Goal: Contribute content: Add original content to the website for others to see

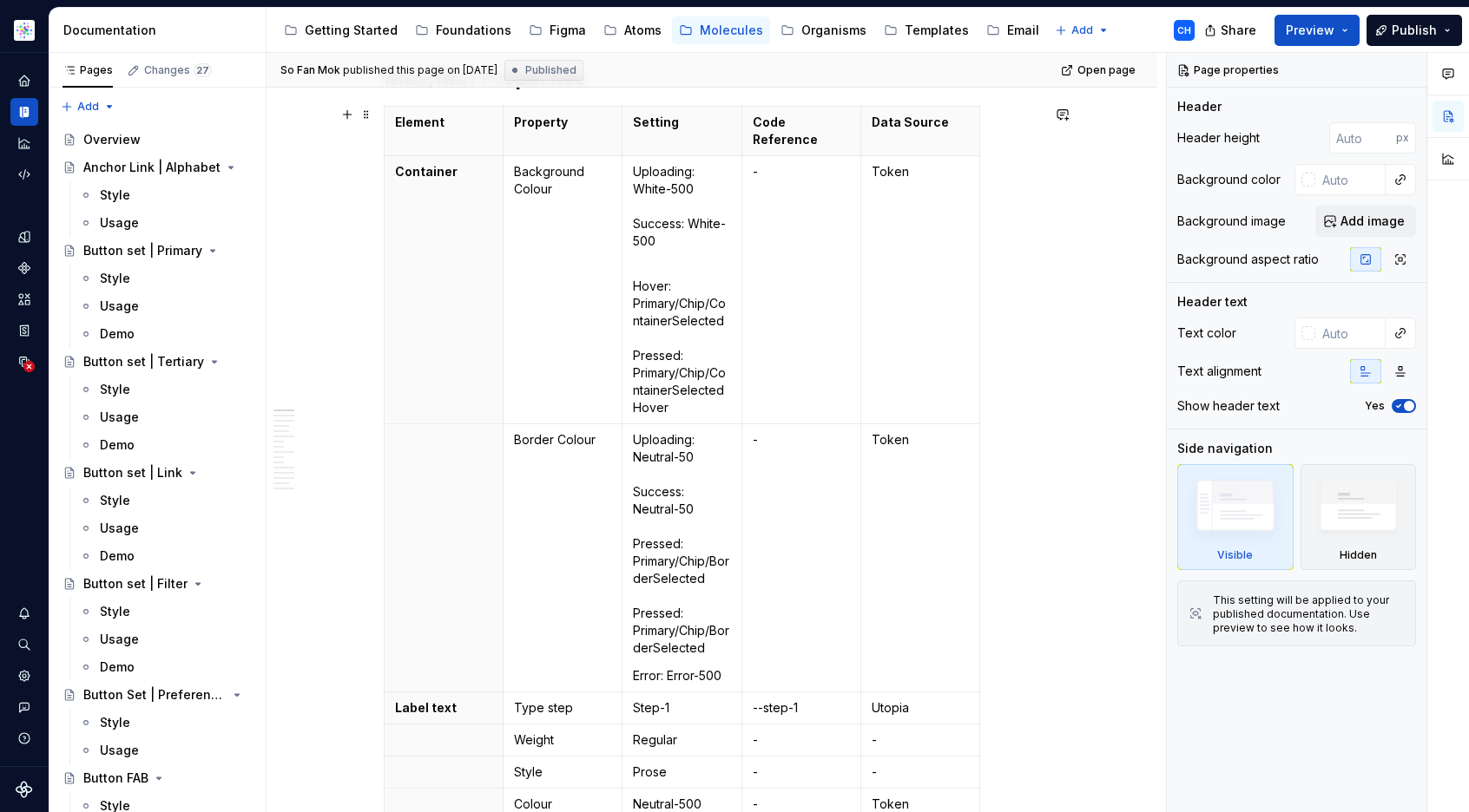
scroll to position [276, 0]
click at [706, 399] on p "Hover: Primary/Chip/ContainerSelected Pressed: Primary/Chip/ContainerSelectedHo…" at bounding box center [682, 351] width 98 height 139
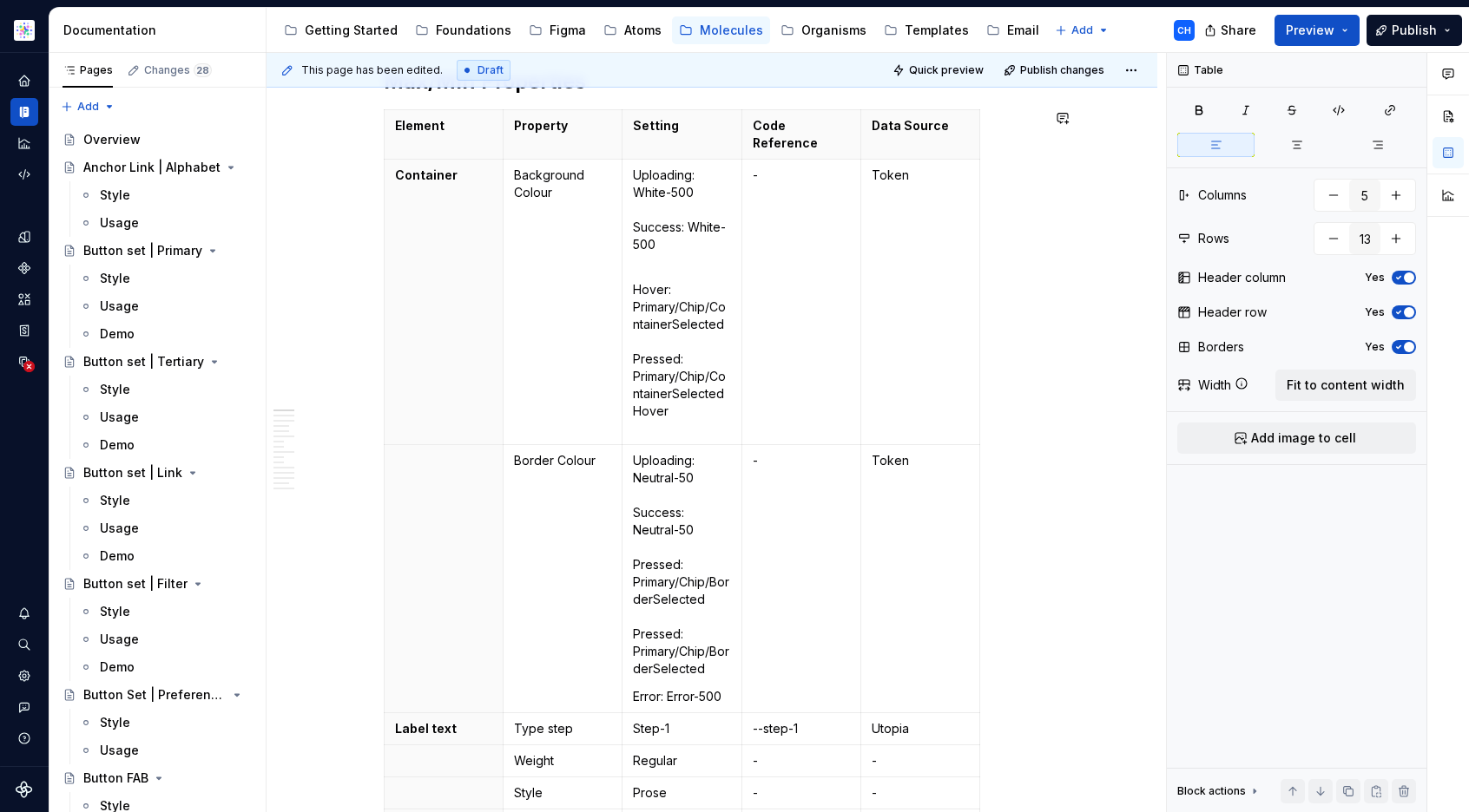
type textarea "*"
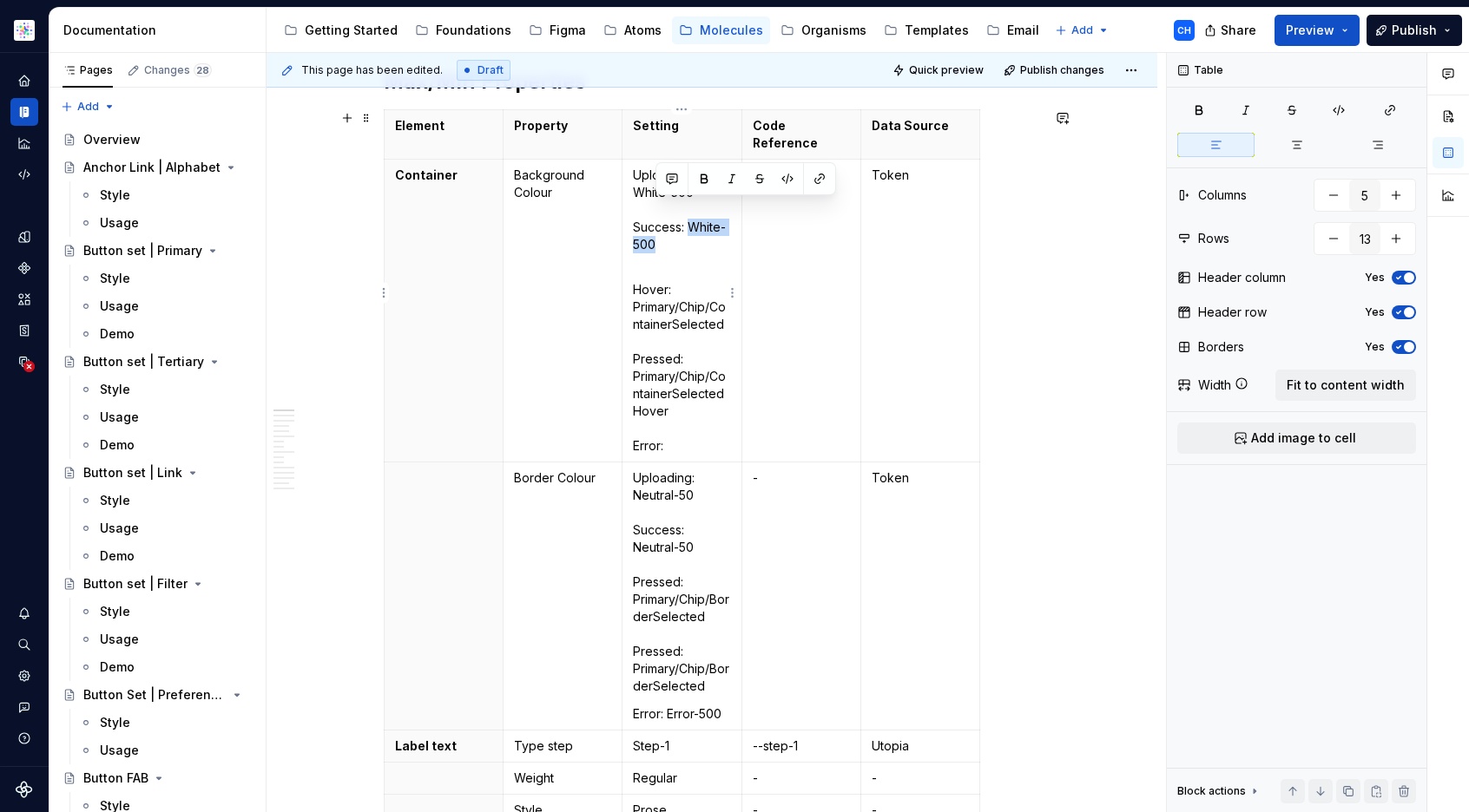
drag, startPoint x: 672, startPoint y: 225, endPoint x: 688, endPoint y: 209, distance: 22.6
click at [688, 209] on p "Uploading: White-500 Success: White-500" at bounding box center [682, 218] width 98 height 104
copy p "White-500"
click at [689, 427] on p "Hover: Primary/Chip/ContainerSelected Pressed: Primary/Chip/ContainerSelectedHo…" at bounding box center [682, 368] width 98 height 174
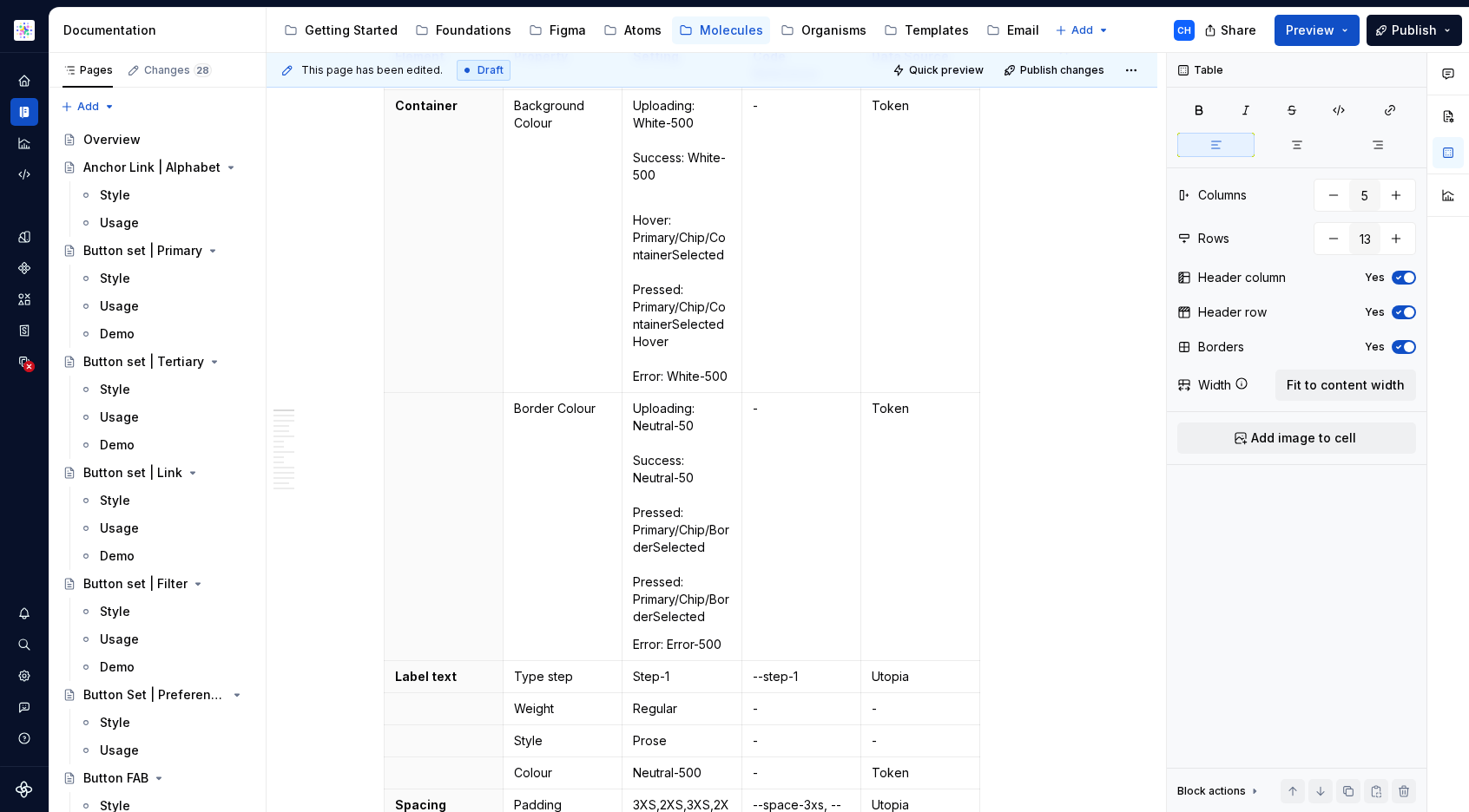
scroll to position [349, 0]
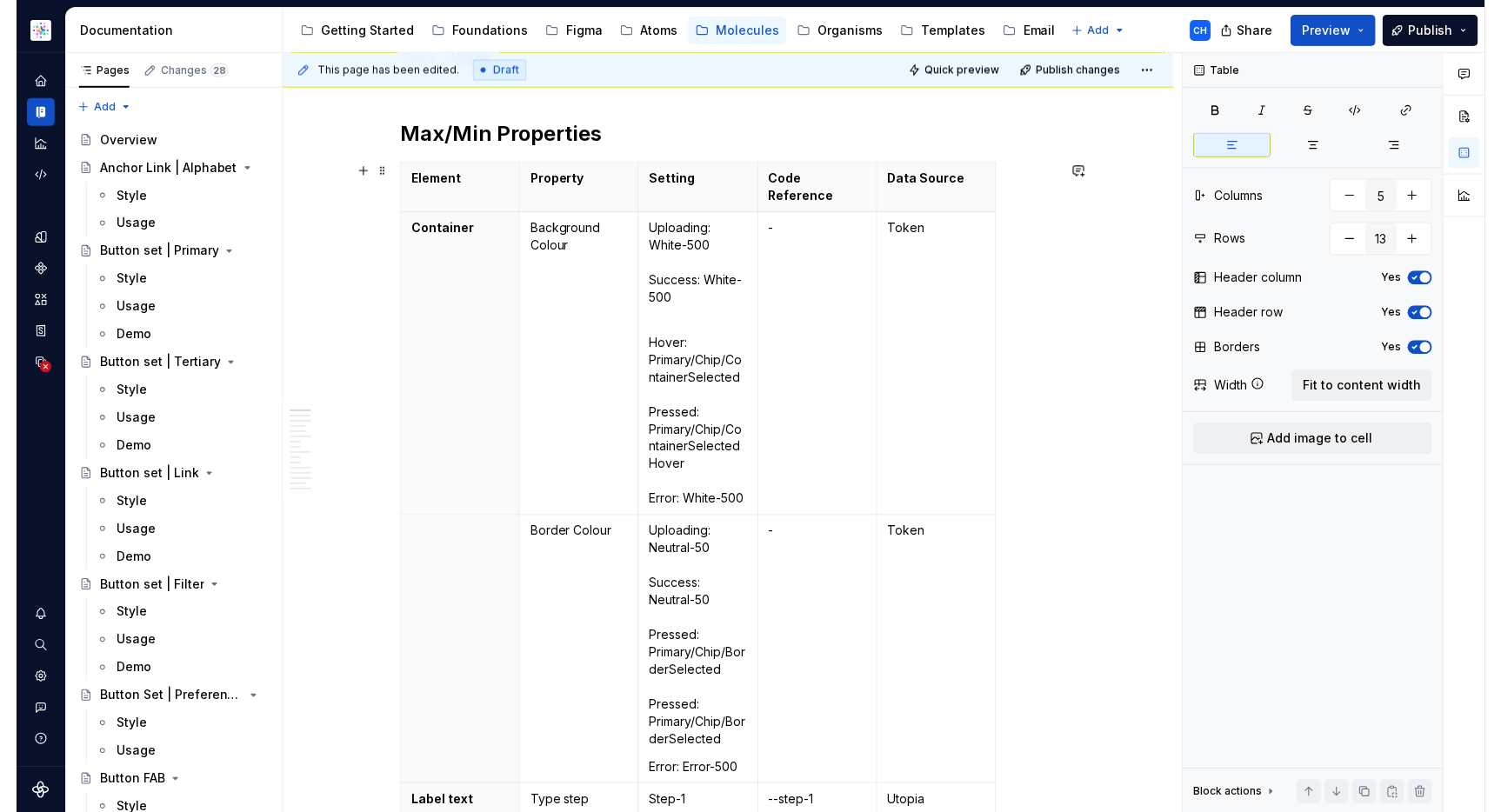
scroll to position [203, 0]
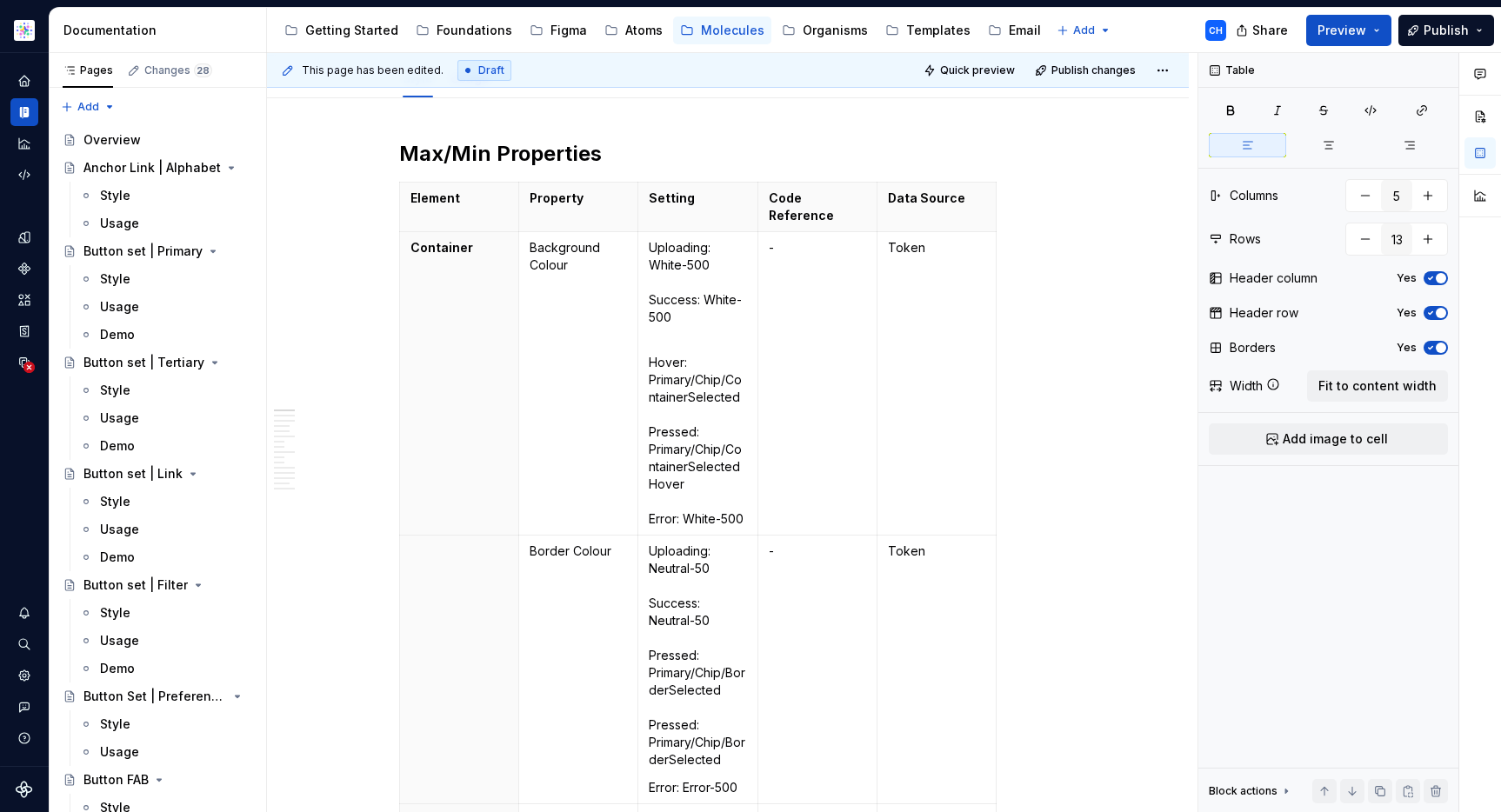
type textarea "*"
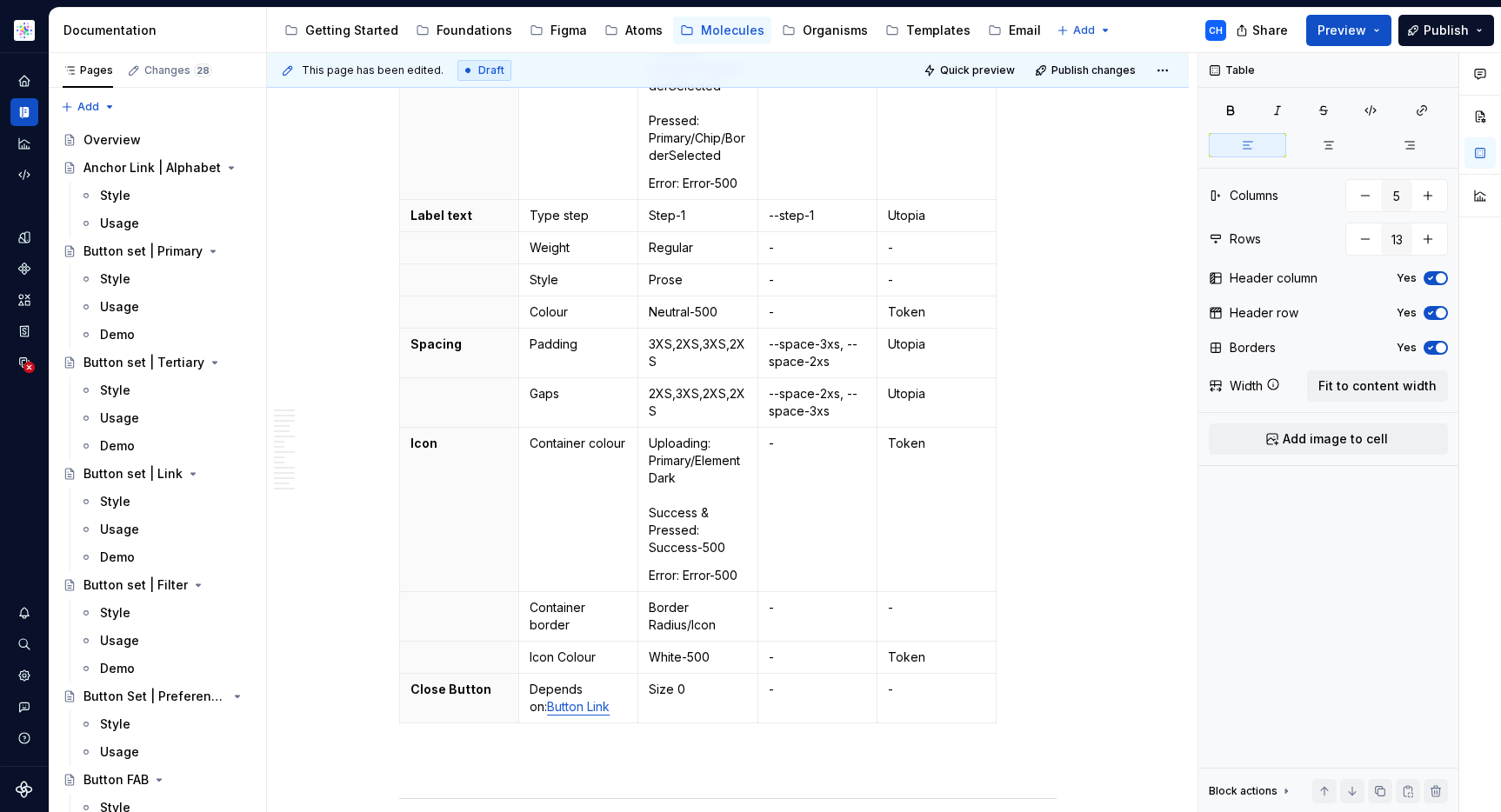
scroll to position [871, 0]
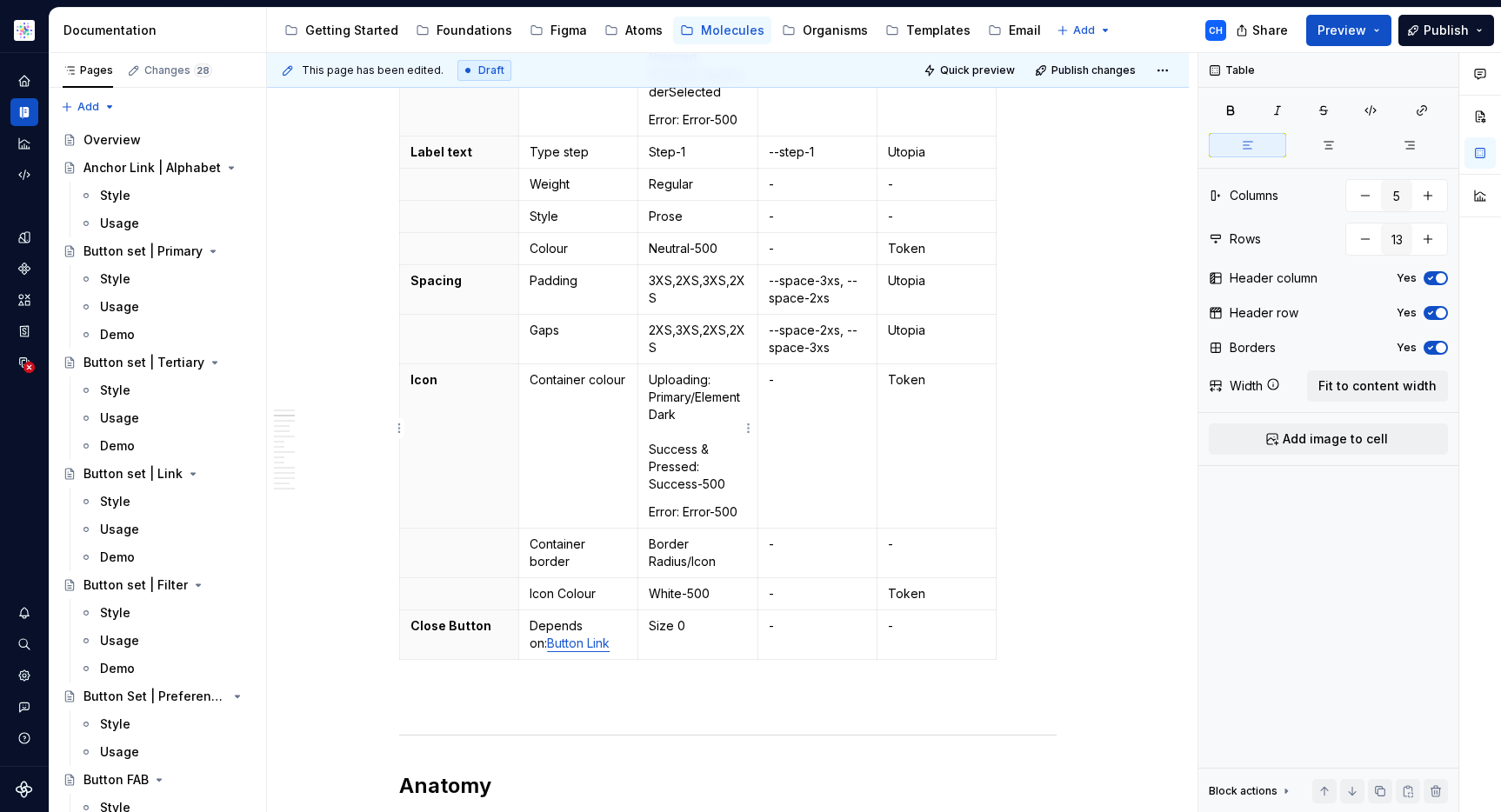
click at [681, 426] on p "Uploading: Primary/ElementDark Success & Pressed: Success-500" at bounding box center [697, 432] width 98 height 122
click at [692, 447] on p "Uploading: Primary/ElementDark Success & Pressed: Success-500" at bounding box center [697, 432] width 98 height 122
click at [692, 456] on p "Uploading: Primary/ElementDark Success & Pressed: Success-500" at bounding box center [697, 432] width 98 height 122
click at [715, 429] on p "Uploading: Primary/ElementDark Success & Pressed: Success-500" at bounding box center [697, 432] width 98 height 122
click at [703, 448] on p "Uploading: Primary/ElementDark Success & Pressed: Success-500" at bounding box center [697, 432] width 98 height 122
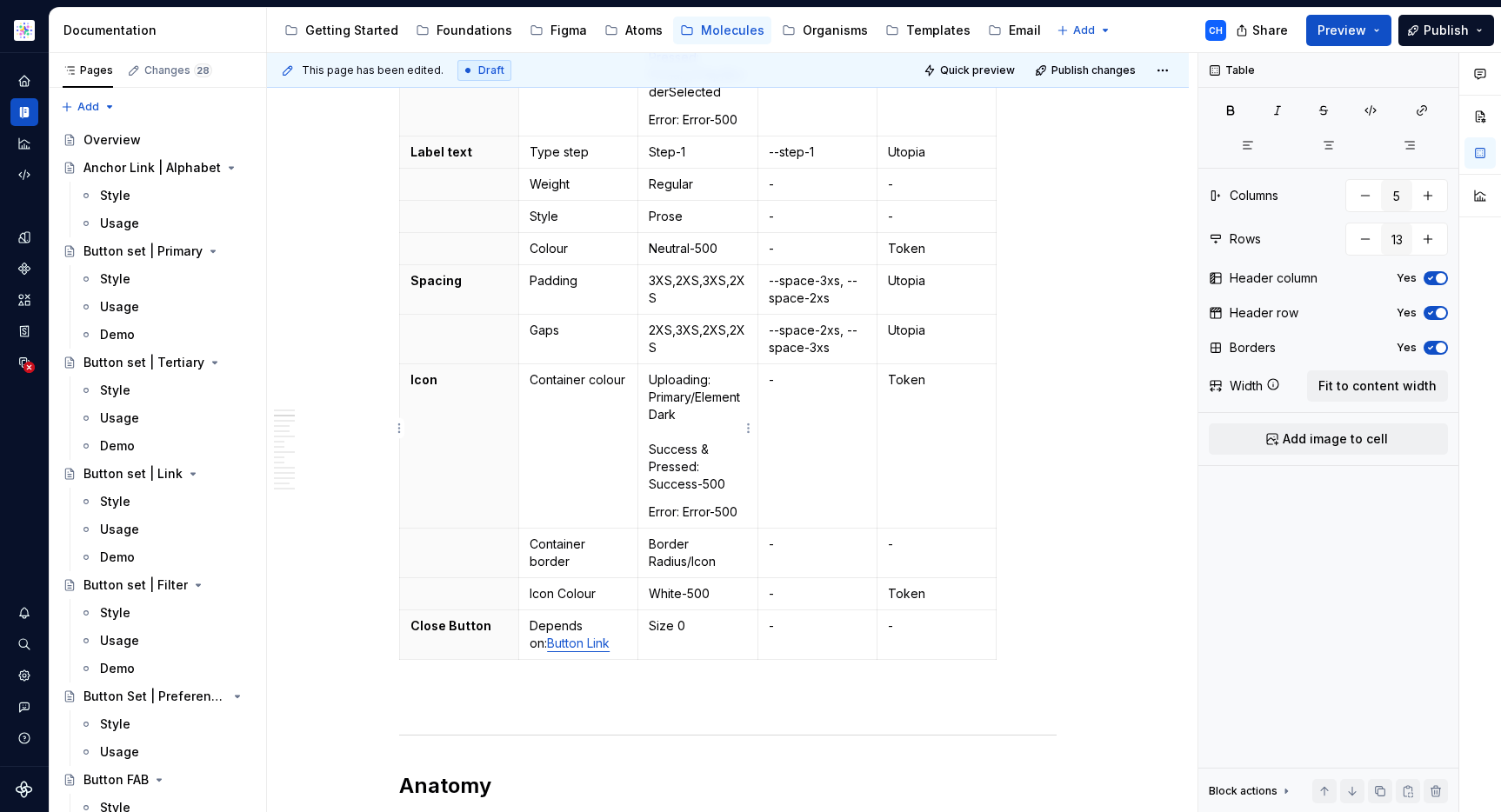
click at [698, 472] on p "Uploading: Primary/ElementDark Success & Pressed: Success-500" at bounding box center [697, 432] width 98 height 122
click at [692, 503] on p "Error: Error-500" at bounding box center [697, 512] width 98 height 17
click at [699, 503] on p "Error: Error-500" at bounding box center [697, 512] width 98 height 17
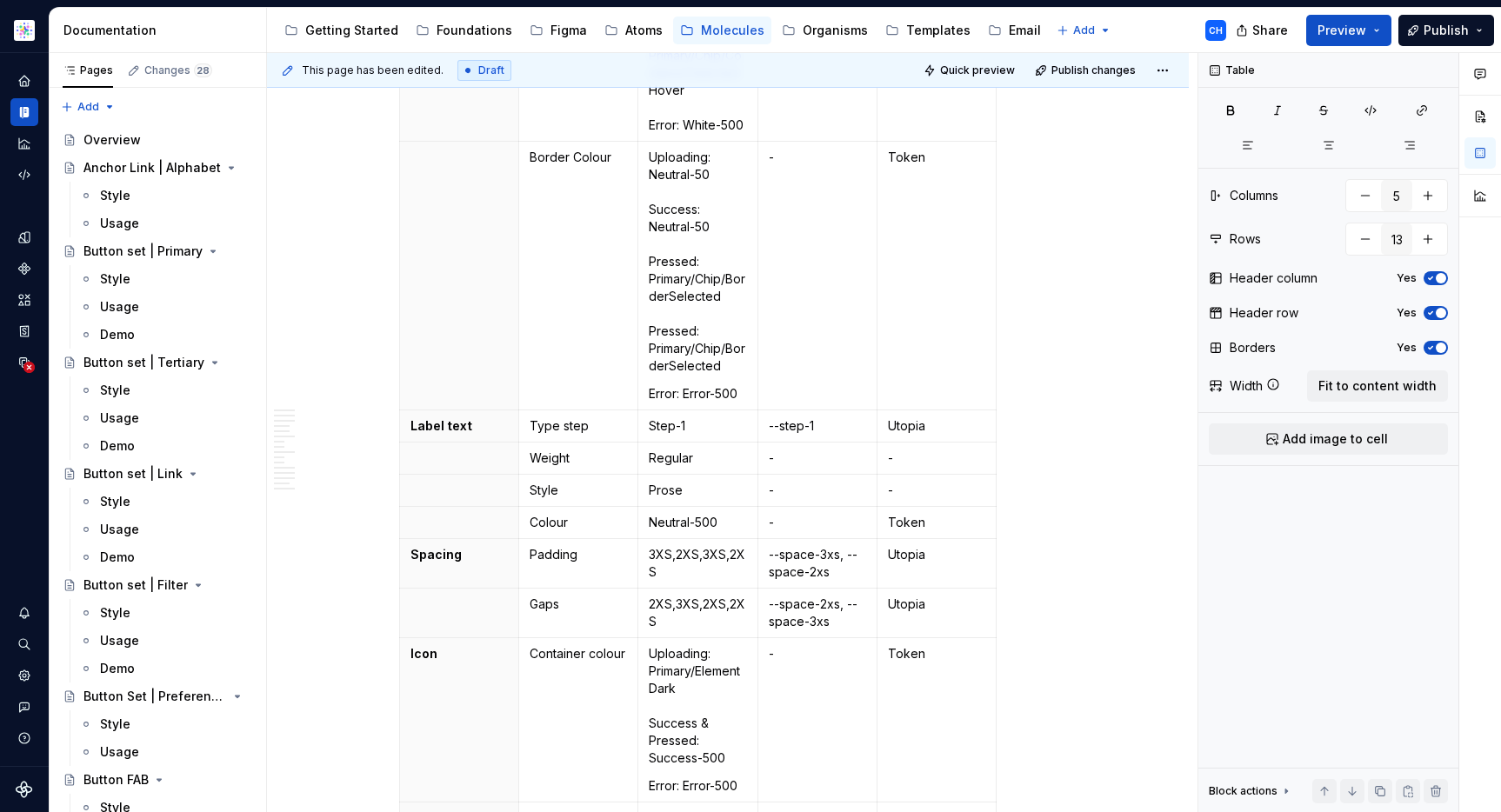
scroll to position [490, 0]
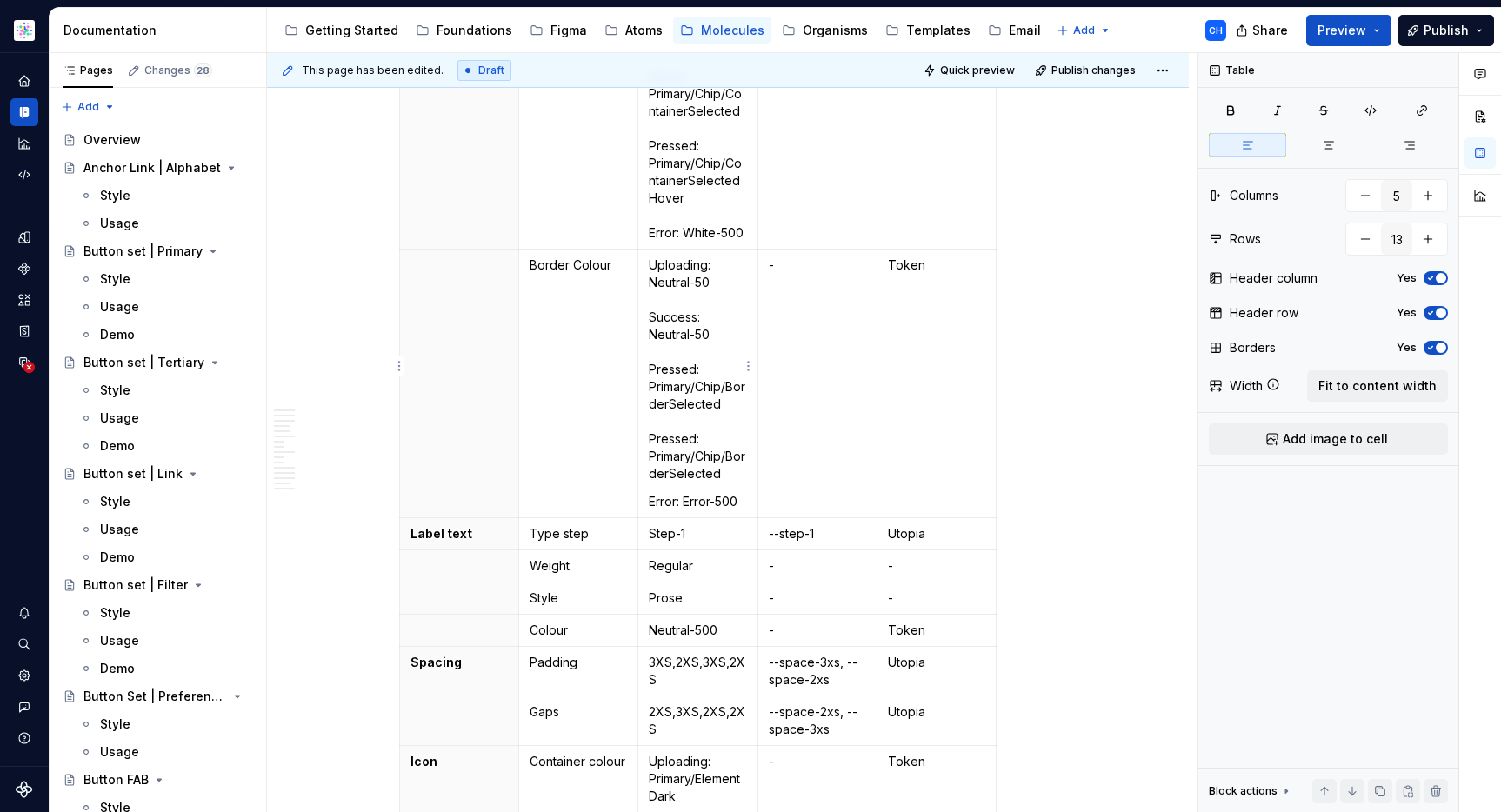
click at [708, 385] on p "Uploading: Neutral-50 Success: Neutral-50 Pressed: Primary/Chip/BorderSelected …" at bounding box center [697, 369] width 98 height 226
drag, startPoint x: 728, startPoint y: 386, endPoint x: 647, endPoint y: 353, distance: 87.5
click at [647, 353] on td "Uploading: Neutral-50 Success: Neutral-50 Pressed: Primary/Chip/BorderSelected …" at bounding box center [697, 383] width 119 height 268
copy p "Pressed: Primary/Chip/BorderSelected"
click at [735, 393] on p "Uploading: Neutral-50 Success: Neutral-50 Pressed: Primary/Chip/BorderSelected …" at bounding box center [697, 369] width 98 height 226
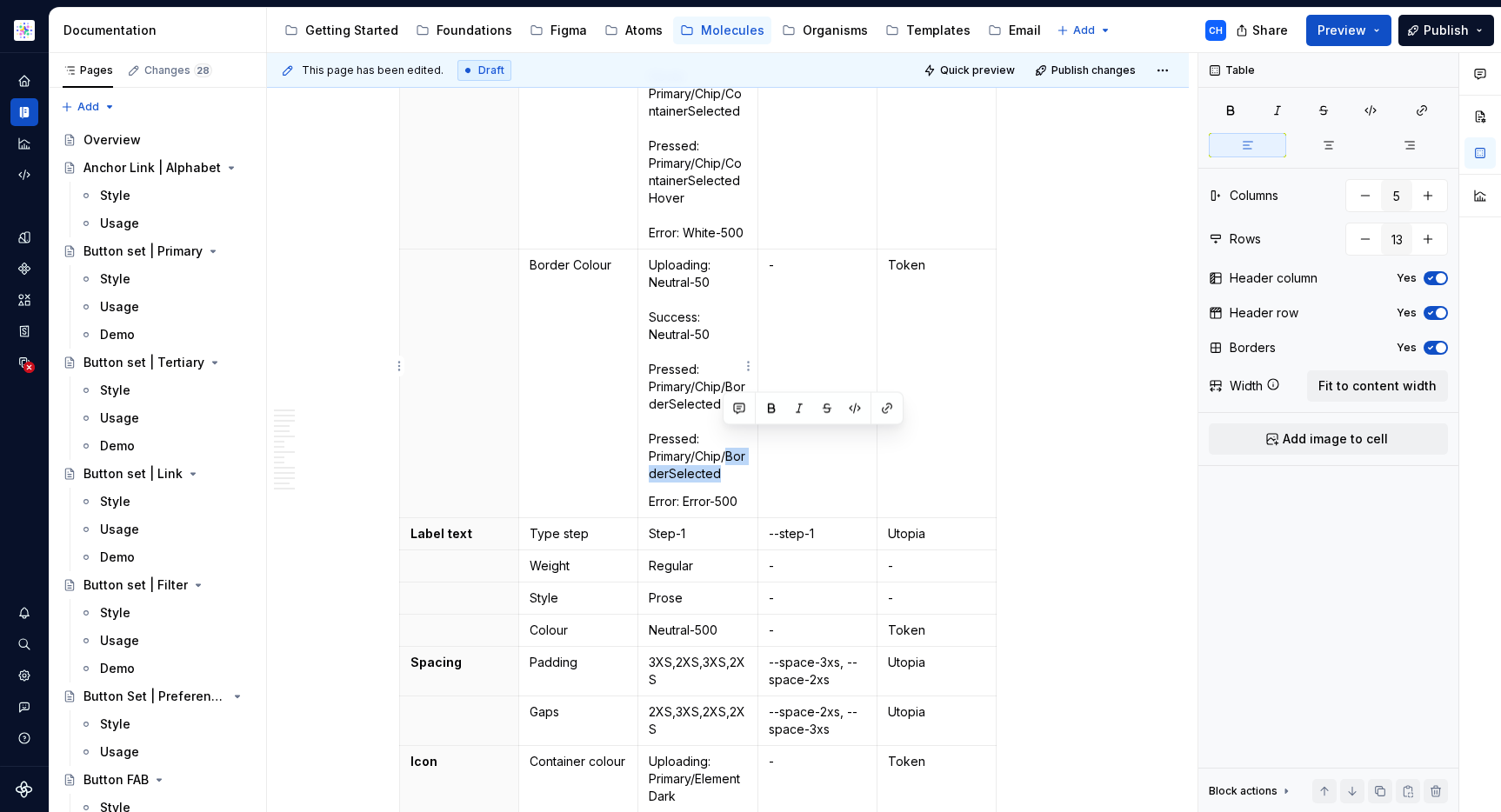
drag, startPoint x: 729, startPoint y: 455, endPoint x: 730, endPoint y: 440, distance: 15.0
click at [730, 440] on p "Uploading: Neutral-50 Success: Neutral-50 Pressed: Primary/Chip/BorderSelected …" at bounding box center [697, 369] width 98 height 226
click at [684, 378] on p "Uploading: Neutral-50 Success: Neutral-50 Pressed: Primary/Chip/BorderSelected …" at bounding box center [697, 369] width 98 height 226
click at [675, 355] on p "Uploading: Neutral-50 Success: Neutral-50 Pressed: Primary/Chip/BorderSelected …" at bounding box center [697, 369] width 98 height 226
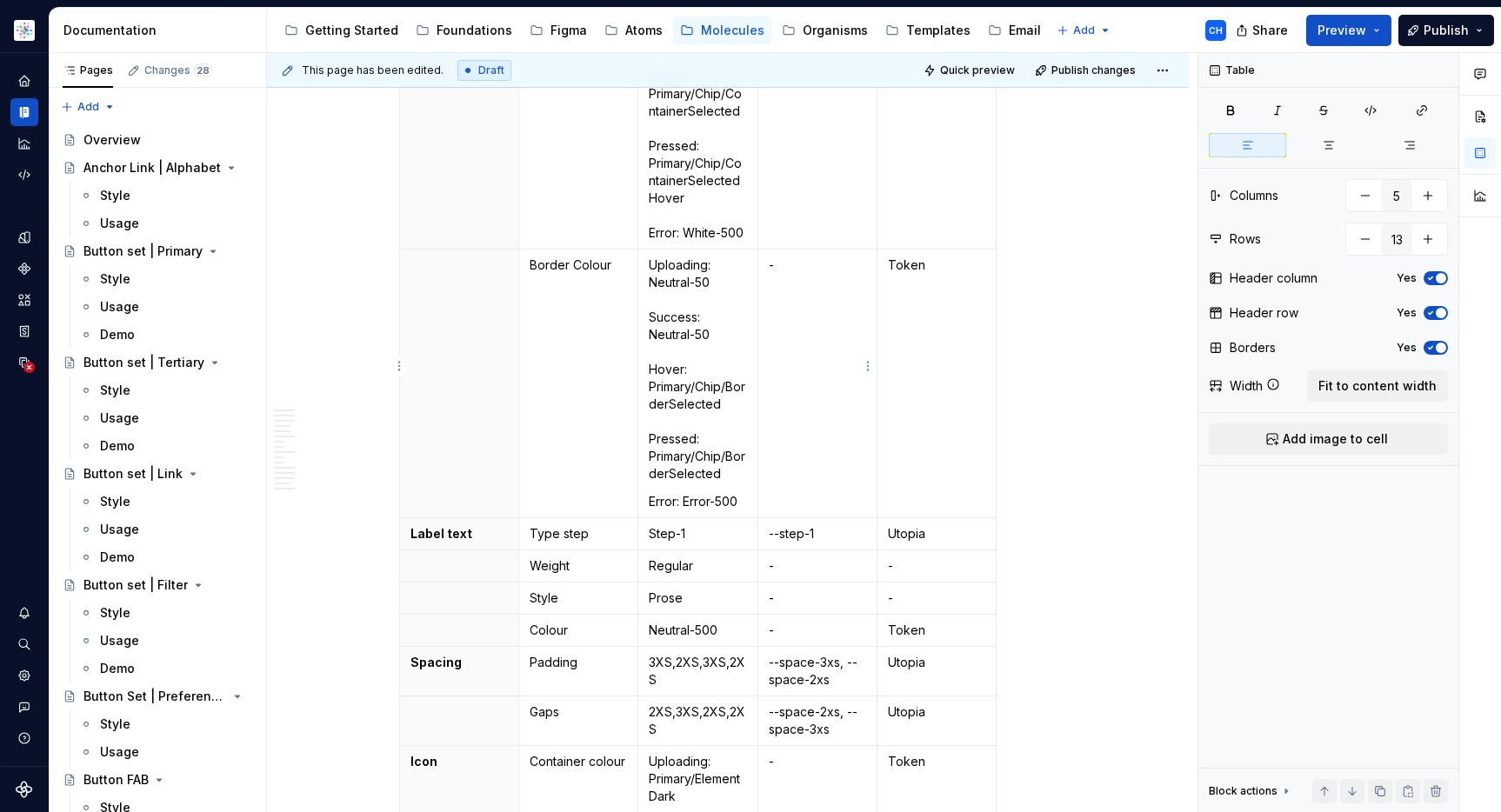
click at [799, 372] on td "-" at bounding box center [816, 383] width 119 height 268
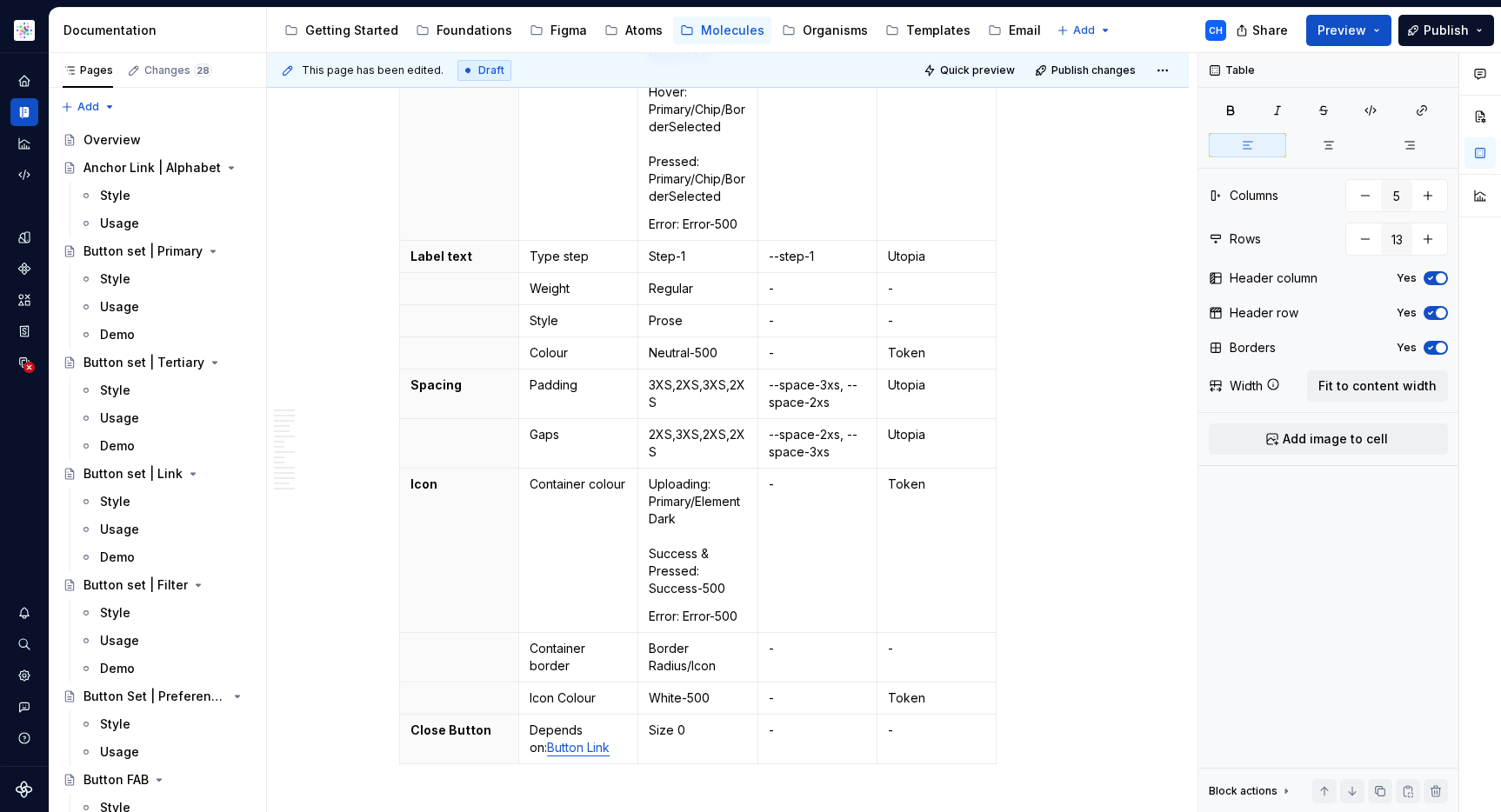
scroll to position [782, 0]
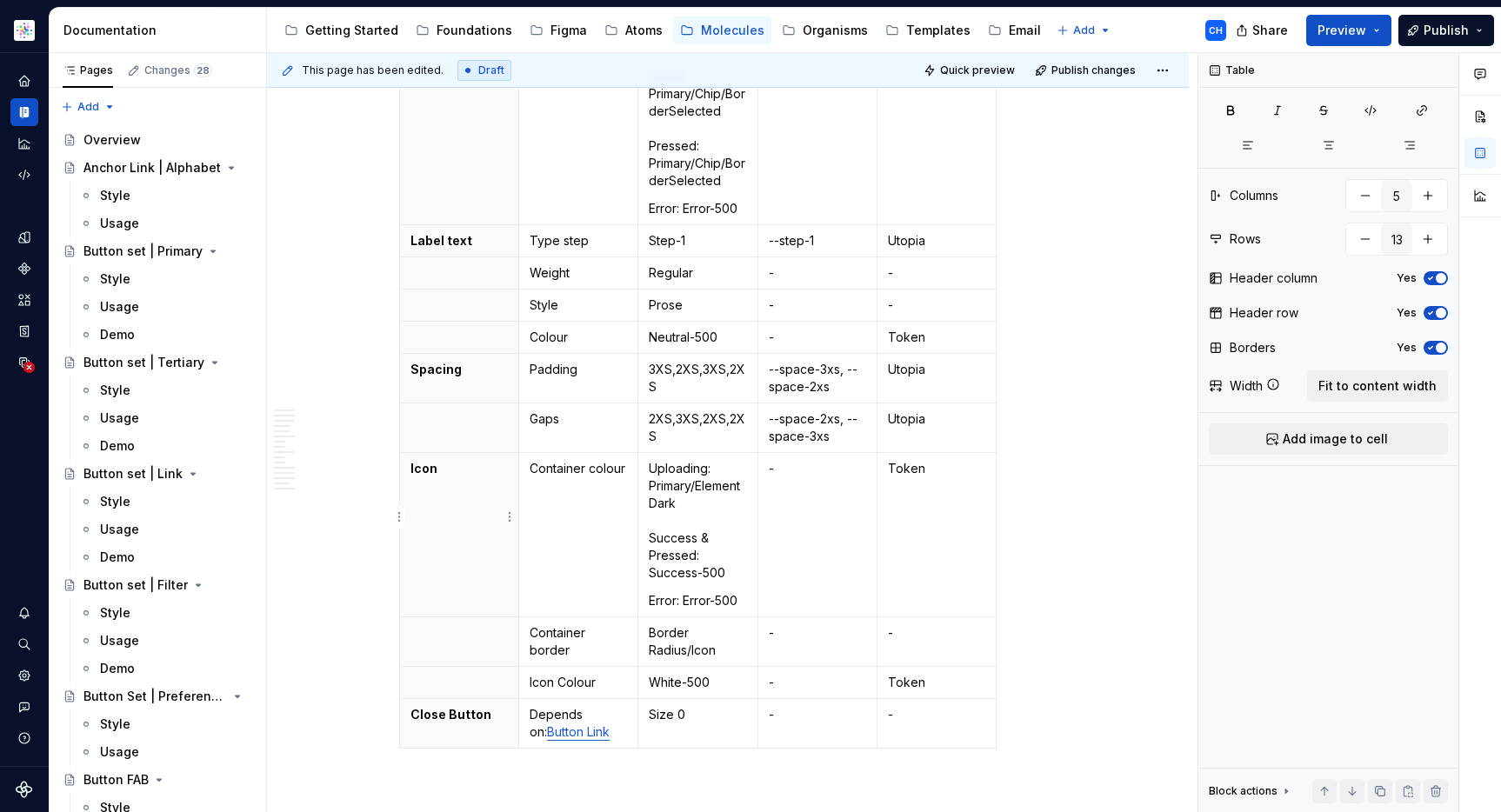
click at [489, 584] on th "Icon" at bounding box center [459, 535] width 119 height 165
click at [610, 516] on td "Container colour" at bounding box center [578, 535] width 119 height 165
click at [544, 460] on p "Container colour" at bounding box center [578, 468] width 98 height 17
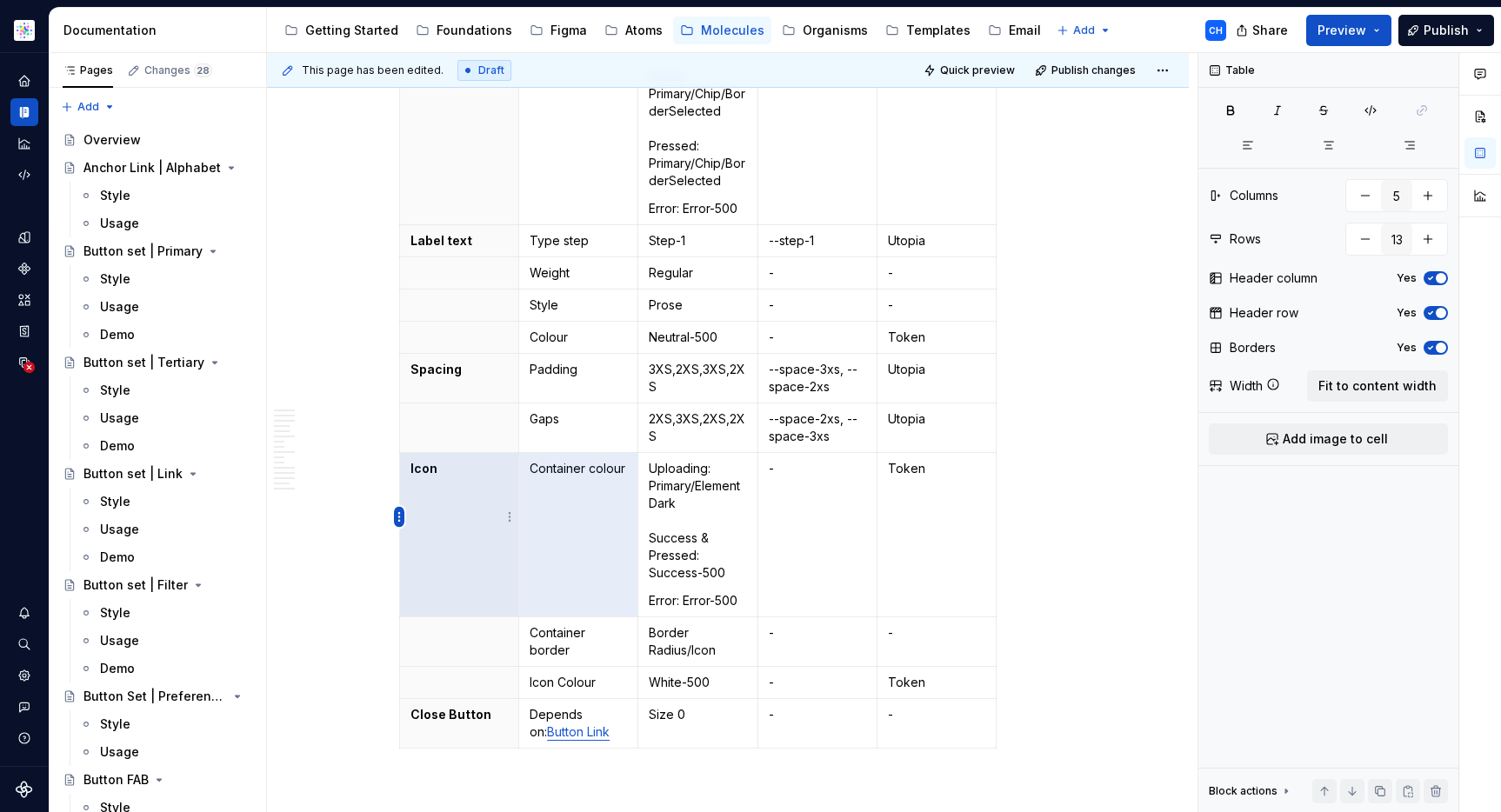
click at [403, 520] on html "Astellas Elements CH Dataset Core Documentation Accessibility guide for tree Pa…" at bounding box center [750, 406] width 1501 height 812
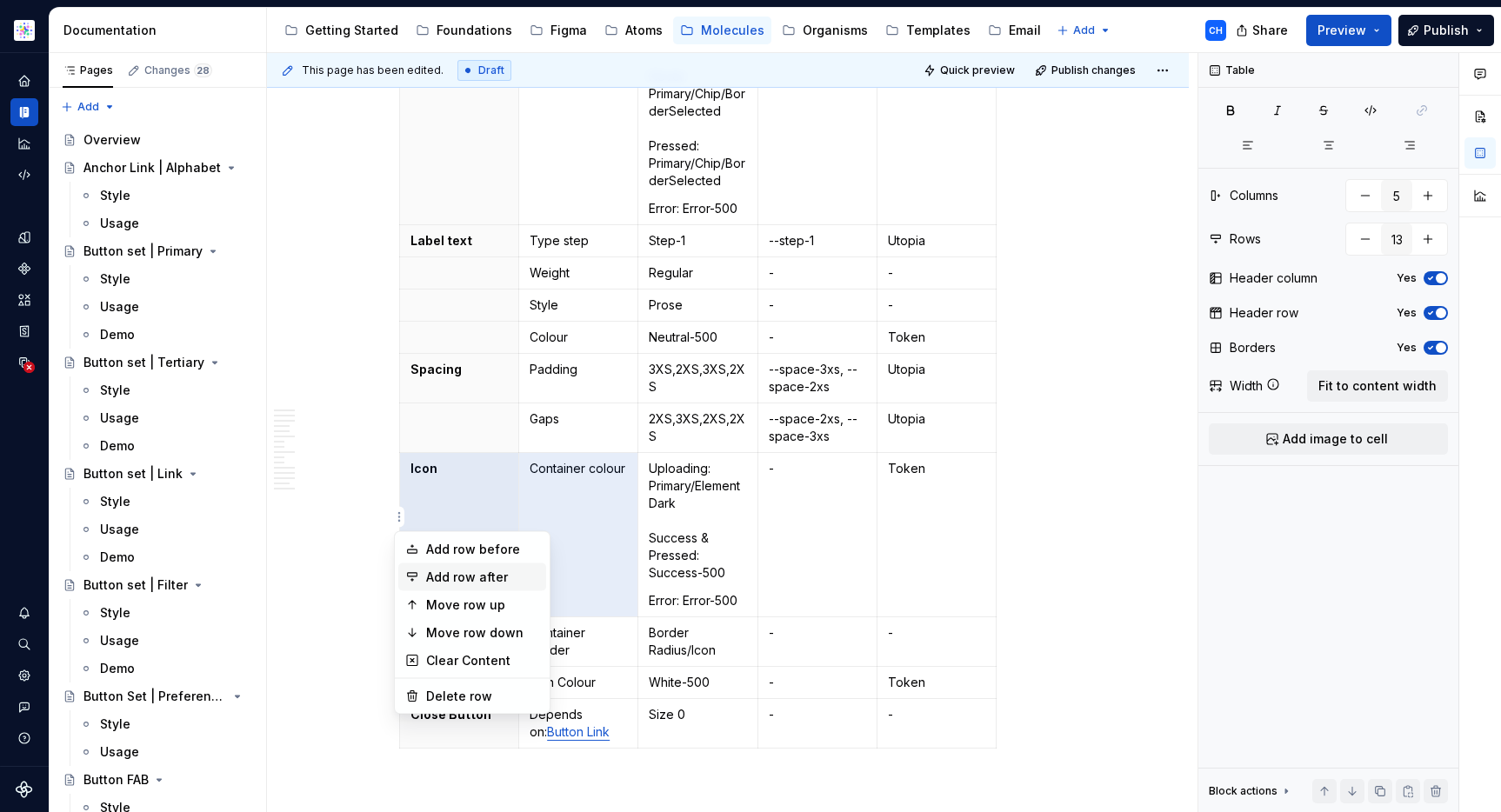
click at [439, 575] on div "Add row after" at bounding box center [482, 577] width 113 height 17
click at [504, 578] on div "Add row after" at bounding box center [482, 577] width 113 height 17
click at [473, 575] on div "Add row after" at bounding box center [482, 577] width 113 height 17
click at [560, 528] on html "Astellas Elements CH Dataset Core Documentation Accessibility guide for tree Pa…" at bounding box center [750, 406] width 1501 height 812
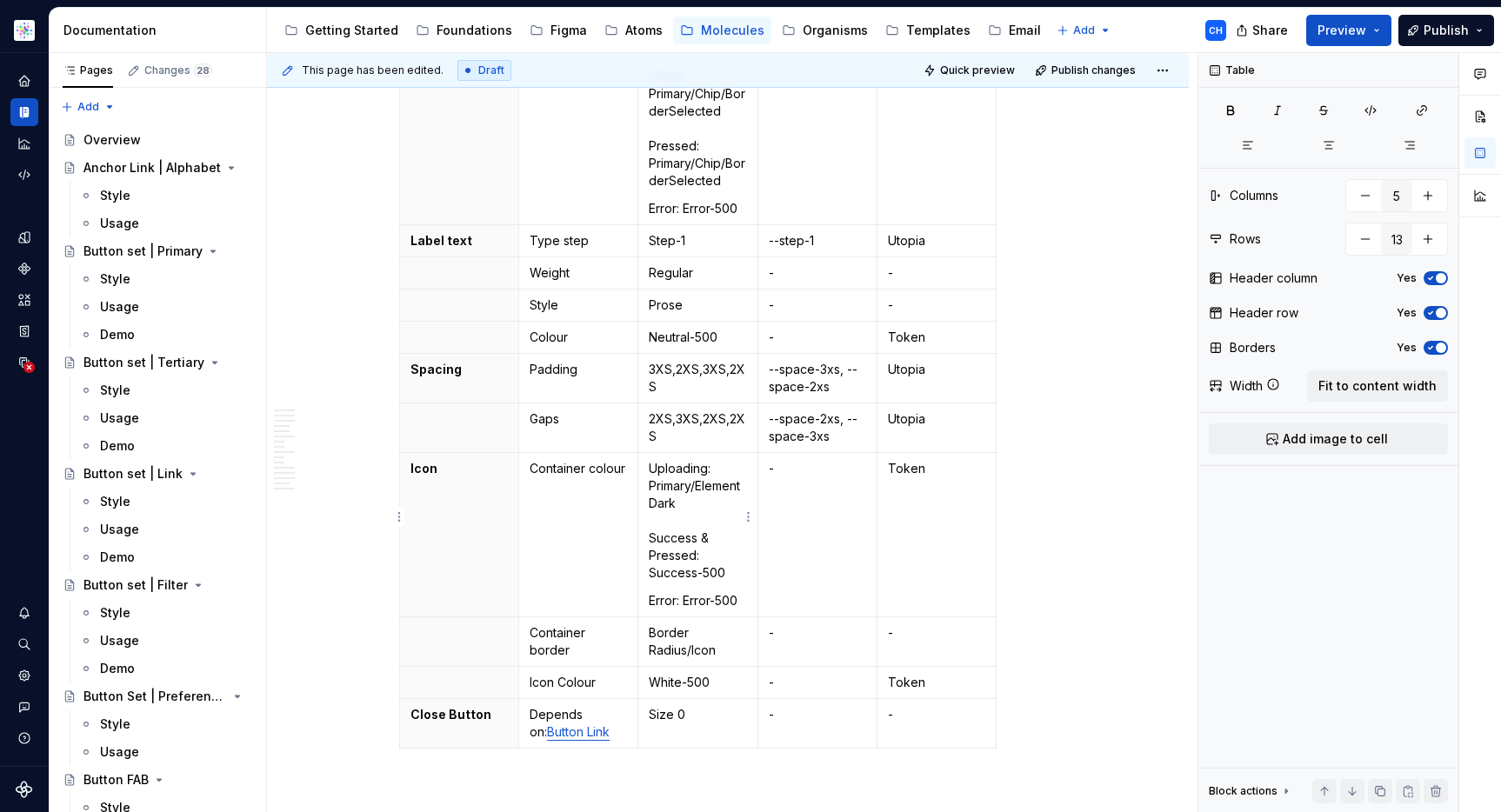
click at [694, 524] on p "Uploading: Primary/ElementDark Success & Pressed: Success-500" at bounding box center [697, 521] width 98 height 122
click at [592, 522] on td "Container colour" at bounding box center [578, 535] width 119 height 165
click at [473, 537] on th "Icon" at bounding box center [459, 535] width 119 height 165
click at [399, 520] on html "Astellas Elements CH Dataset Core Documentation Accessibility guide for tree Pa…" at bounding box center [750, 406] width 1501 height 812
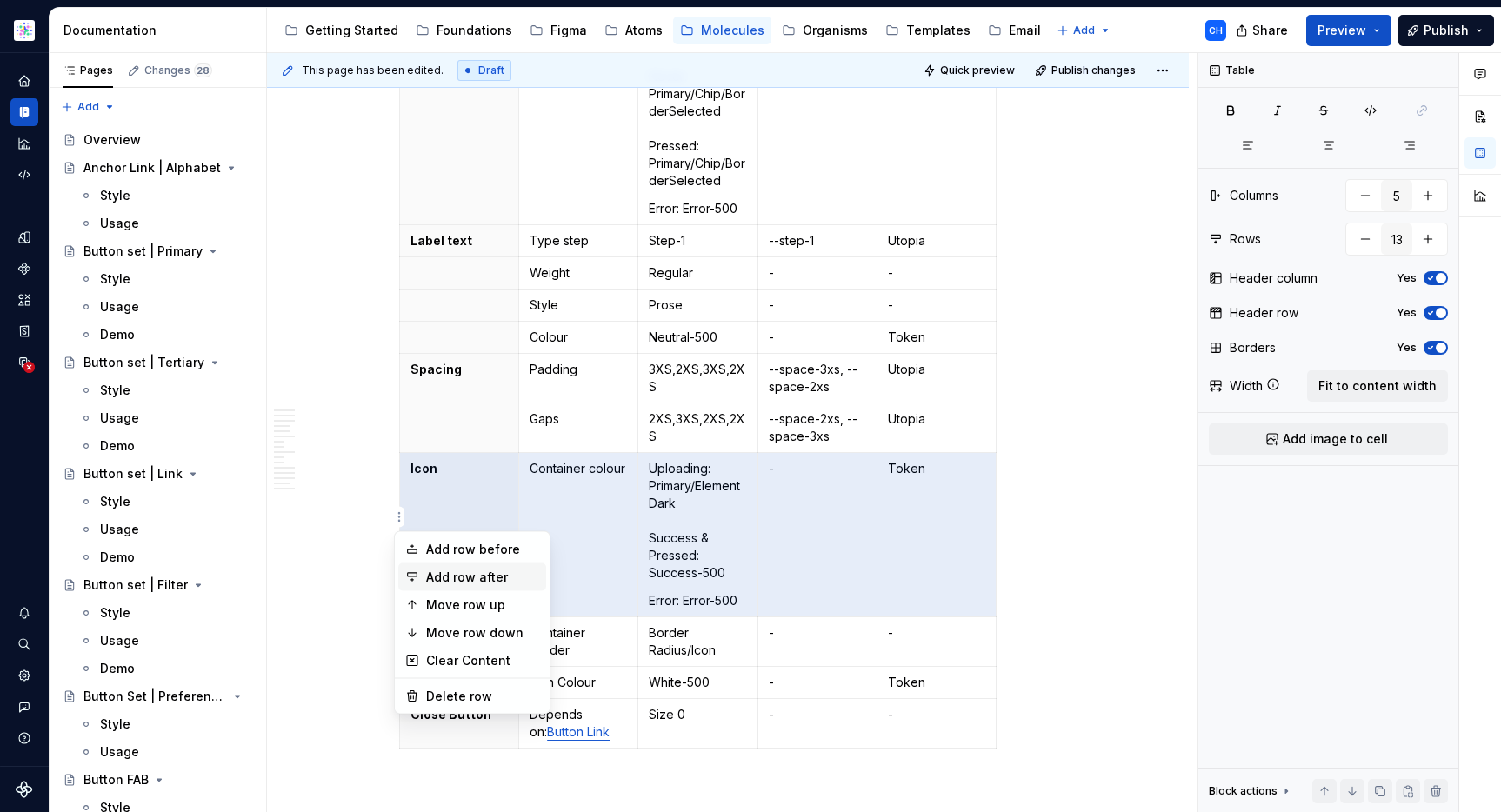
click at [437, 571] on div "Add row after" at bounding box center [482, 577] width 113 height 17
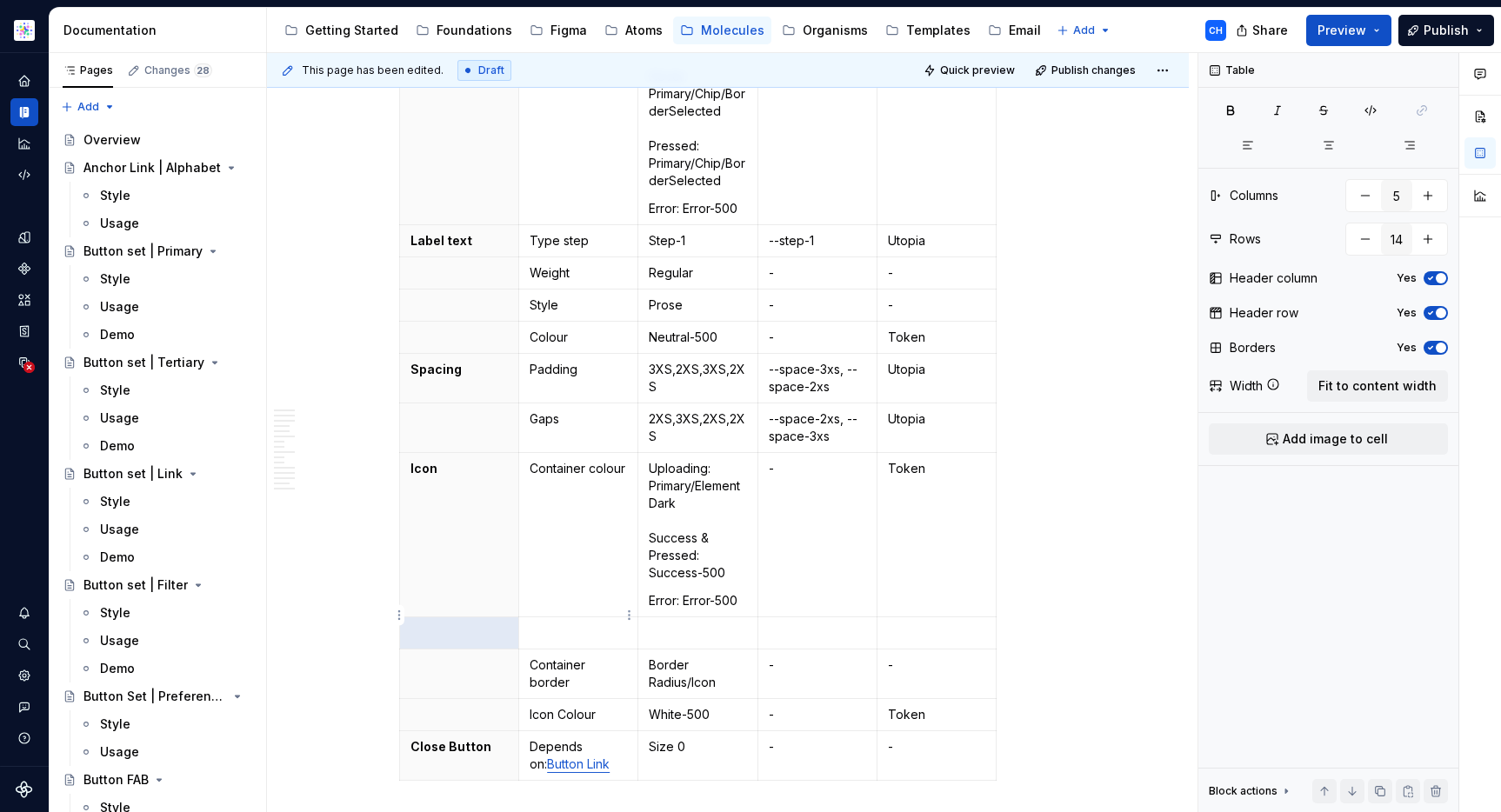
click at [572, 624] on p at bounding box center [578, 633] width 98 height 17
click at [569, 624] on p "Icon type" at bounding box center [578, 633] width 98 height 17
click at [574, 624] on p "Icon type" at bounding box center [578, 633] width 98 height 17
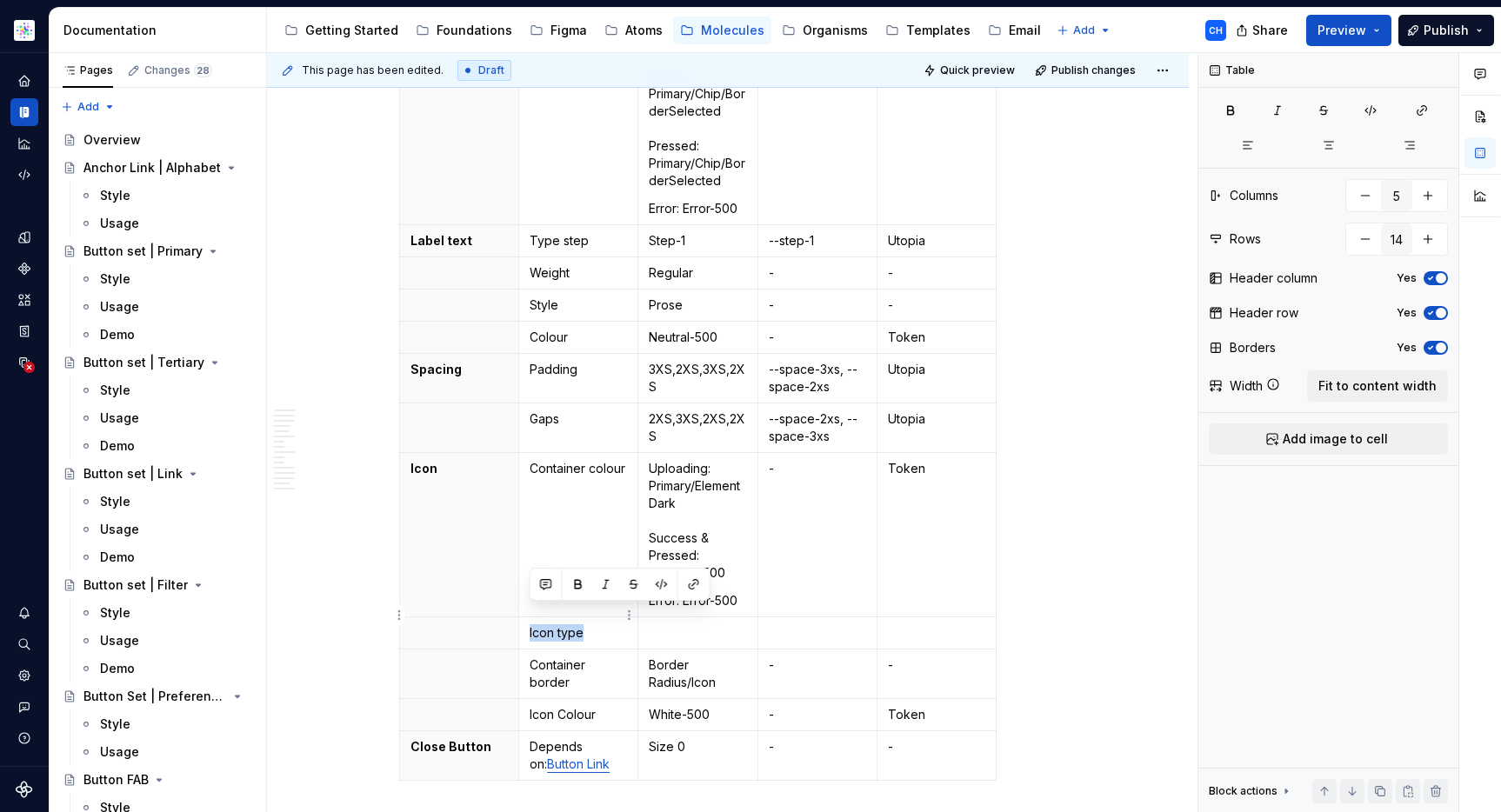
drag, startPoint x: 585, startPoint y: 615, endPoint x: 523, endPoint y: 614, distance: 62.0
click at [523, 617] on td "Icon type" at bounding box center [578, 633] width 119 height 32
copy p "Icon type"
click at [606, 492] on td "Container colour" at bounding box center [578, 535] width 119 height 165
click at [557, 460] on p "Container colour" at bounding box center [578, 468] width 98 height 17
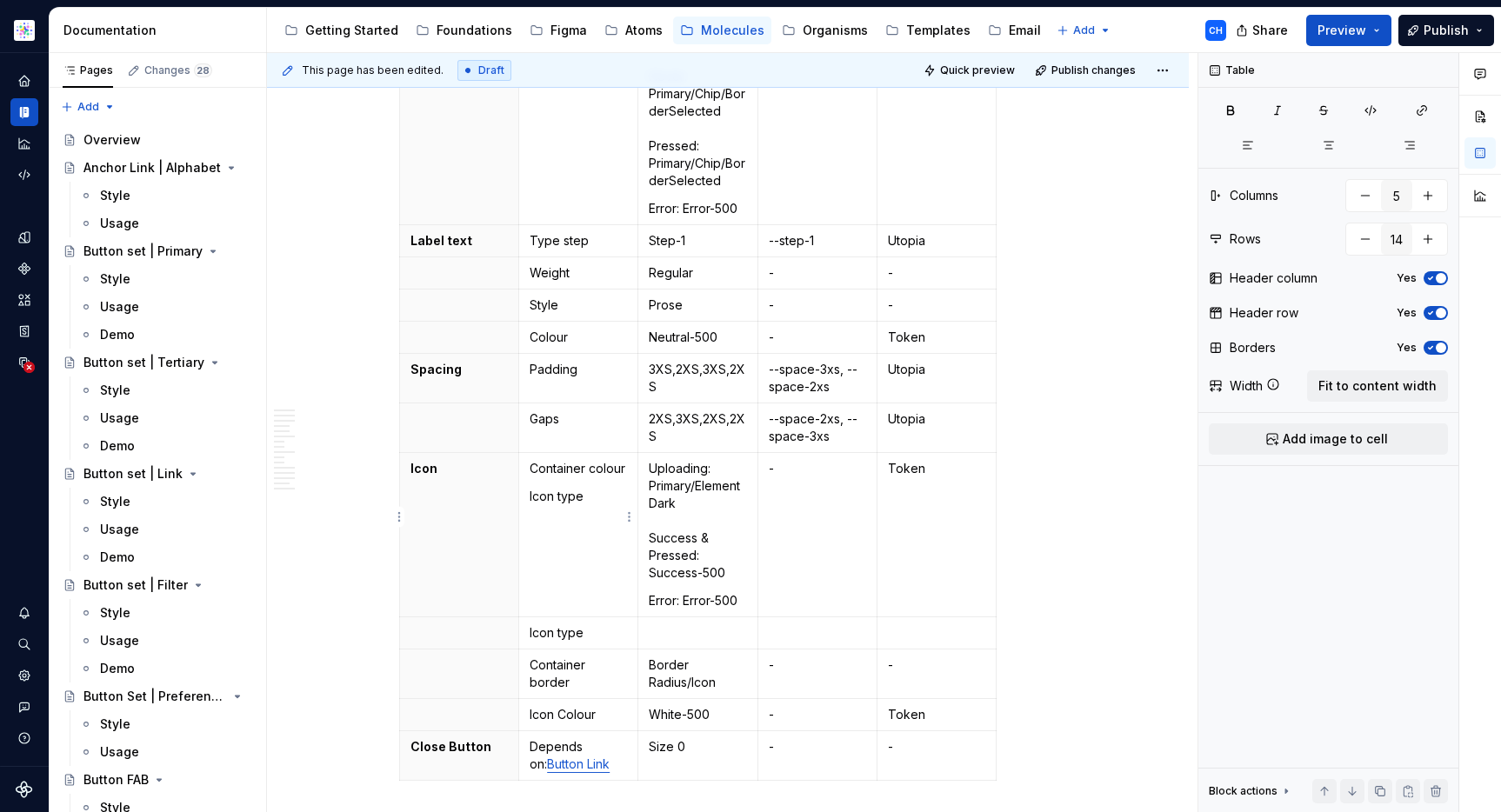
click at [557, 460] on p "Container colour" at bounding box center [578, 468] width 98 height 17
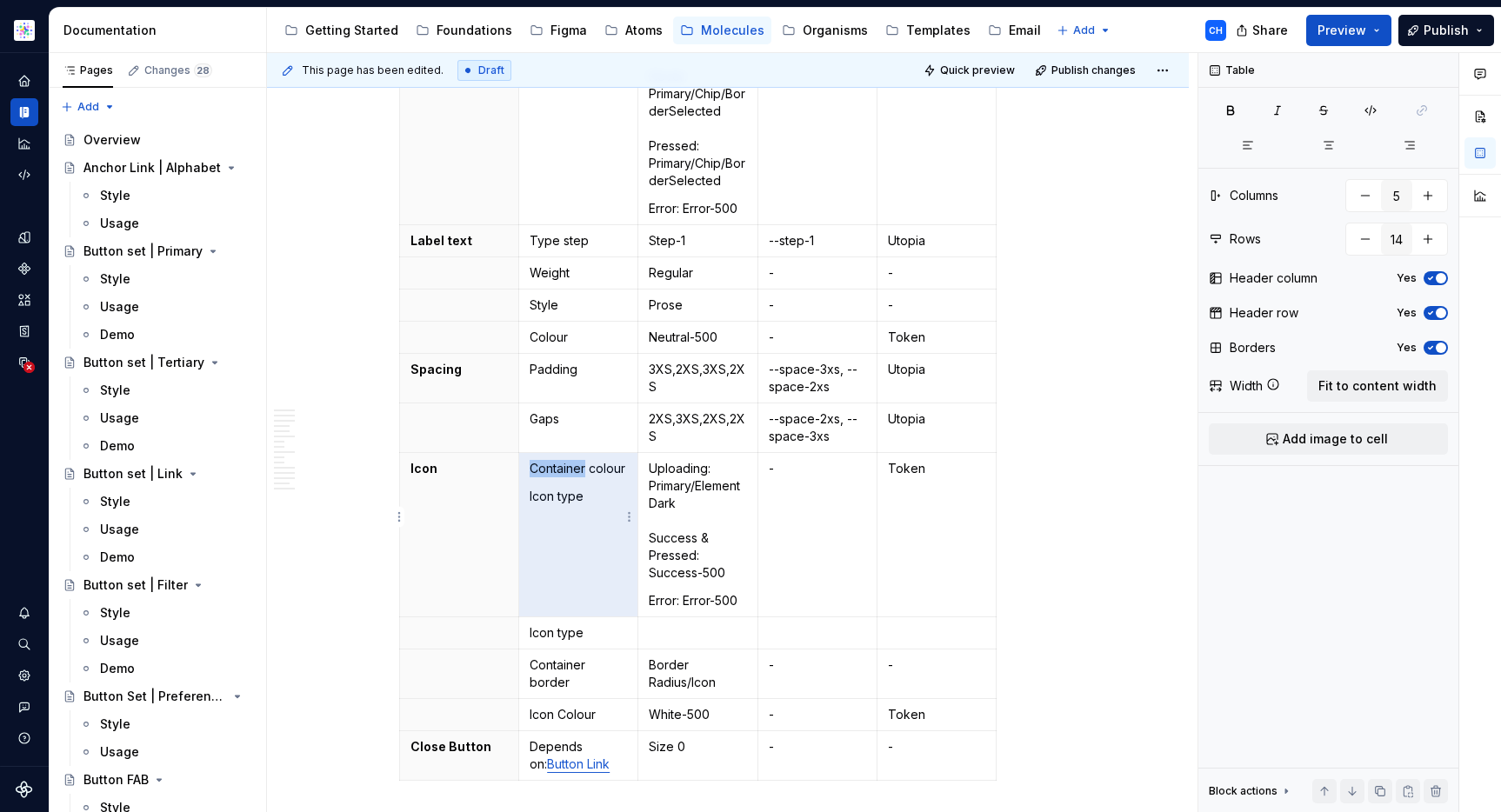
click at [557, 460] on p "Container colour" at bounding box center [578, 468] width 98 height 17
click at [561, 460] on p "Container colour" at bounding box center [578, 468] width 98 height 17
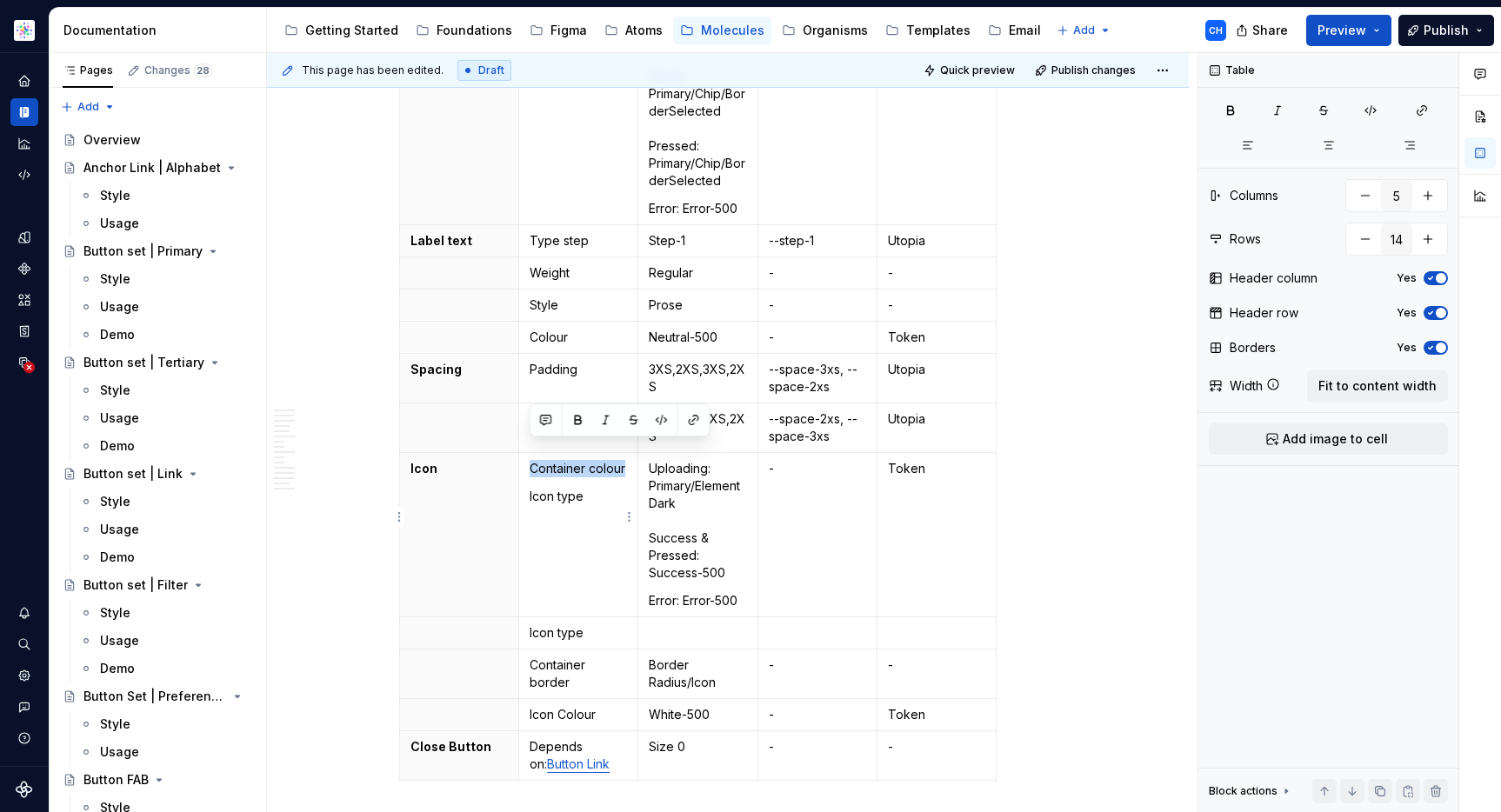
drag, startPoint x: 625, startPoint y: 449, endPoint x: 527, endPoint y: 455, distance: 98.2
click at [527, 455] on td "Container colour Icon type" at bounding box center [578, 535] width 119 height 165
copy p "Container colour"
click at [552, 624] on p "Icon type" at bounding box center [578, 633] width 98 height 17
drag, startPoint x: 583, startPoint y: 610, endPoint x: 524, endPoint y: 609, distance: 59.0
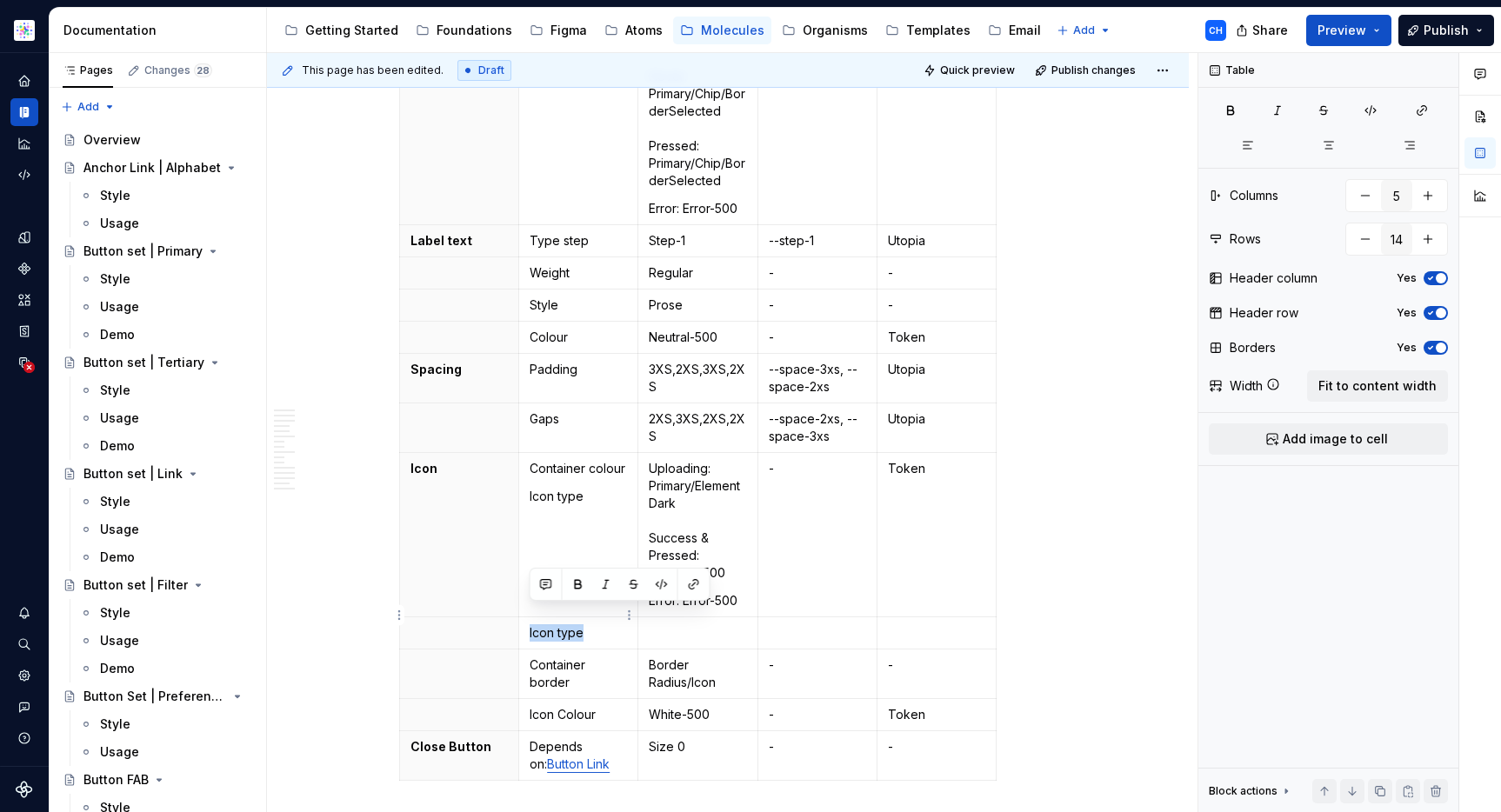
click at [524, 617] on td "Icon type" at bounding box center [578, 633] width 119 height 32
click at [571, 460] on p "Container colour" at bounding box center [578, 468] width 98 height 17
drag, startPoint x: 626, startPoint y: 449, endPoint x: 524, endPoint y: 452, distance: 102.0
click at [524, 453] on td "Container colour Icon type" at bounding box center [578, 535] width 119 height 165
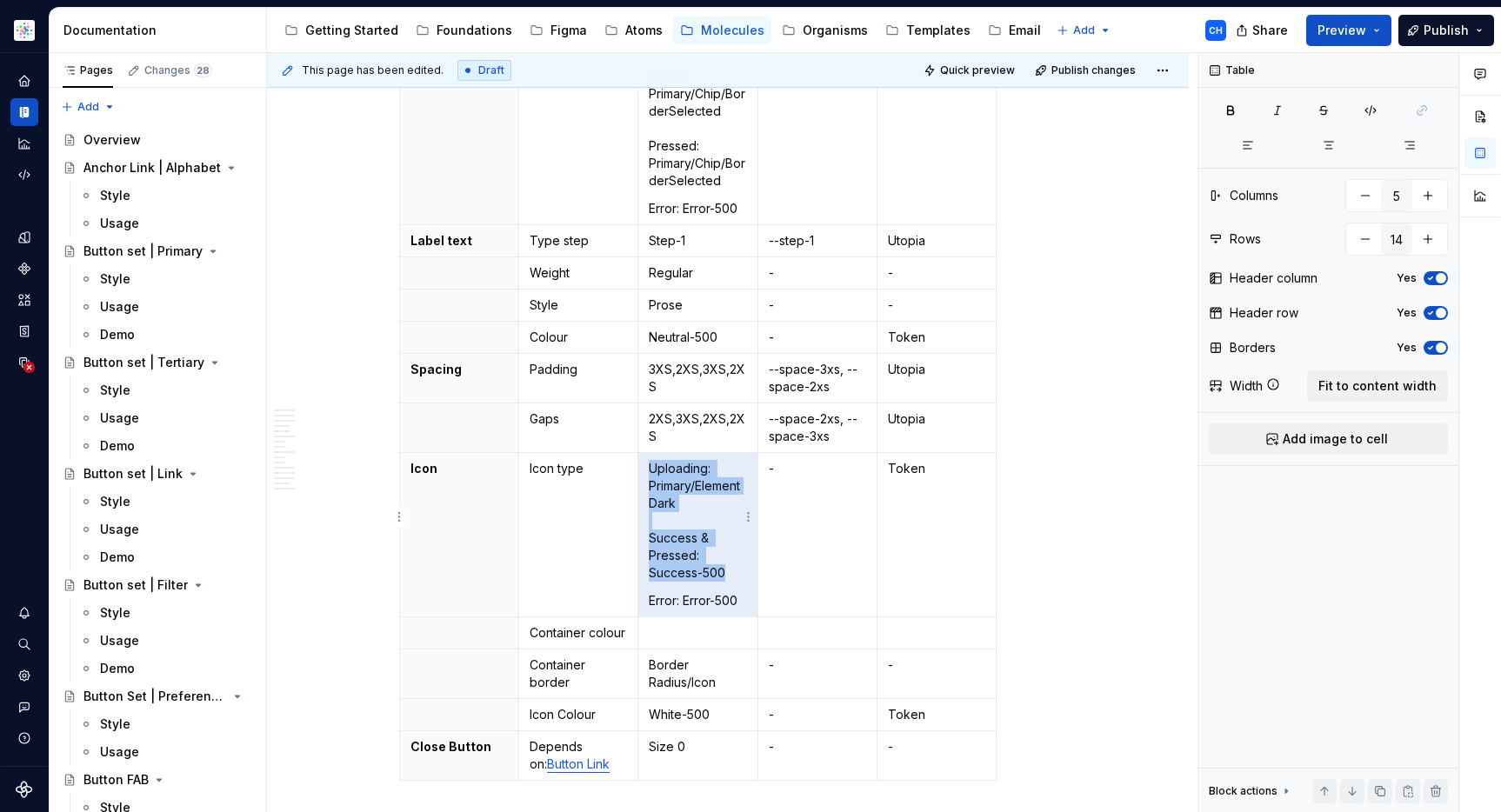
drag, startPoint x: 737, startPoint y: 581, endPoint x: 650, endPoint y: 447, distance: 159.8
click at [650, 453] on td "Uploading: Primary/ElementDark Success & Pressed: Success-500 Error: Error-500" at bounding box center [697, 535] width 119 height 165
click at [650, 460] on p "Uploading: Primary/ElementDark Success & Pressed: Success-500" at bounding box center [697, 521] width 98 height 122
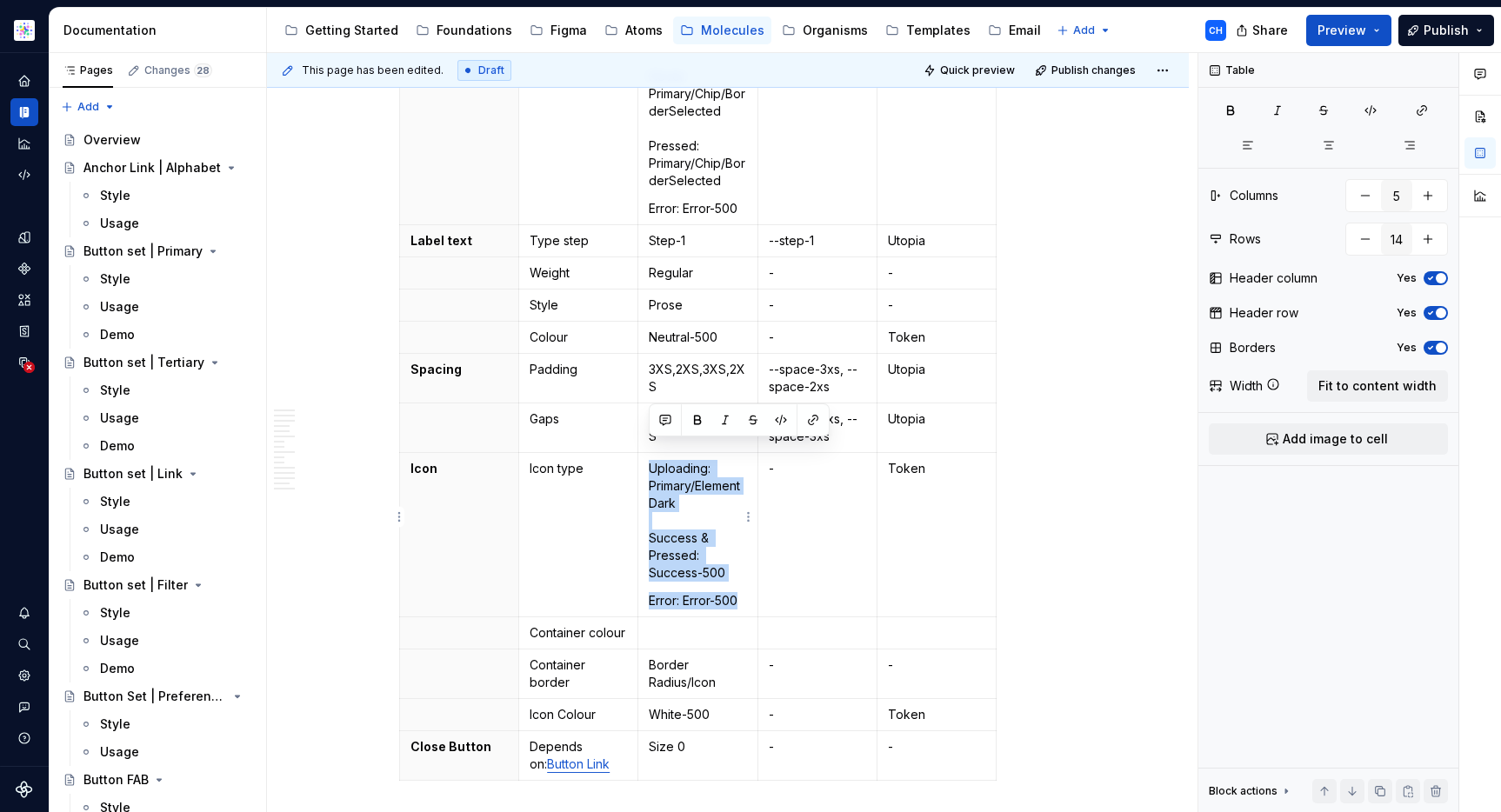
drag, startPoint x: 665, startPoint y: 457, endPoint x: 740, endPoint y: 586, distance: 149.2
click at [740, 586] on td "Uploading: Primary/ElementDark Success & Pressed: Success-500 Error: Error-500" at bounding box center [697, 535] width 119 height 165
copy td "Uploading: Primary/ElementDark Success & Pressed: Success-500 Error: Error-500"
click at [720, 624] on p at bounding box center [697, 633] width 98 height 17
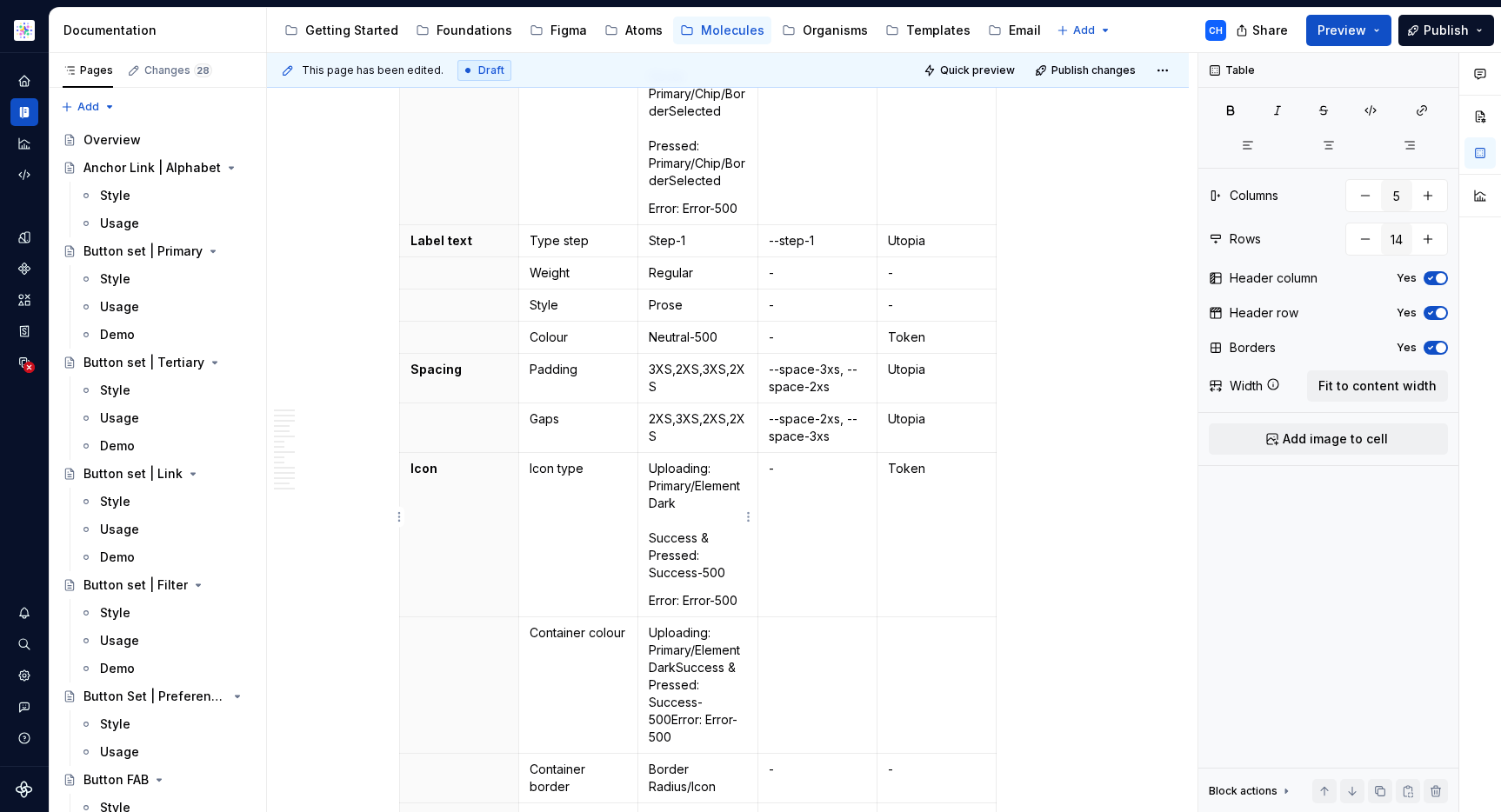
click at [702, 560] on p "Uploading: Primary/ElementDark Success & Pressed: Success-500" at bounding box center [697, 521] width 98 height 122
drag, startPoint x: 687, startPoint y: 482, endPoint x: 652, endPoint y: 466, distance: 38.5
click at [652, 466] on p "Uploading: Primary/ElementDark Success & Pressed: Success-500" at bounding box center [697, 521] width 98 height 122
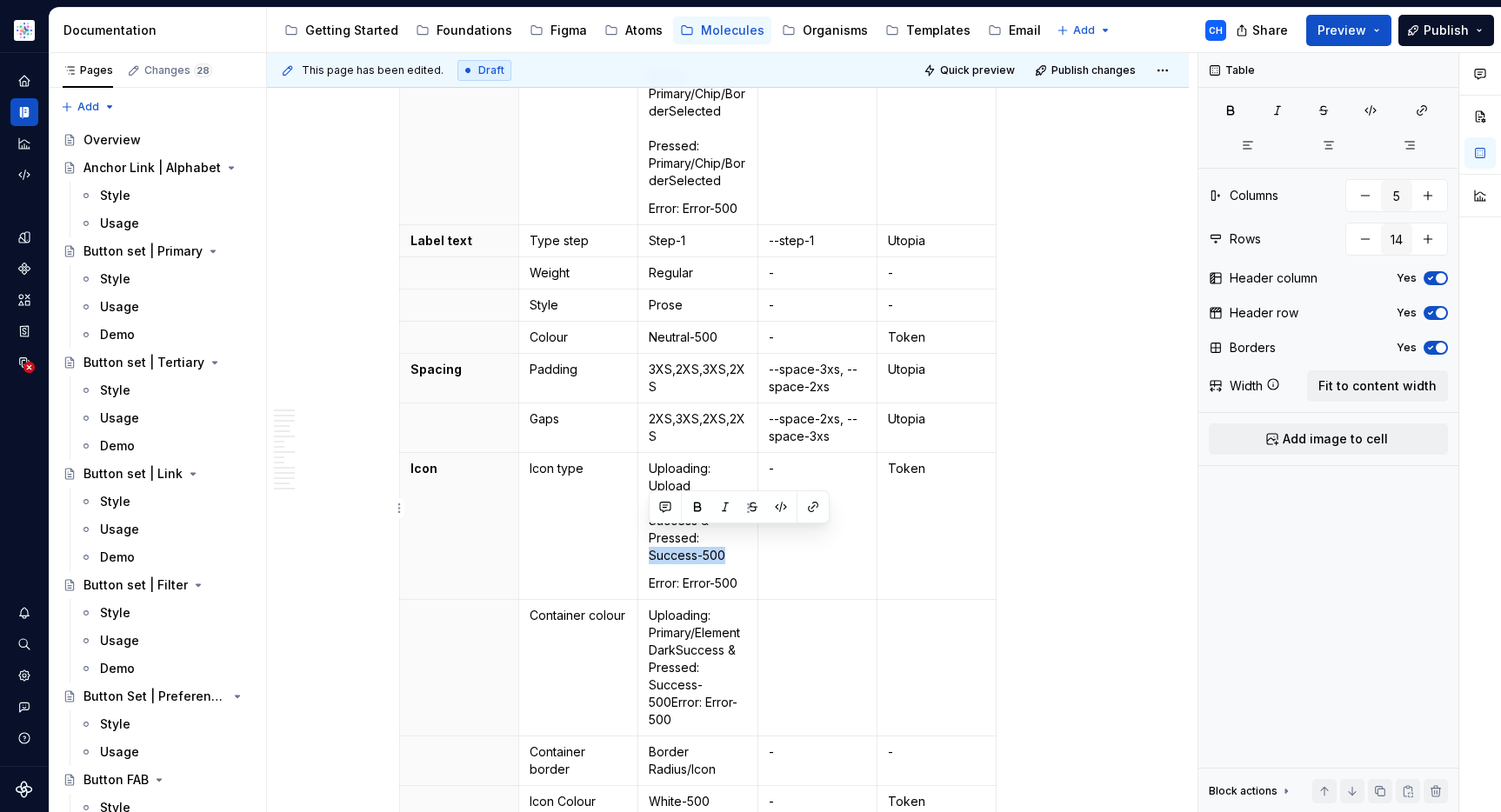
drag, startPoint x: 725, startPoint y: 538, endPoint x: 649, endPoint y: 541, distance: 76.1
click at [649, 541] on p "Uploading: Upload Success & Pressed: Success-500" at bounding box center [697, 512] width 98 height 105
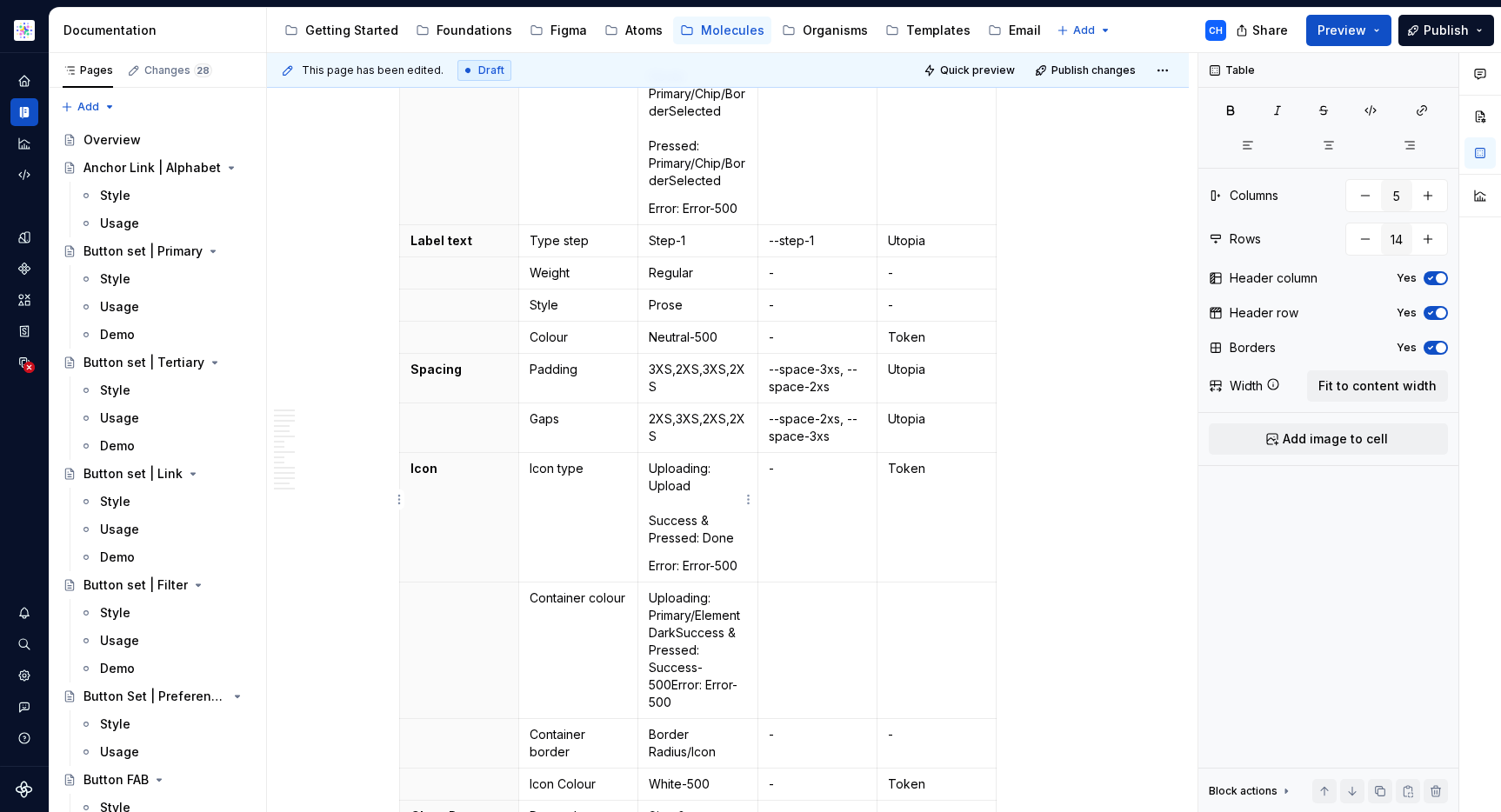
click at [739, 557] on p "Error: Error-500" at bounding box center [697, 566] width 98 height 17
click at [813, 605] on td at bounding box center [816, 650] width 119 height 136
click at [931, 617] on td at bounding box center [935, 650] width 119 height 136
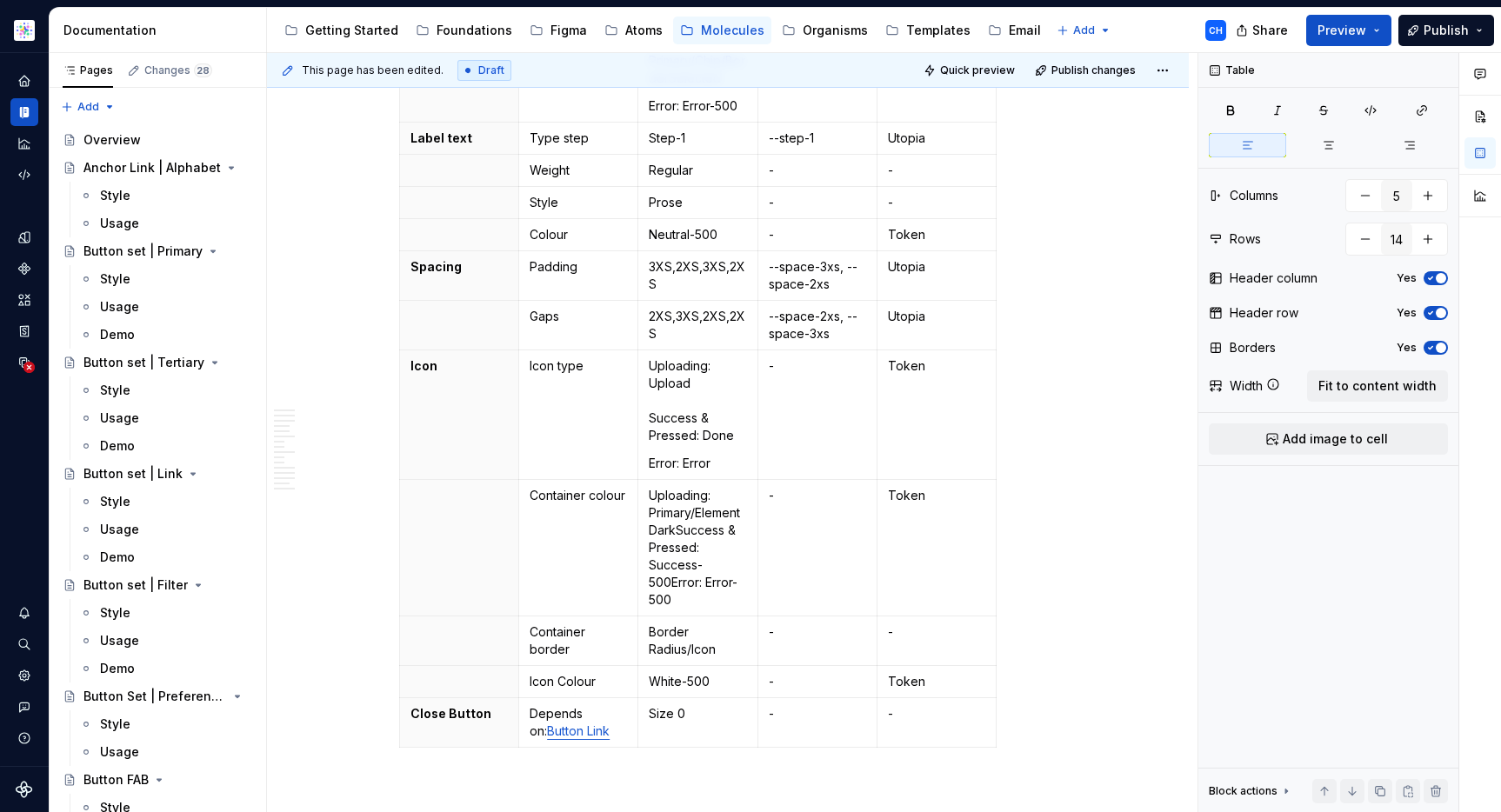
scroll to position [882, 0]
click at [592, 560] on td "Container colour" at bounding box center [578, 550] width 119 height 136
click at [592, 568] on td "Container colour" at bounding box center [578, 550] width 119 height 136
click at [400, 537] on html "Astellas Elements CH Dataset Core Documentation Accessibility guide for tree Pa…" at bounding box center [750, 406] width 1501 height 812
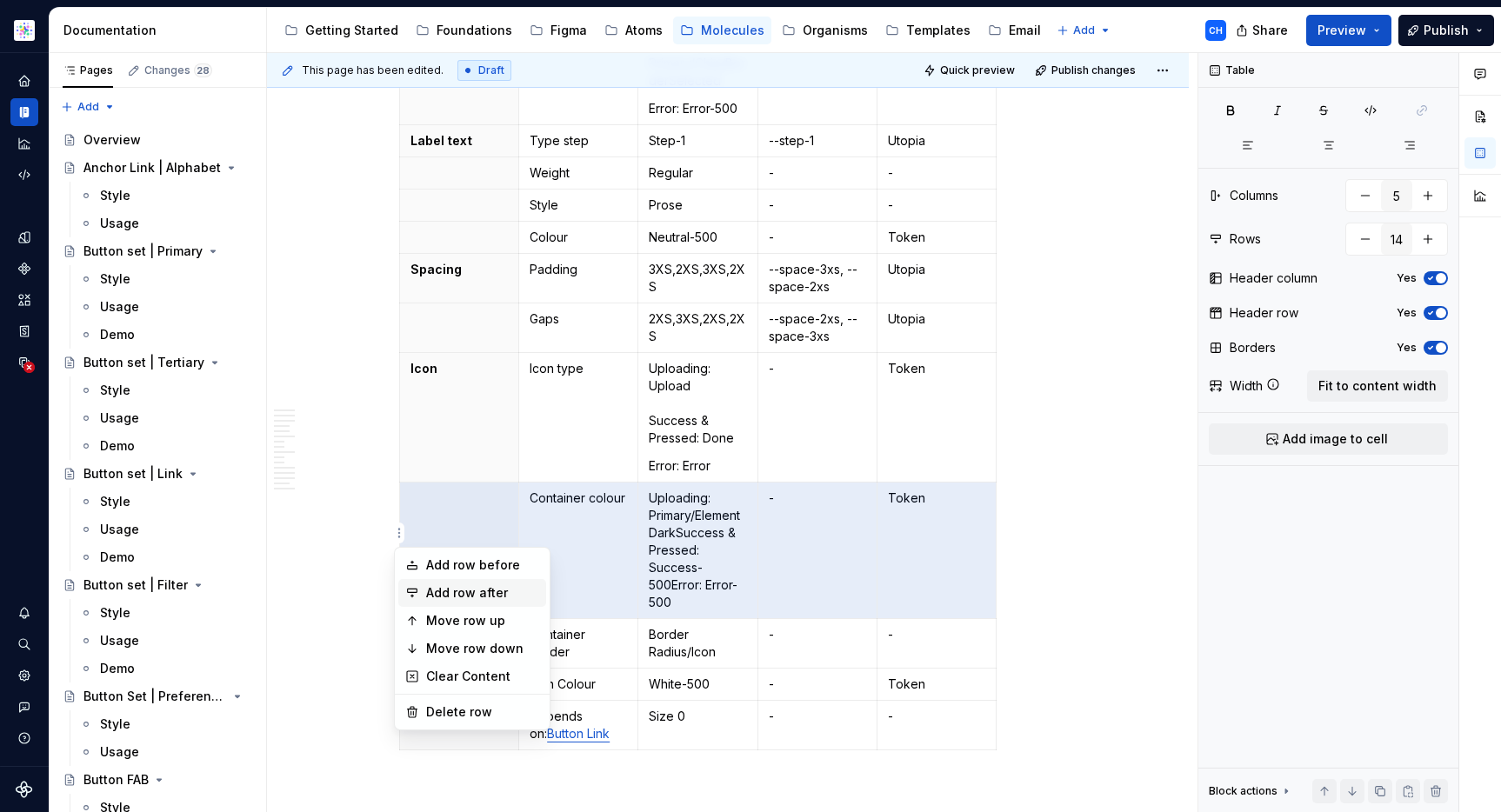
click at [442, 598] on div "Add row after" at bounding box center [482, 592] width 113 height 17
type input "15"
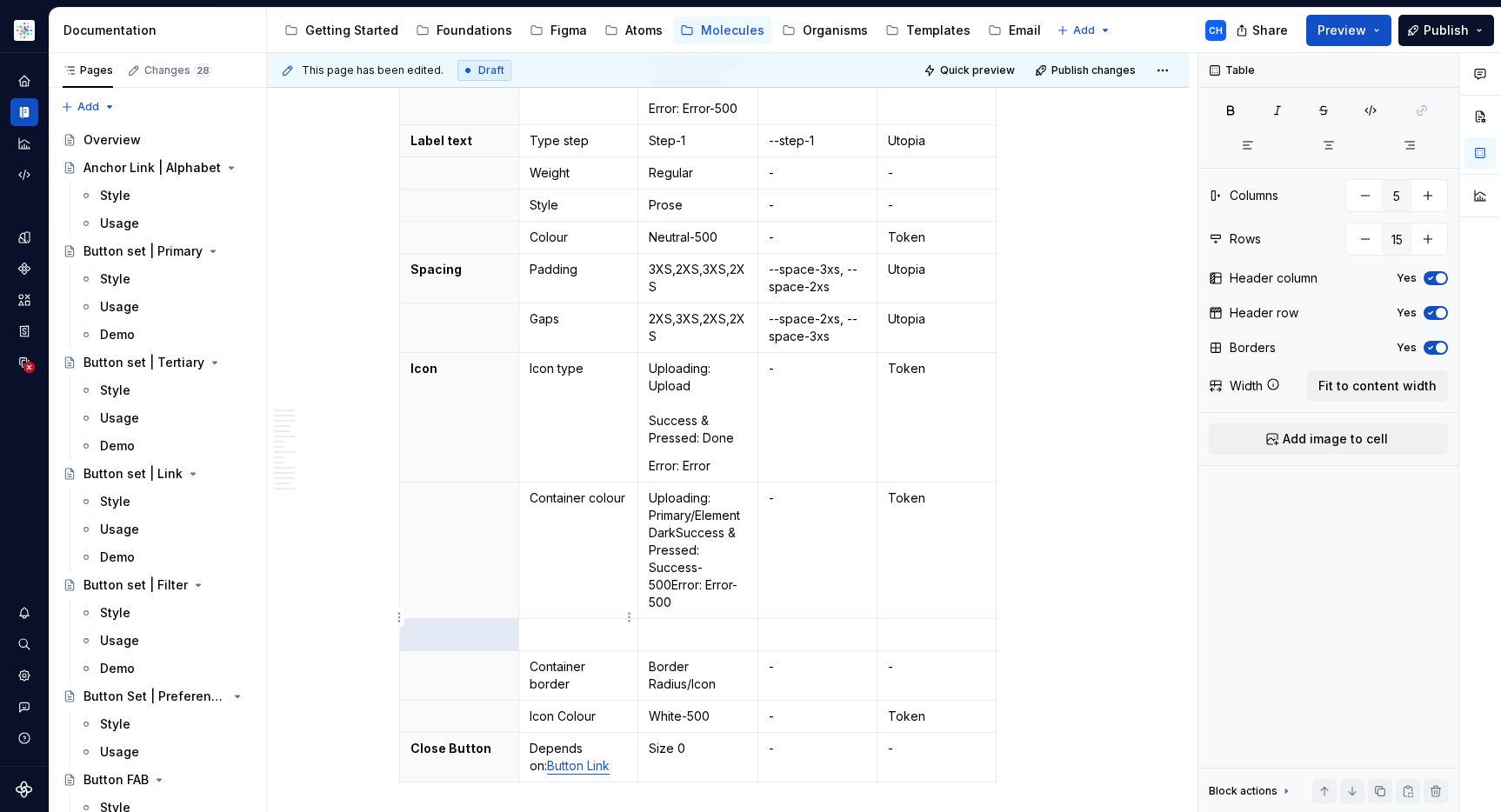
click at [552, 626] on p at bounding box center [578, 635] width 98 height 17
click at [671, 626] on p at bounding box center [697, 635] width 98 height 17
click at [782, 626] on p at bounding box center [817, 635] width 98 height 17
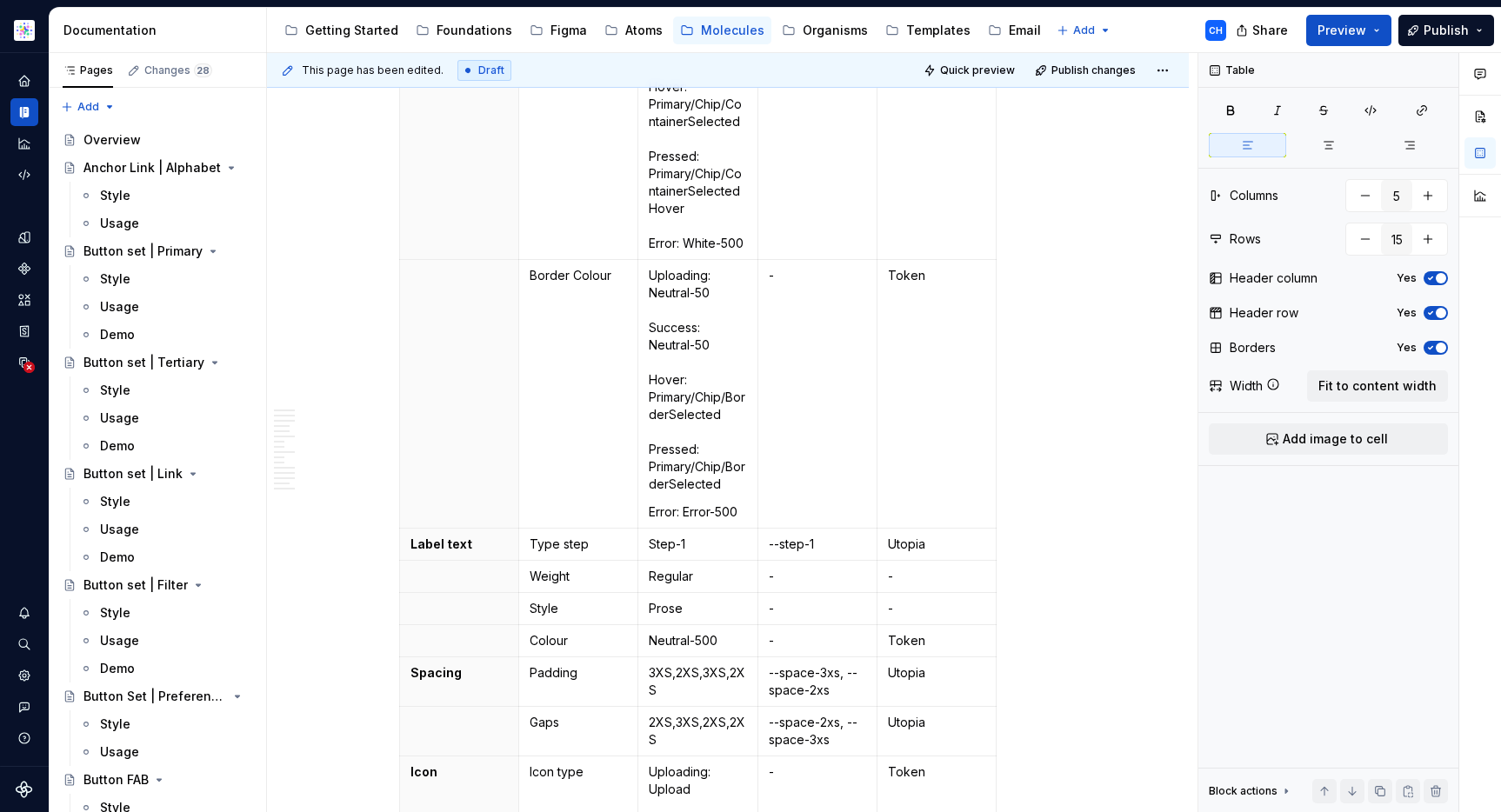
scroll to position [482, 0]
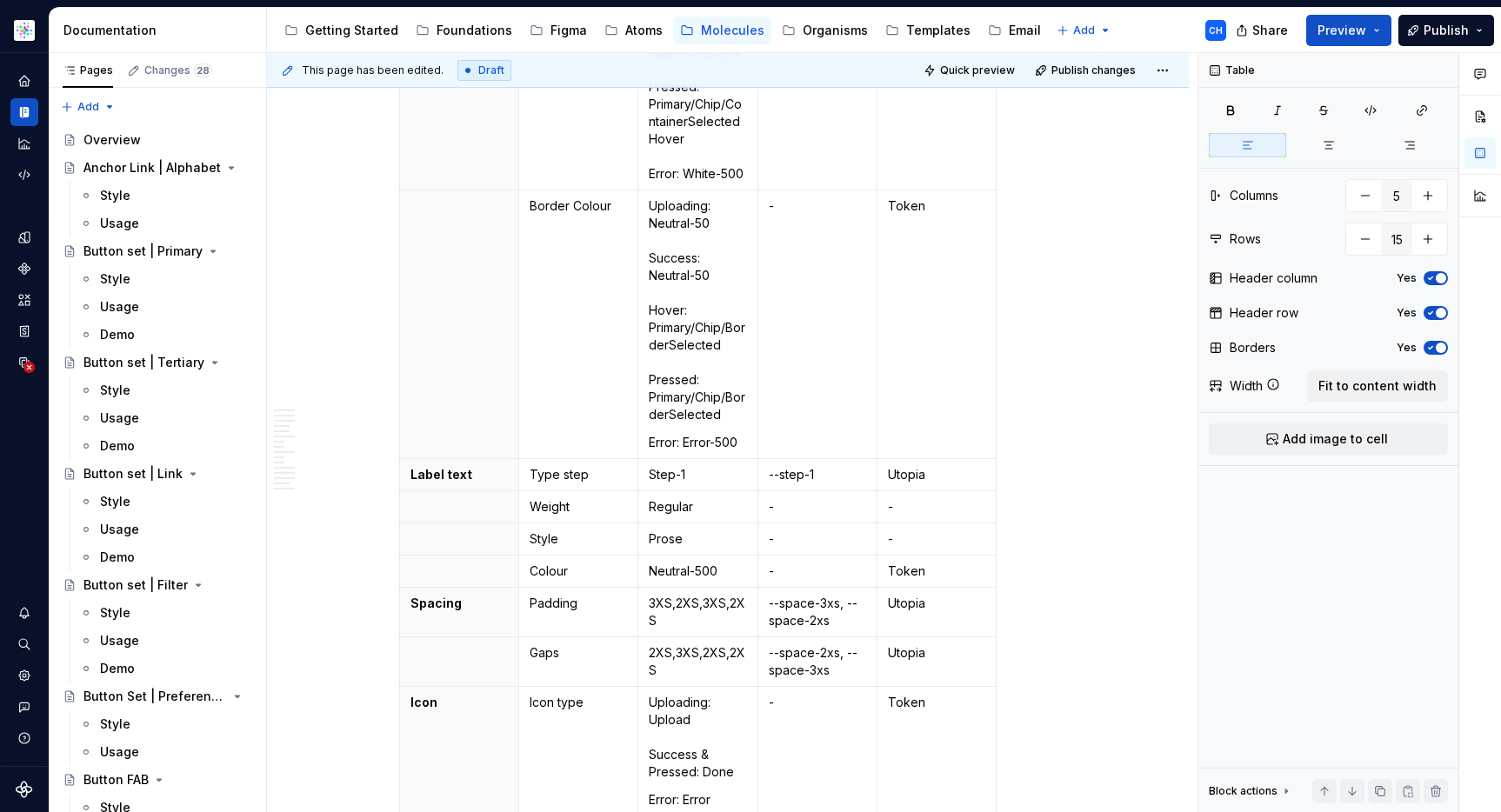
scroll to position [907, 0]
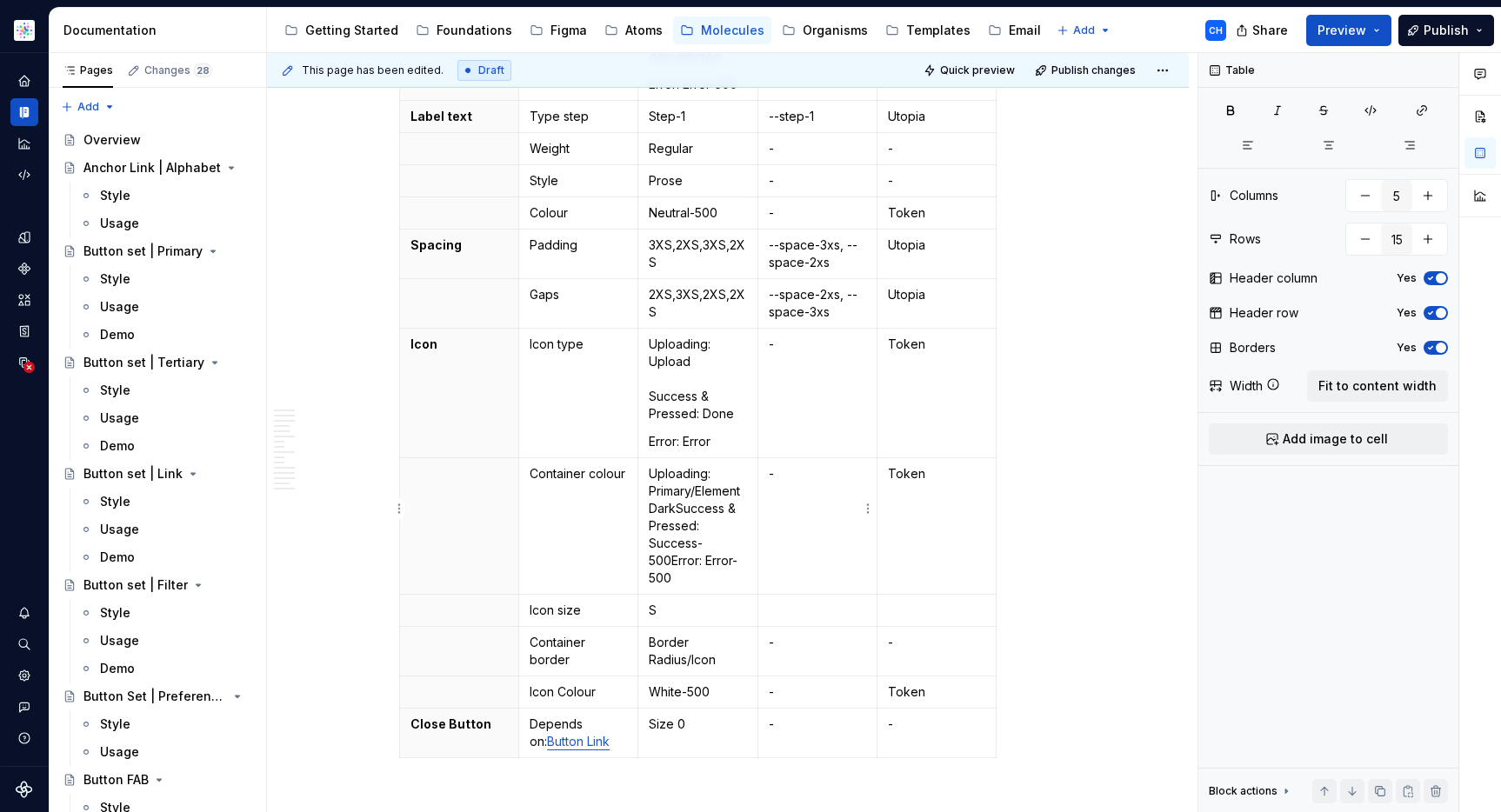
click at [803, 509] on td "-" at bounding box center [816, 526] width 119 height 136
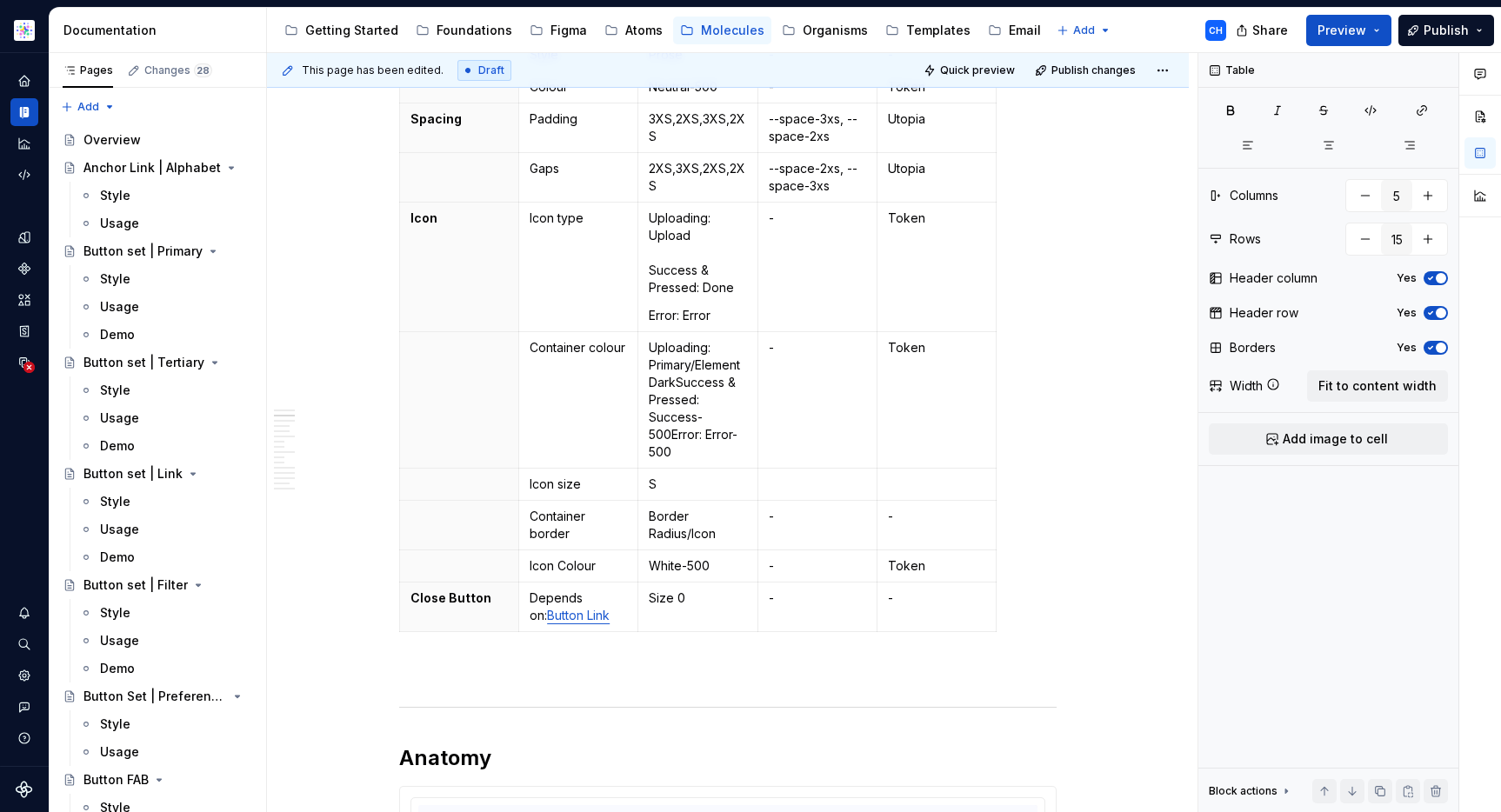
scroll to position [1024, 0]
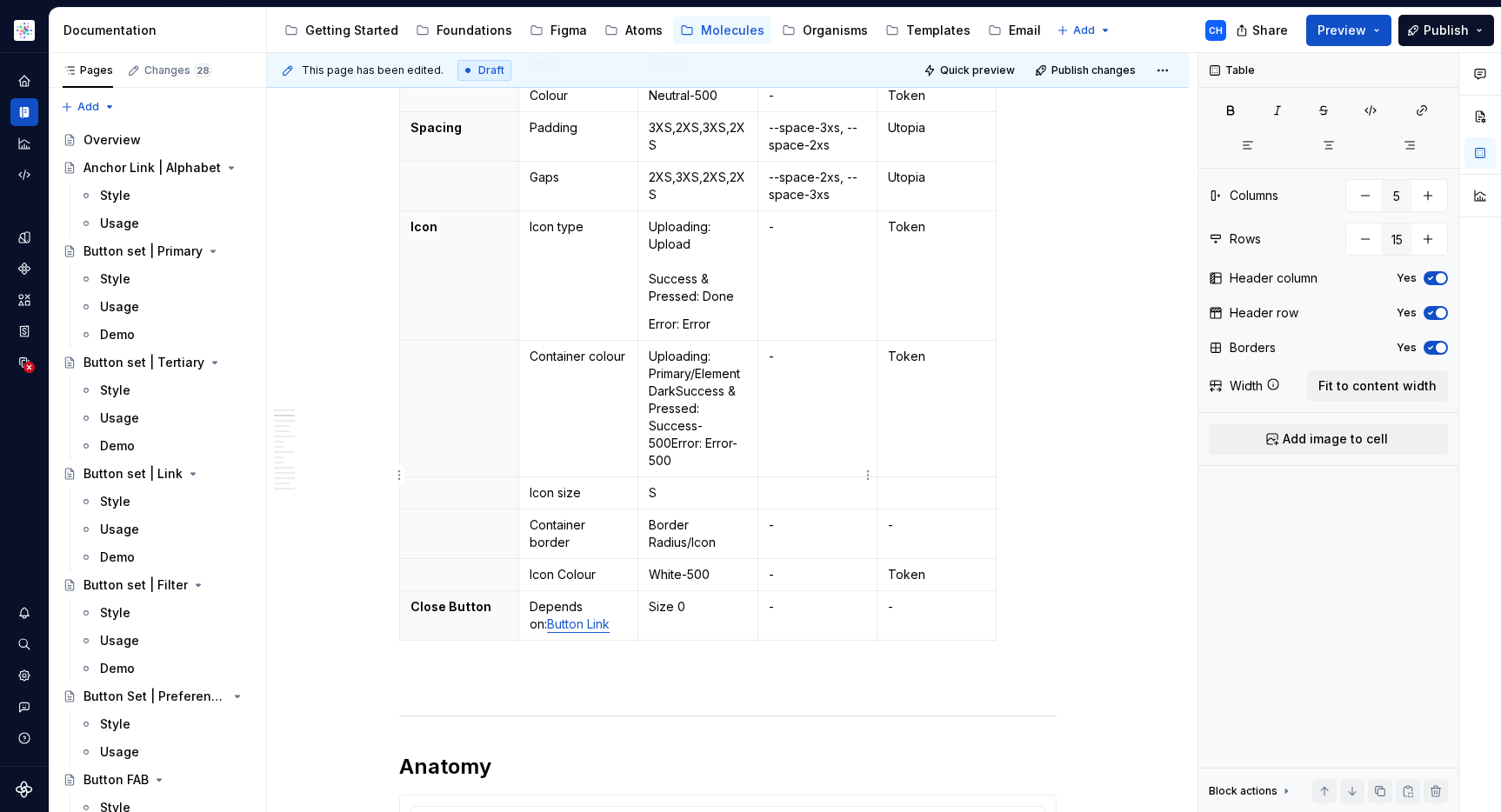
click at [818, 484] on p at bounding box center [817, 493] width 98 height 17
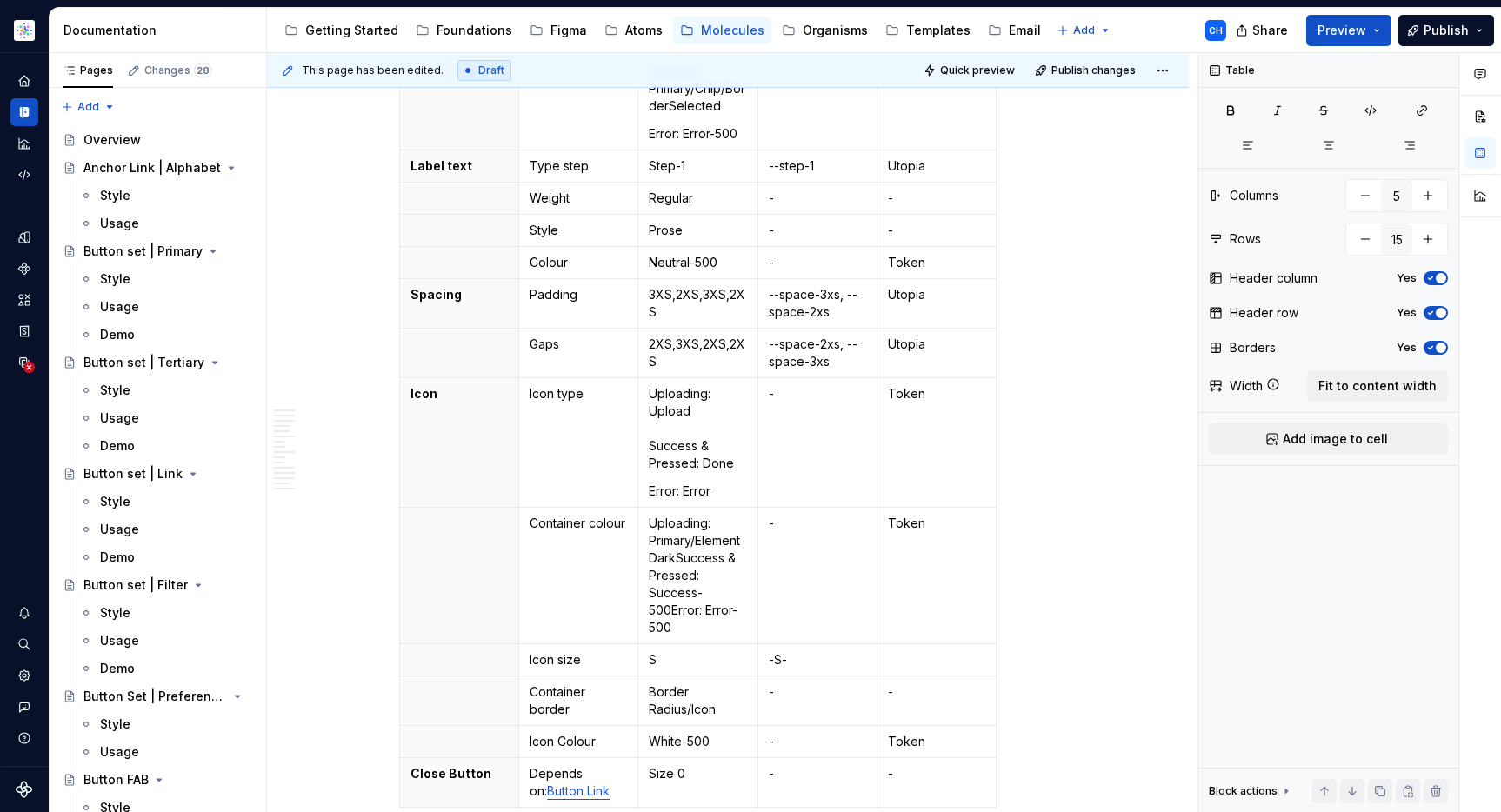
scroll to position [923, 0]
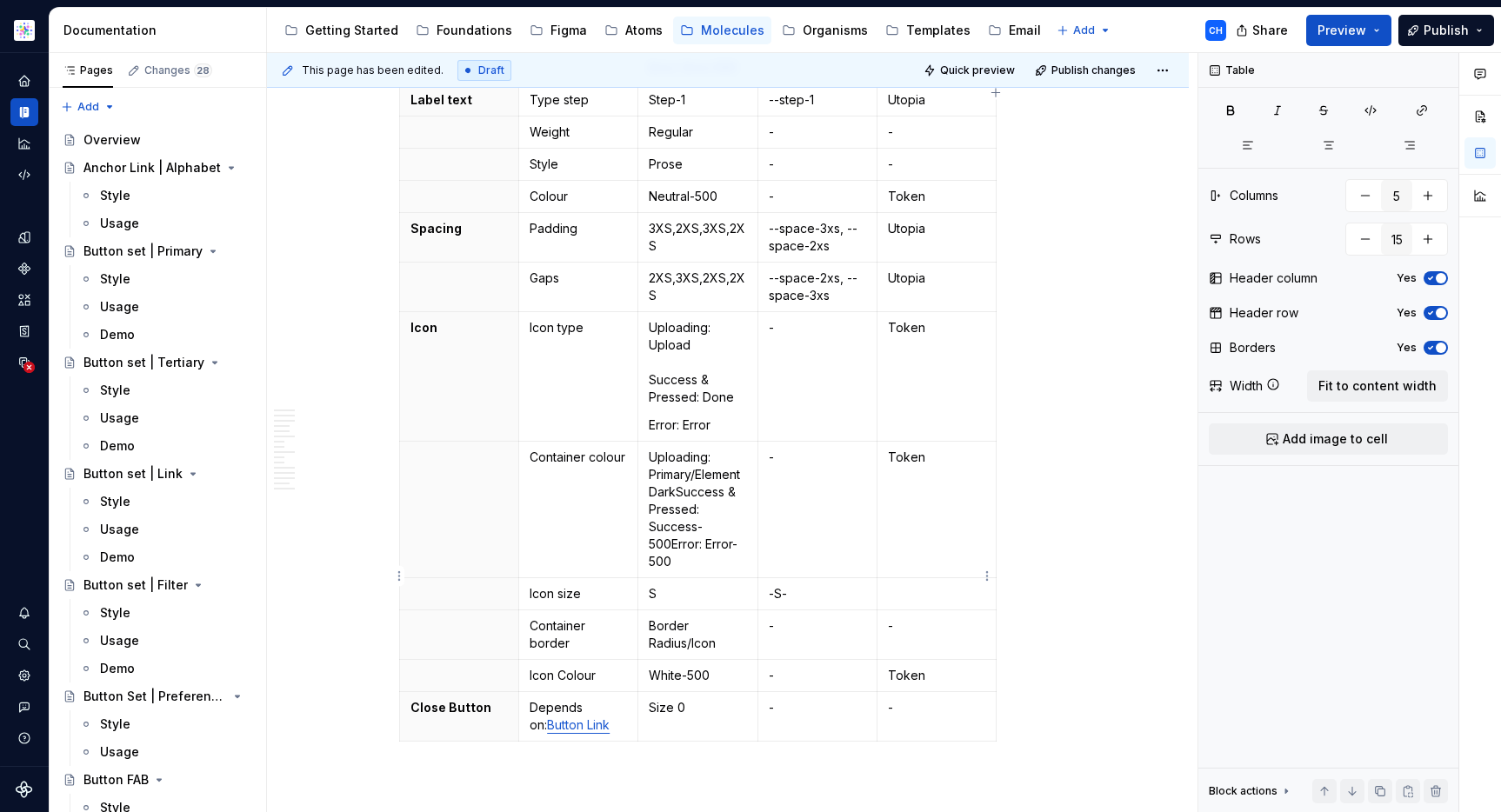
click at [907, 585] on p at bounding box center [936, 593] width 98 height 17
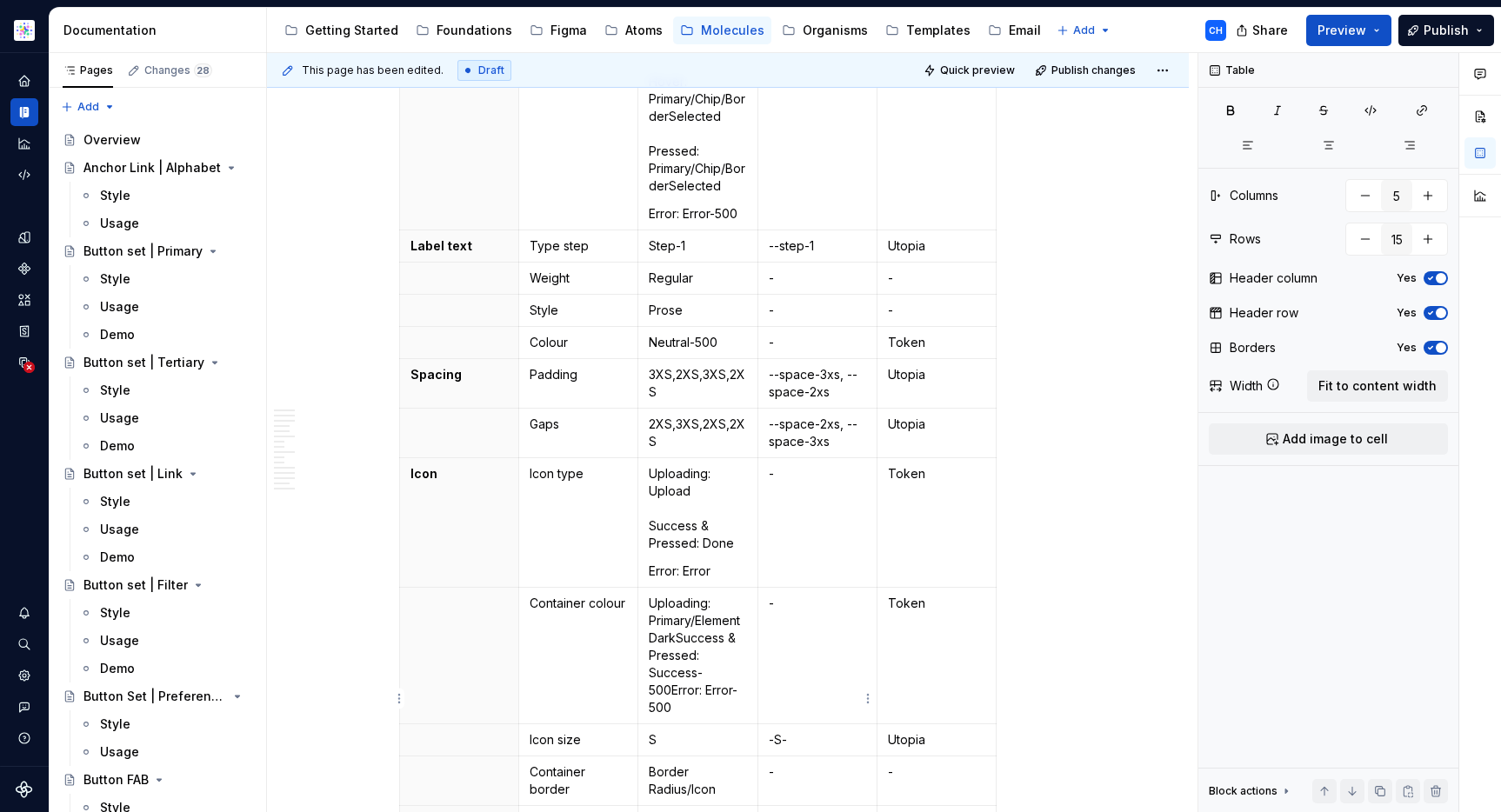
scroll to position [800, 0]
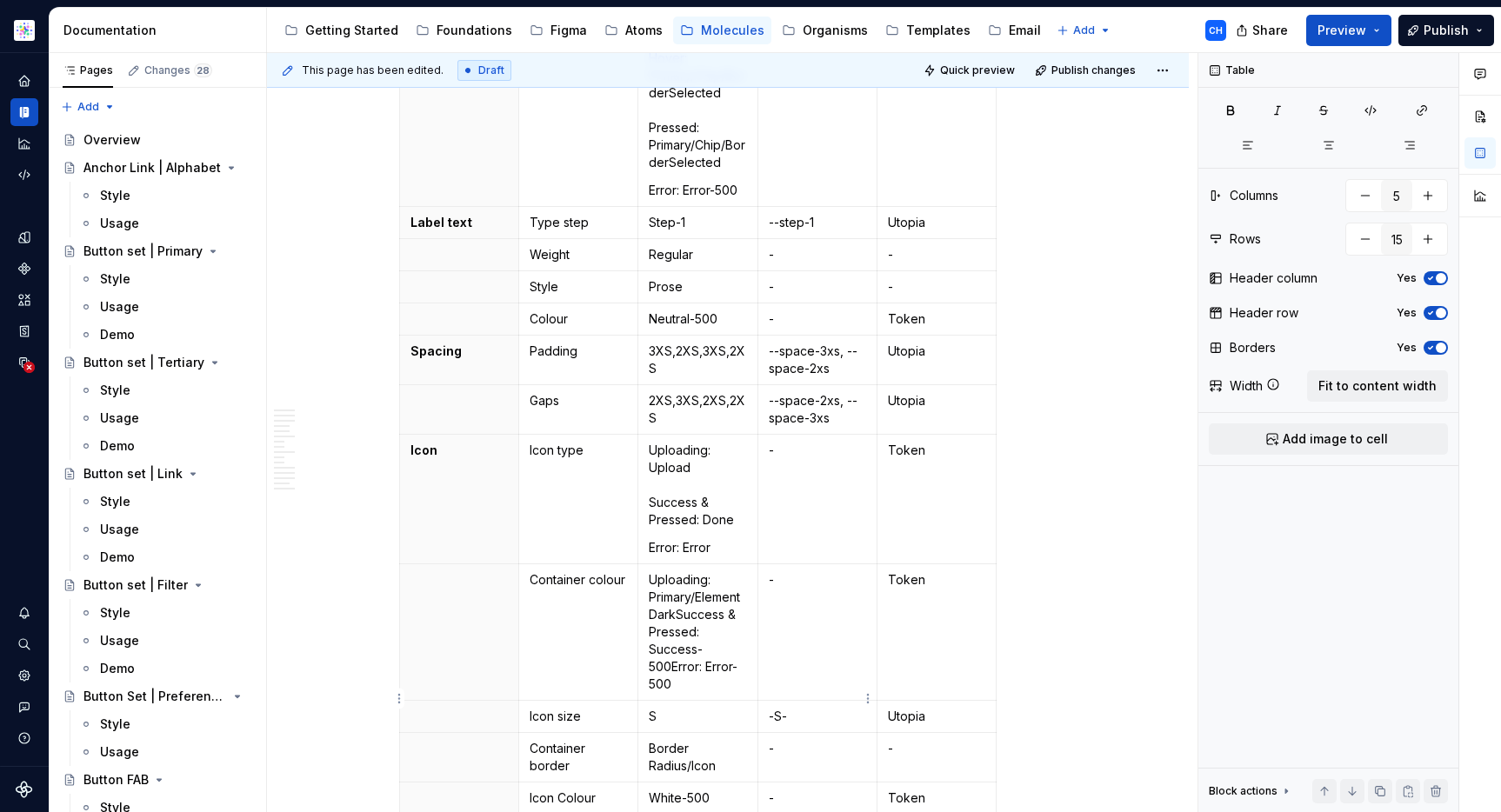
click at [780, 707] on p "-S-" at bounding box center [817, 716] width 98 height 17
click at [832, 707] on p "--Sizing-" at bounding box center [817, 716] width 98 height 17
click at [785, 707] on p "--Sizing-s" at bounding box center [817, 716] width 98 height 17
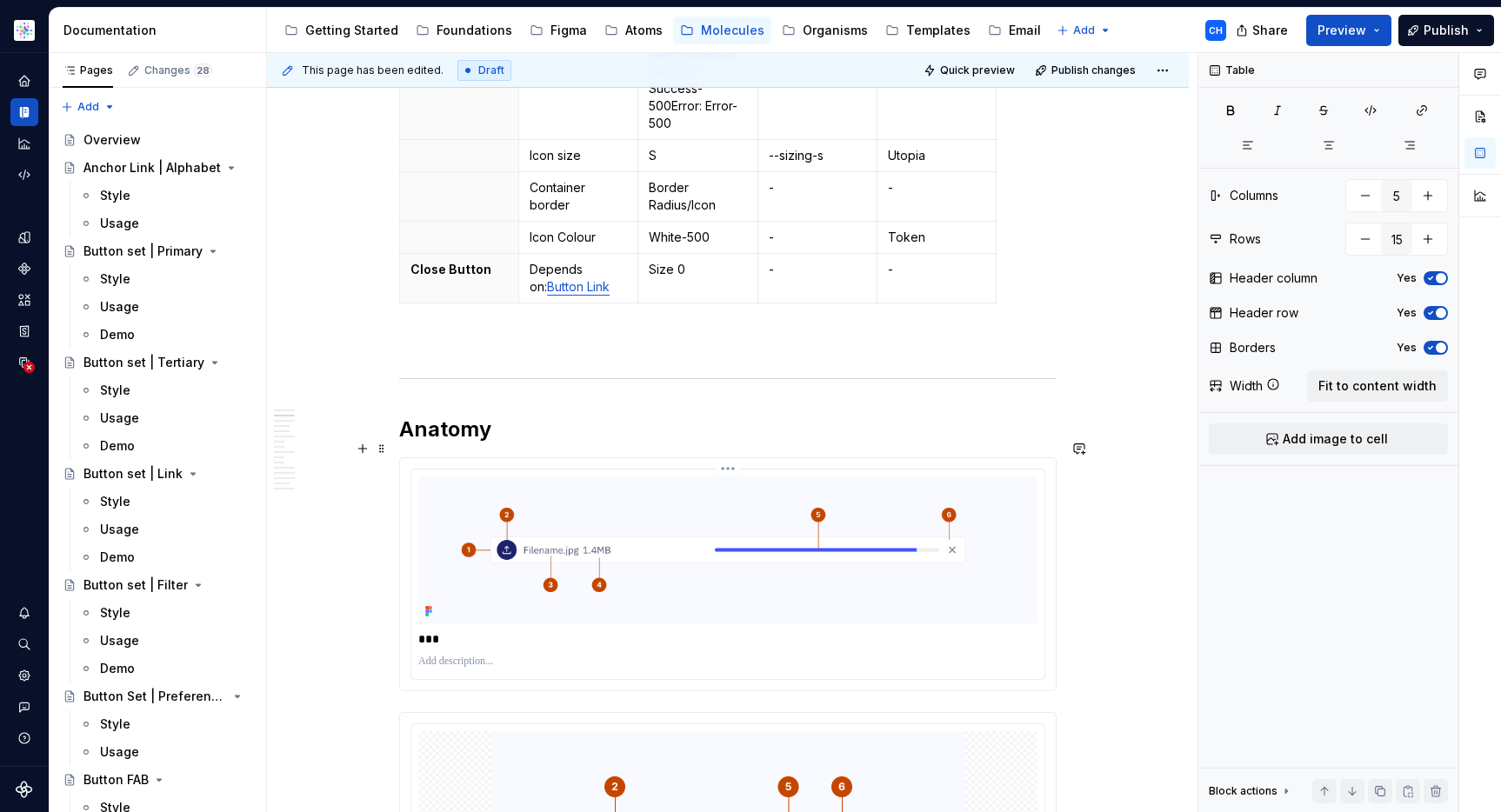
scroll to position [466, 0]
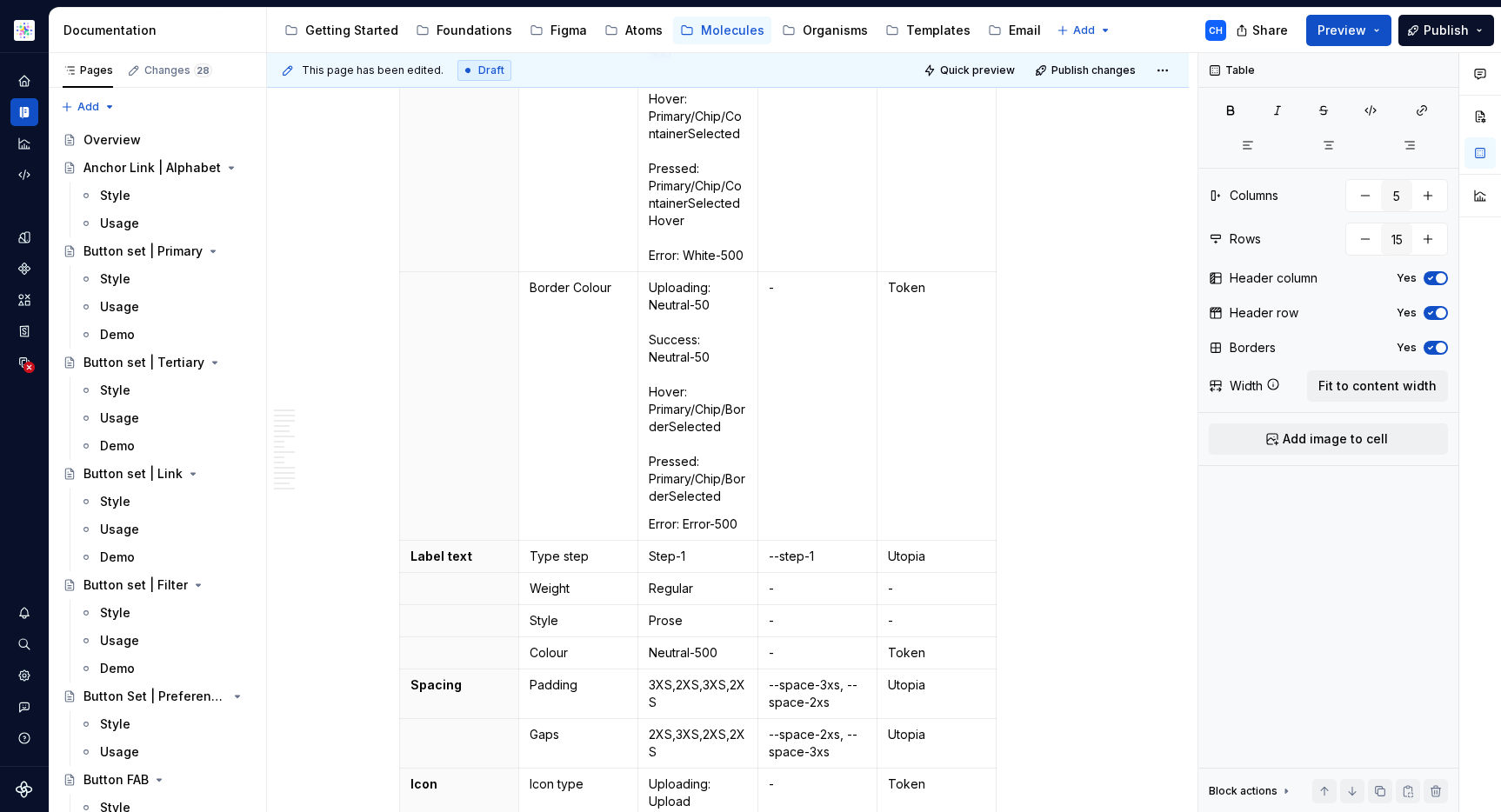
type textarea "*"
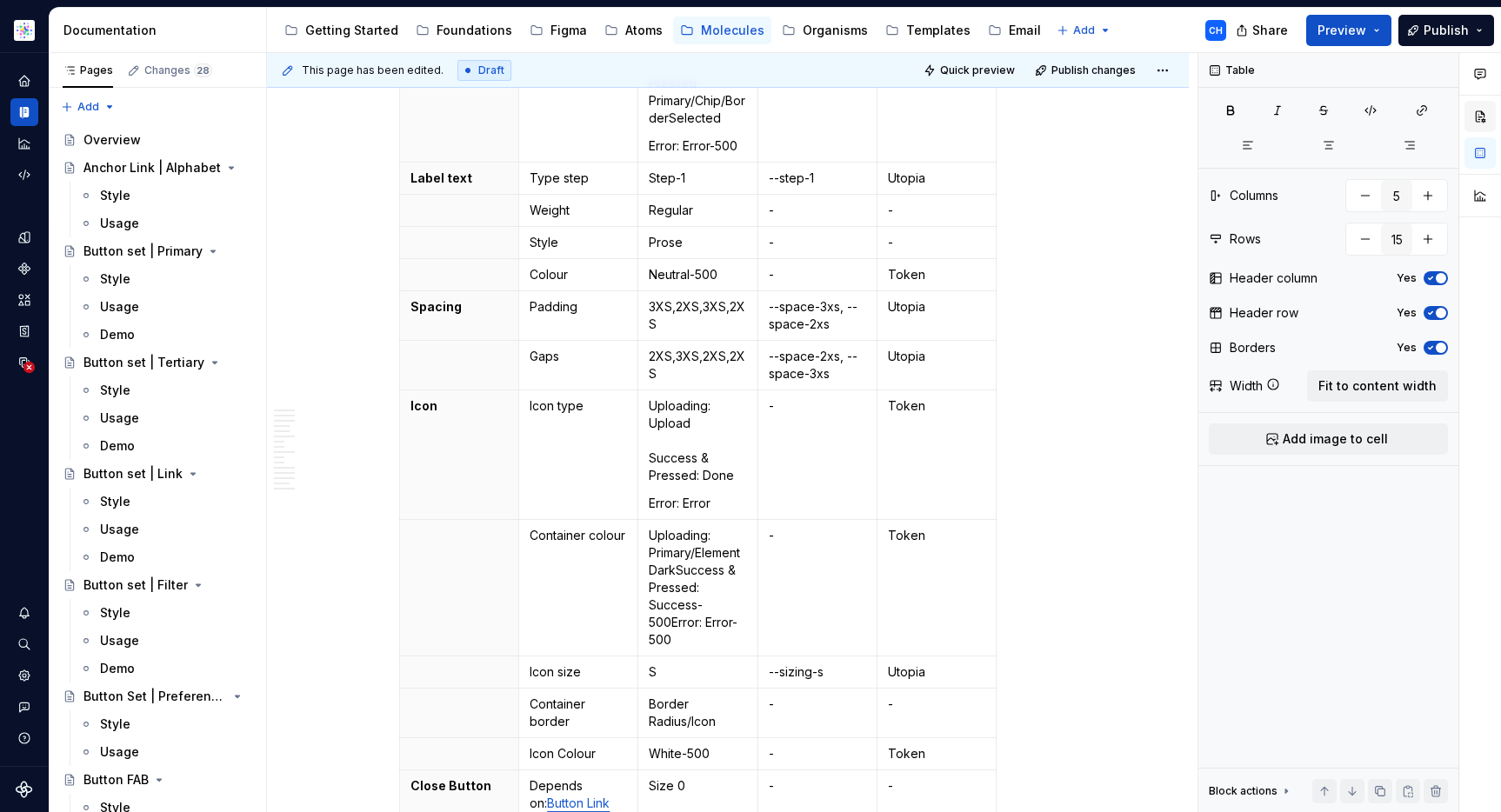
scroll to position [934, 0]
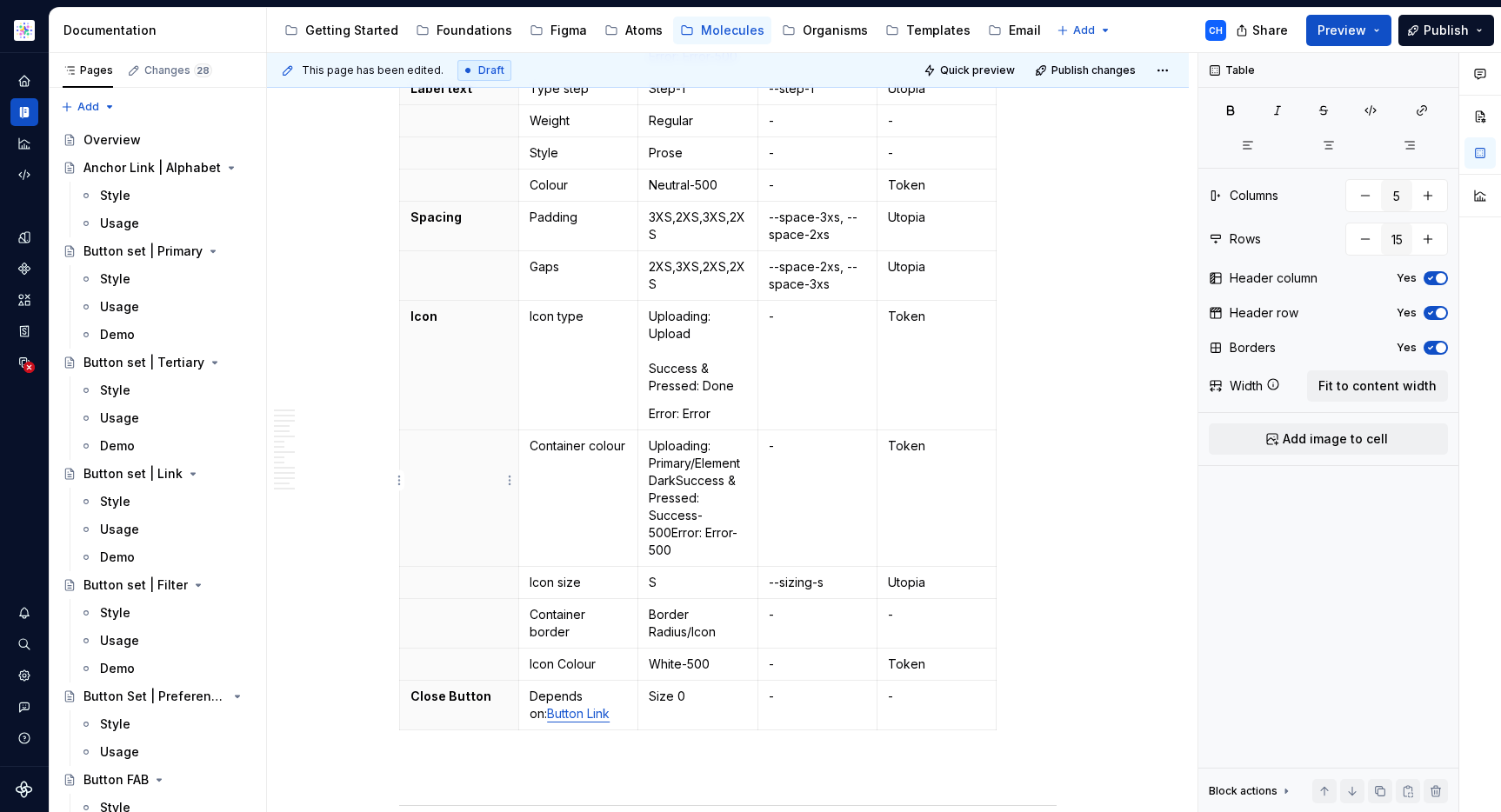
click at [405, 484] on th at bounding box center [459, 497] width 119 height 136
click at [399, 484] on html "Astellas Elements CH Dataset Core Documentation Accessibility guide for tree Pa…" at bounding box center [750, 406] width 1501 height 812
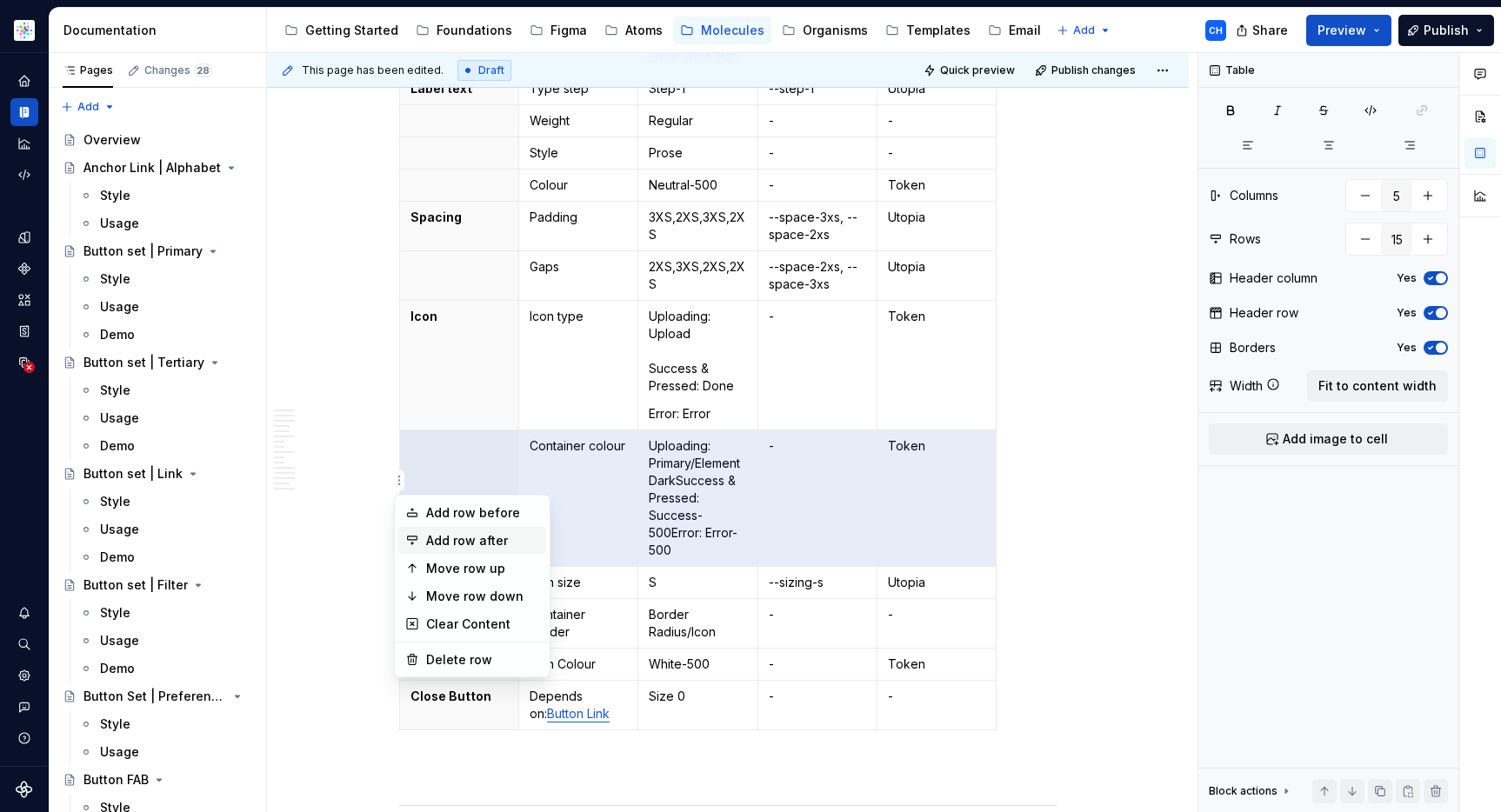
click at [489, 548] on div "Add row after" at bounding box center [482, 541] width 113 height 17
type input "16"
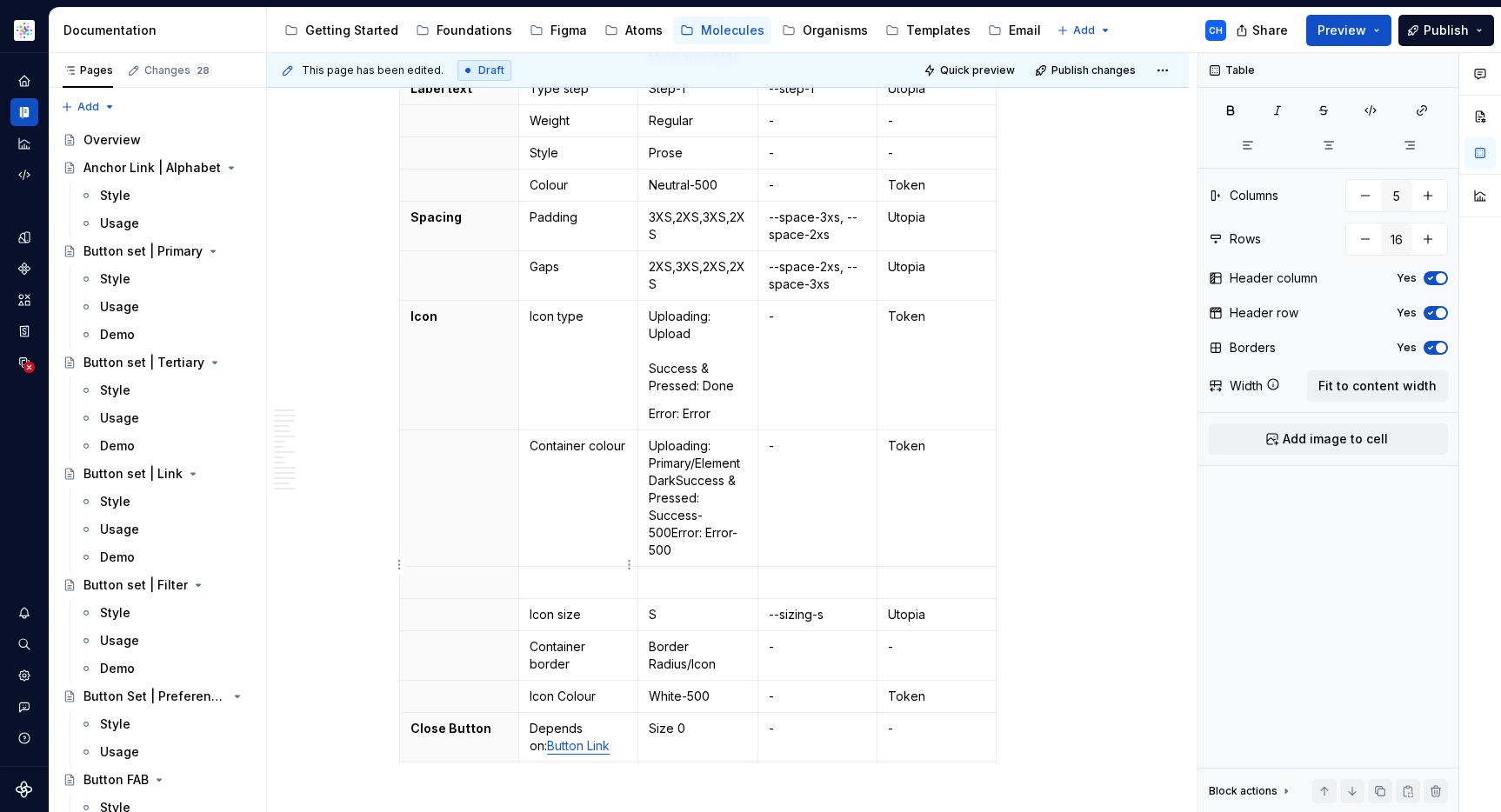
click at [569, 574] on p at bounding box center [578, 583] width 98 height 17
click at [666, 574] on p at bounding box center [697, 583] width 98 height 17
click at [805, 574] on p at bounding box center [817, 583] width 98 height 17
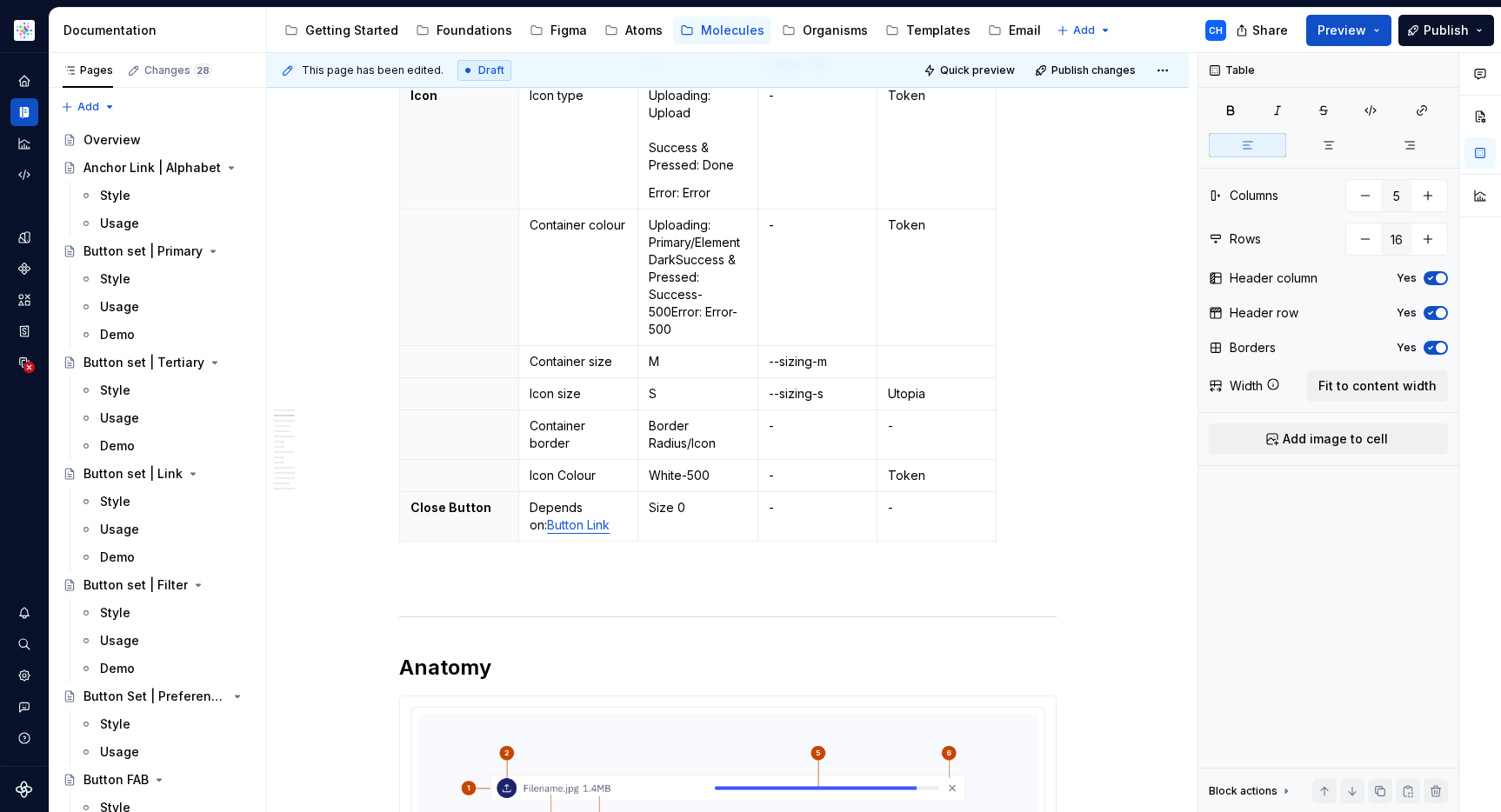
scroll to position [995, 0]
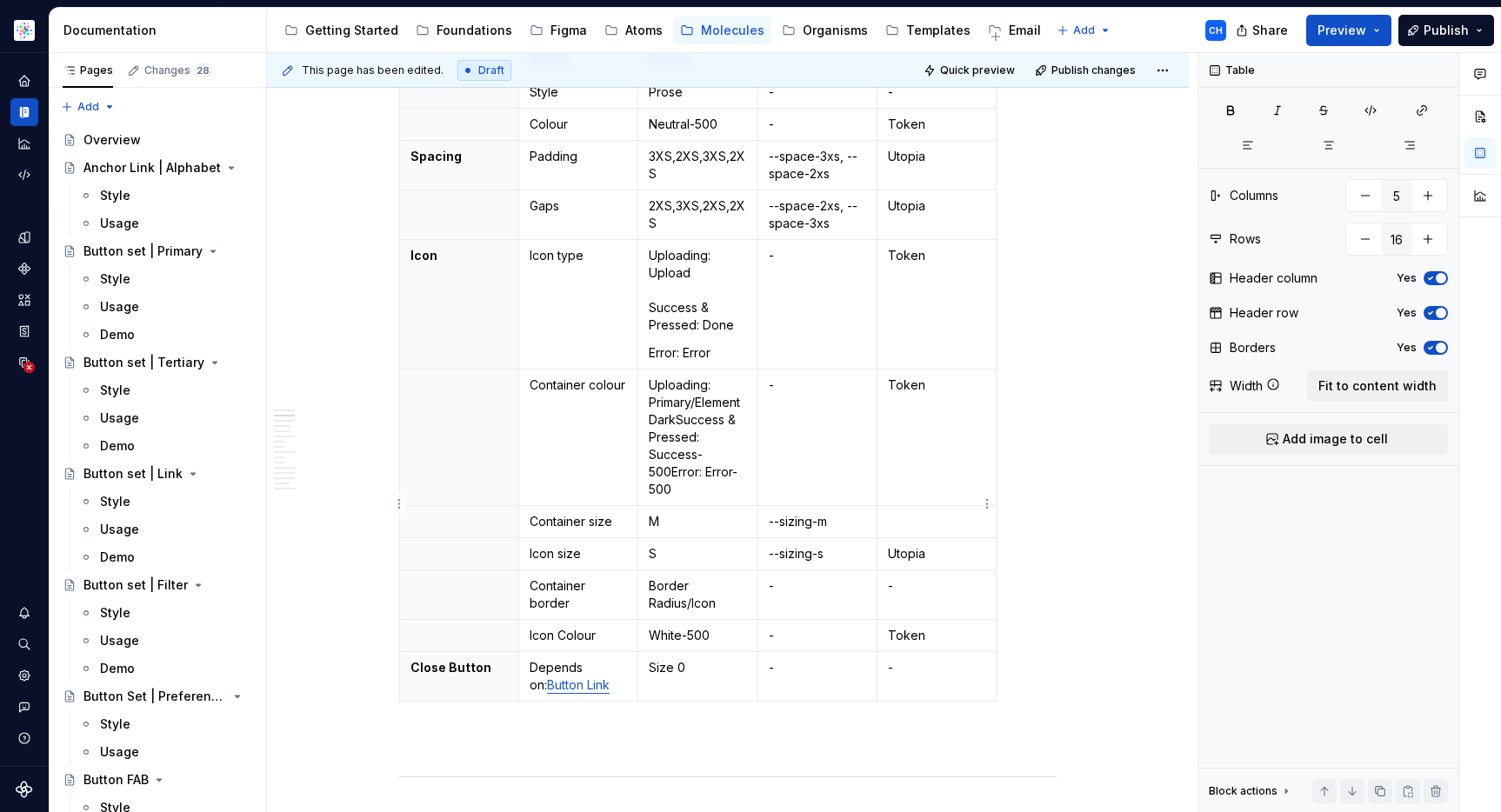
click at [933, 513] on p at bounding box center [936, 522] width 98 height 17
type textarea "*"
click at [399, 626] on html "Astellas Elements CH Dataset Core Documentation Accessibility guide for tree Pa…" at bounding box center [750, 406] width 1501 height 812
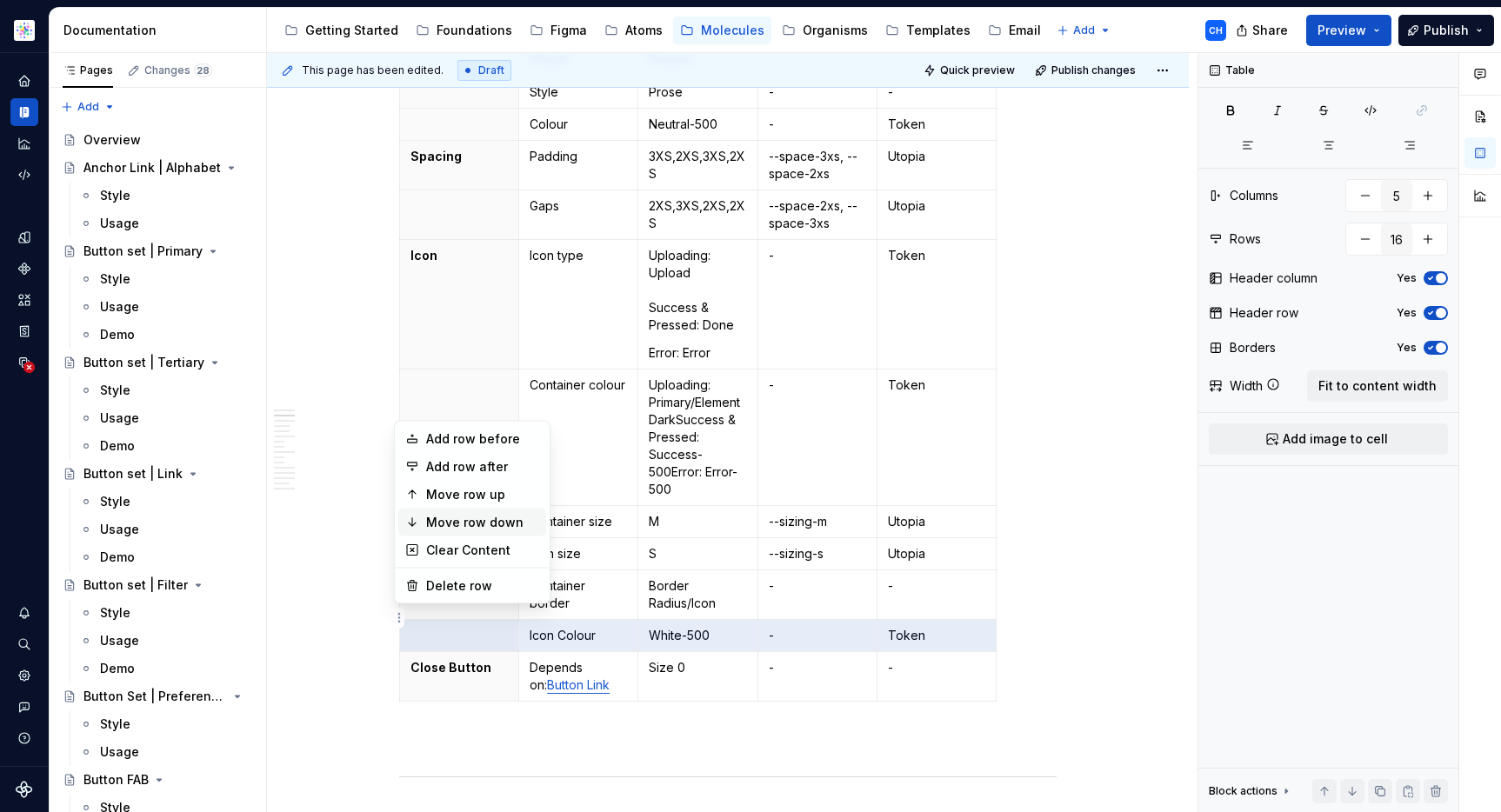
click at [445, 516] on div "Move row down" at bounding box center [482, 523] width 113 height 17
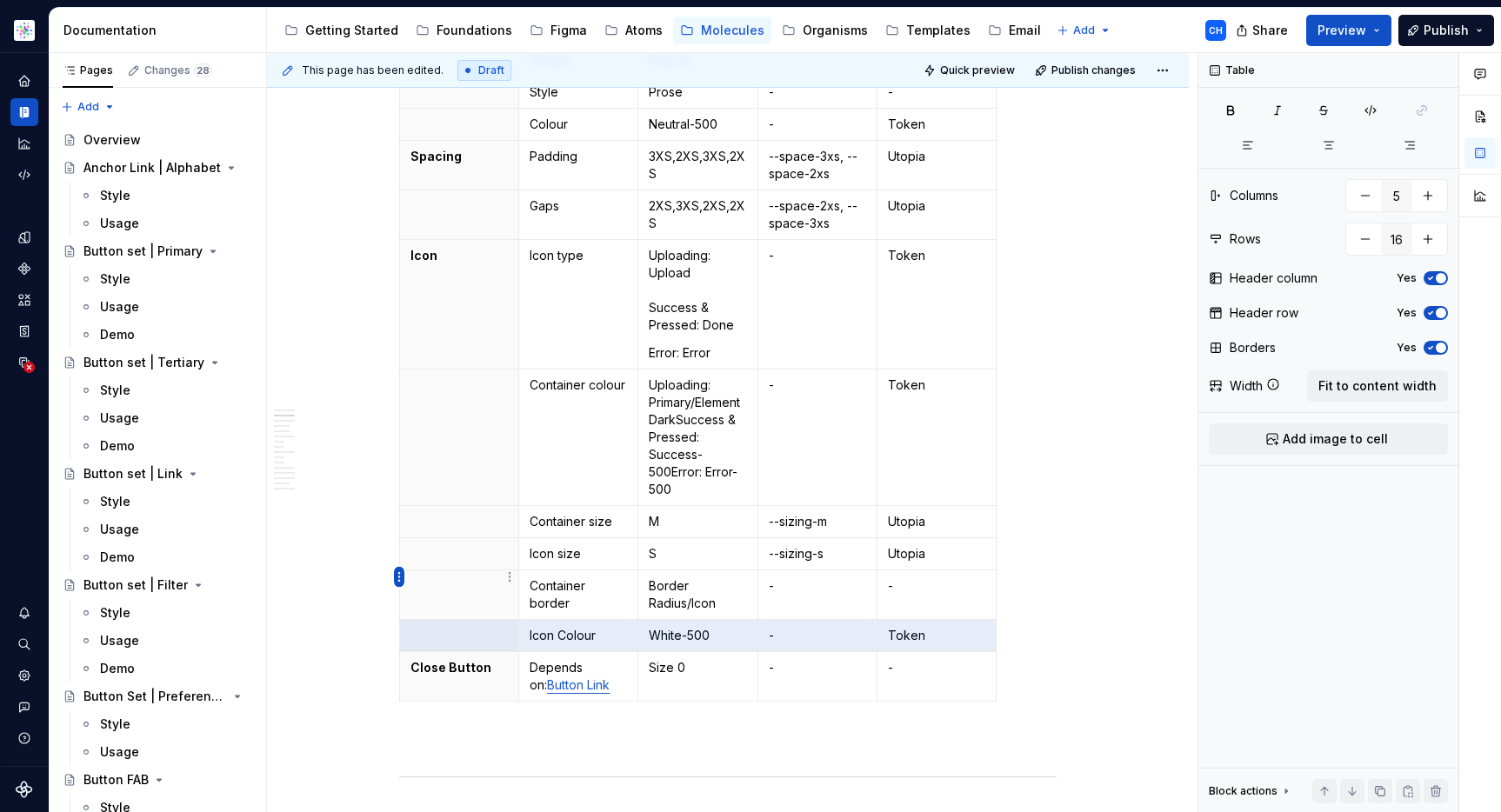
click at [396, 574] on html "Astellas Elements CH Dataset Core Documentation Accessibility guide for tree Pa…" at bounding box center [750, 406] width 1501 height 812
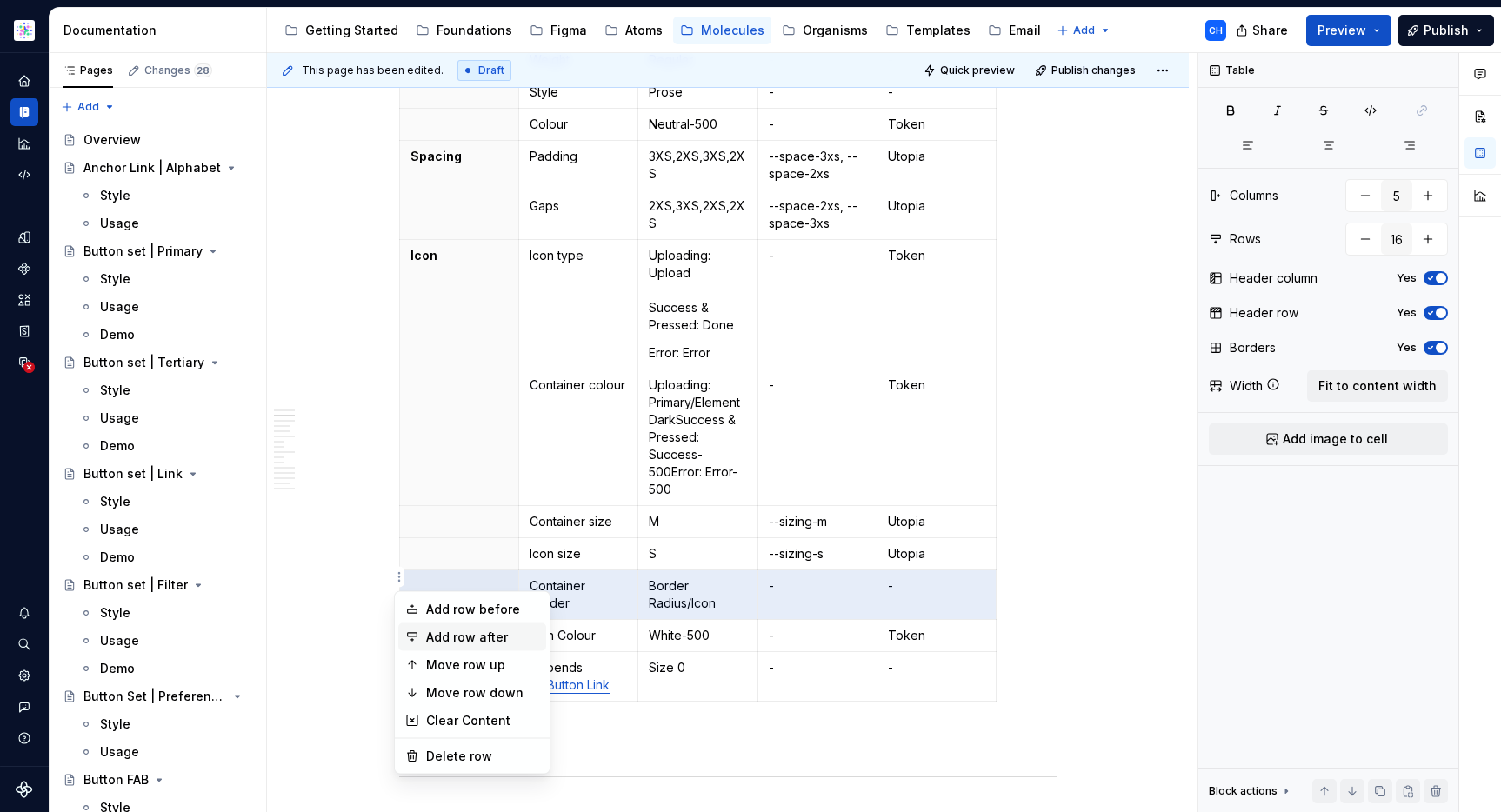
click at [477, 645] on div "Add row after" at bounding box center [472, 637] width 148 height 28
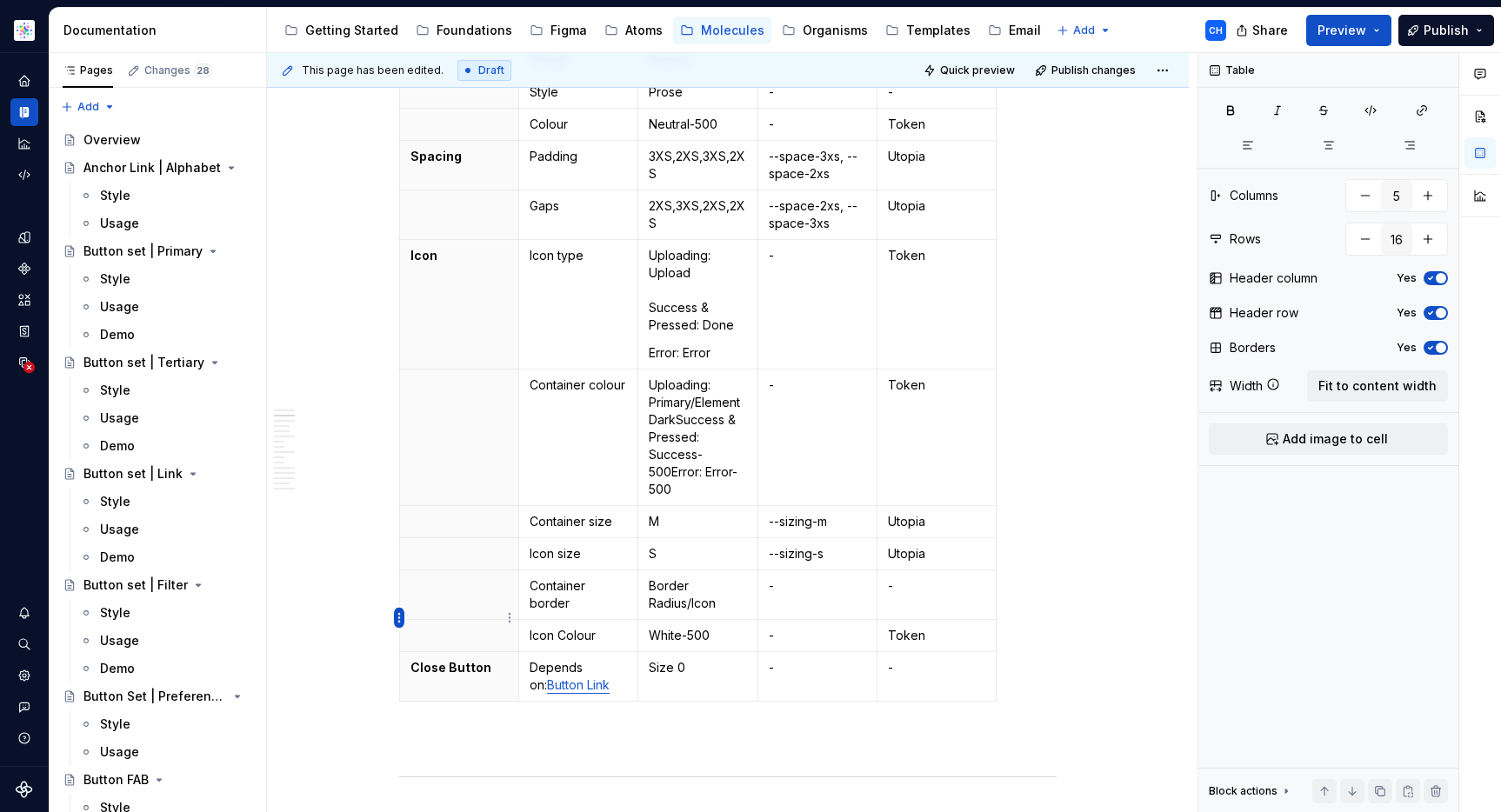
click at [402, 624] on html "Astellas Elements CH Dataset Core Documentation Accessibility guide for tree Pa…" at bounding box center [750, 406] width 1501 height 812
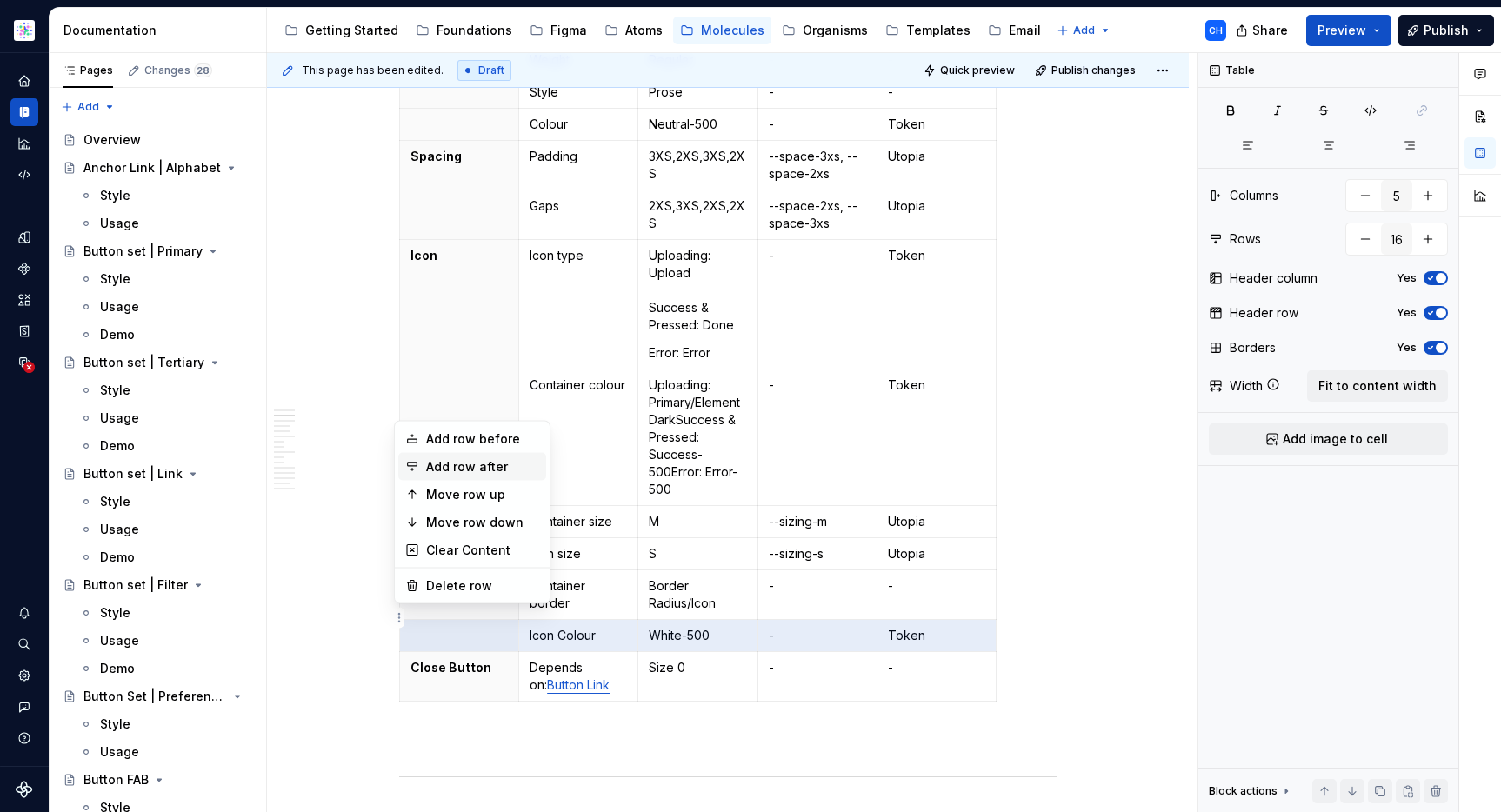
click at [464, 464] on div "Add row after" at bounding box center [482, 466] width 113 height 17
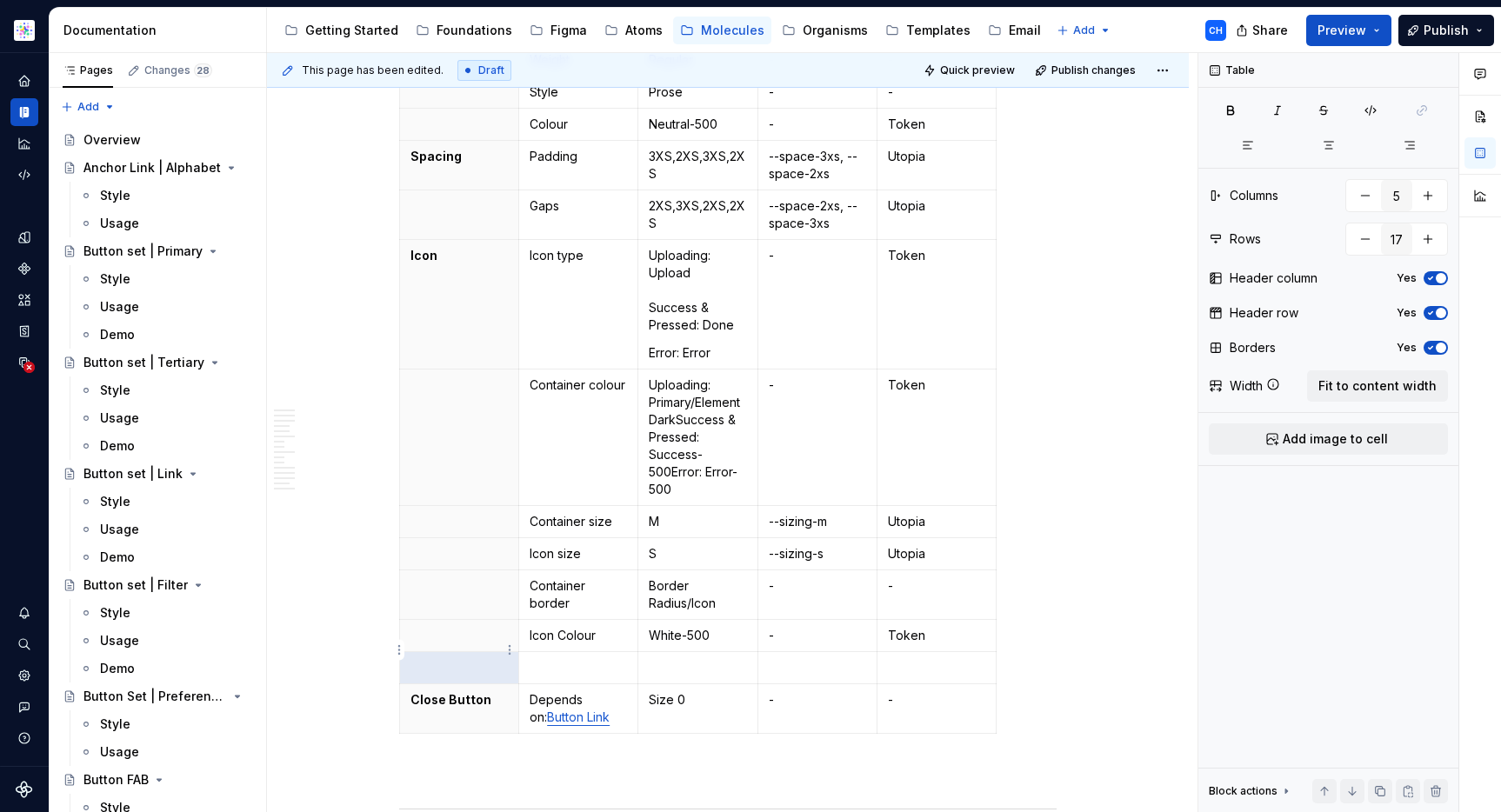
click at [460, 659] on p at bounding box center [459, 668] width 98 height 17
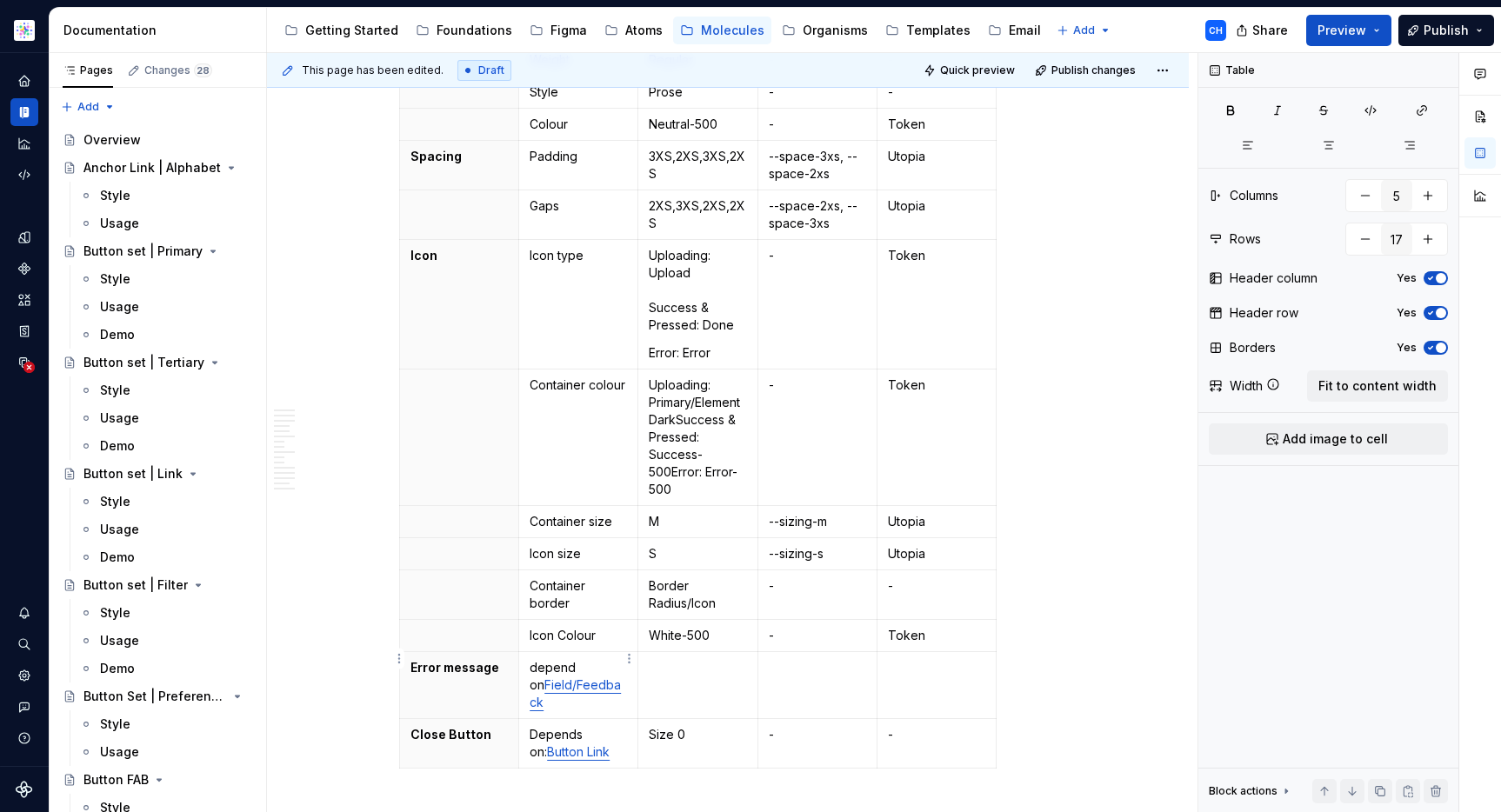
click at [534, 659] on p "depend on Field/Feedback" at bounding box center [578, 685] width 98 height 52
click at [571, 659] on p "Depend on Field/Feedback" at bounding box center [578, 685] width 98 height 52
click at [692, 660] on td at bounding box center [697, 684] width 119 height 67
click at [863, 661] on html "Astellas Elements CH Dataset Core Documentation Accessibility guide for tree Pa…" at bounding box center [750, 406] width 1501 height 812
click at [832, 661] on html "Astellas Elements CH Dataset Core Documentation Accessibility guide for tree Pa…" at bounding box center [750, 406] width 1501 height 812
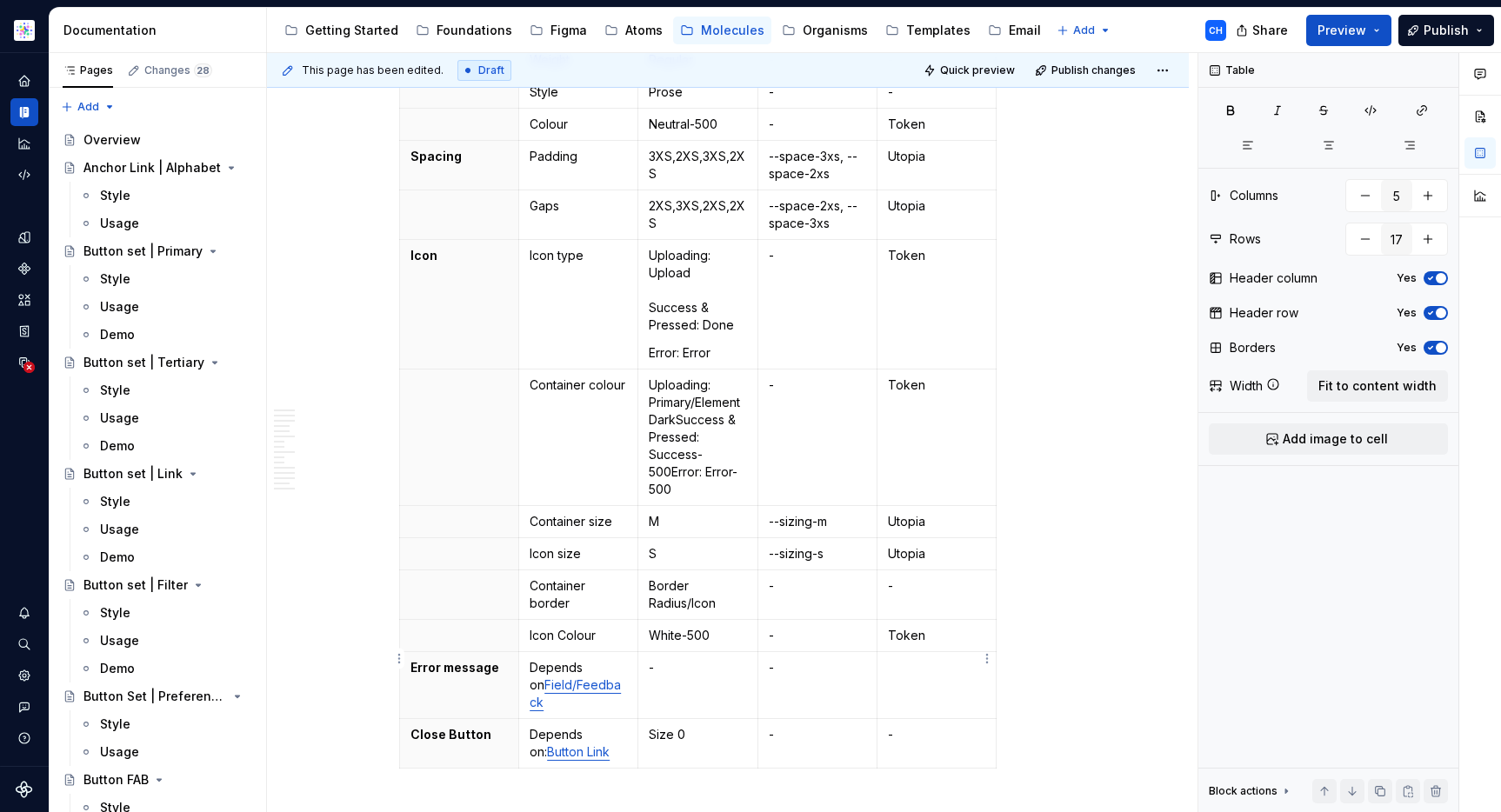
click at [940, 660] on td at bounding box center [935, 684] width 119 height 67
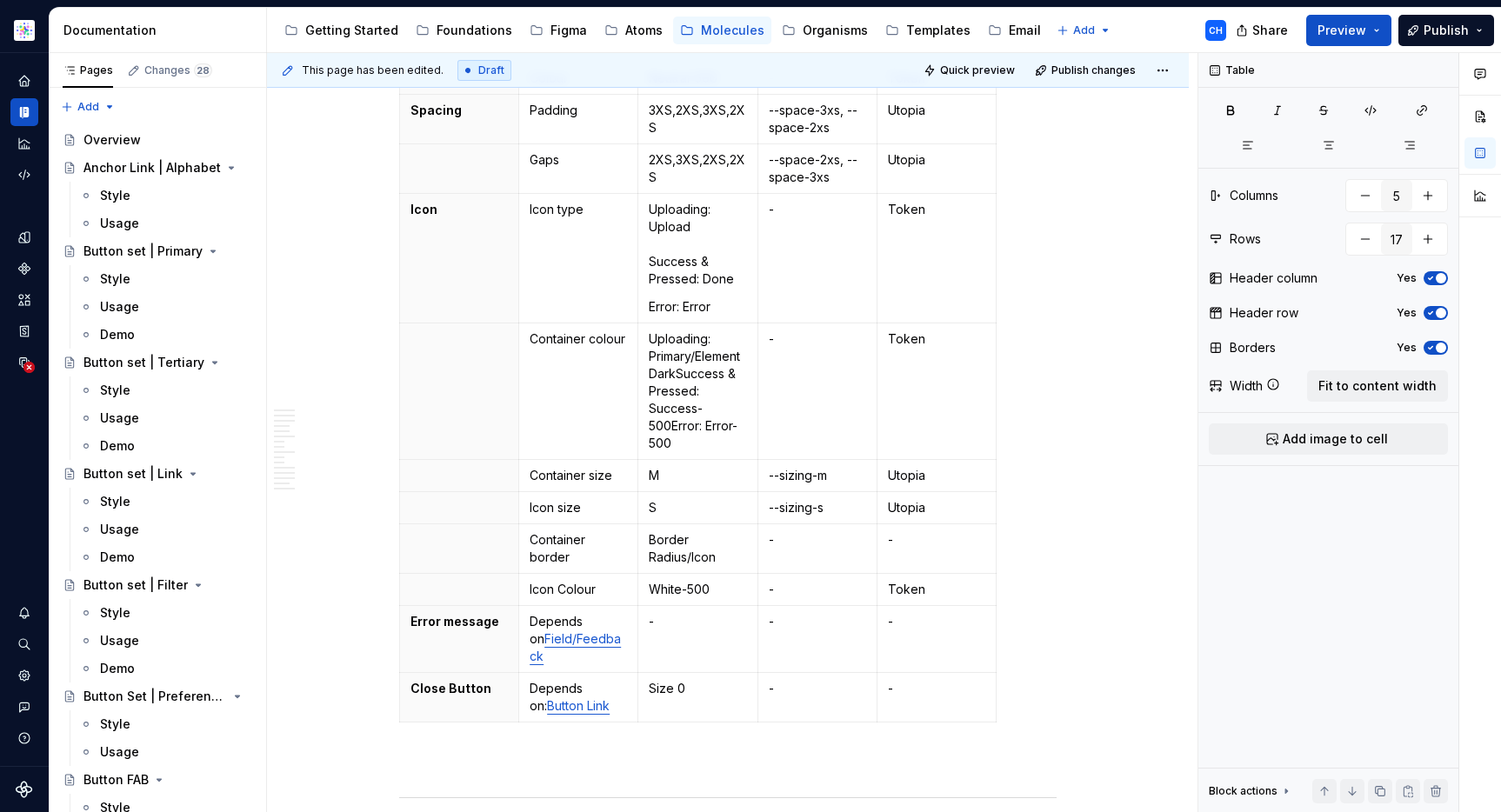
scroll to position [1055, 0]
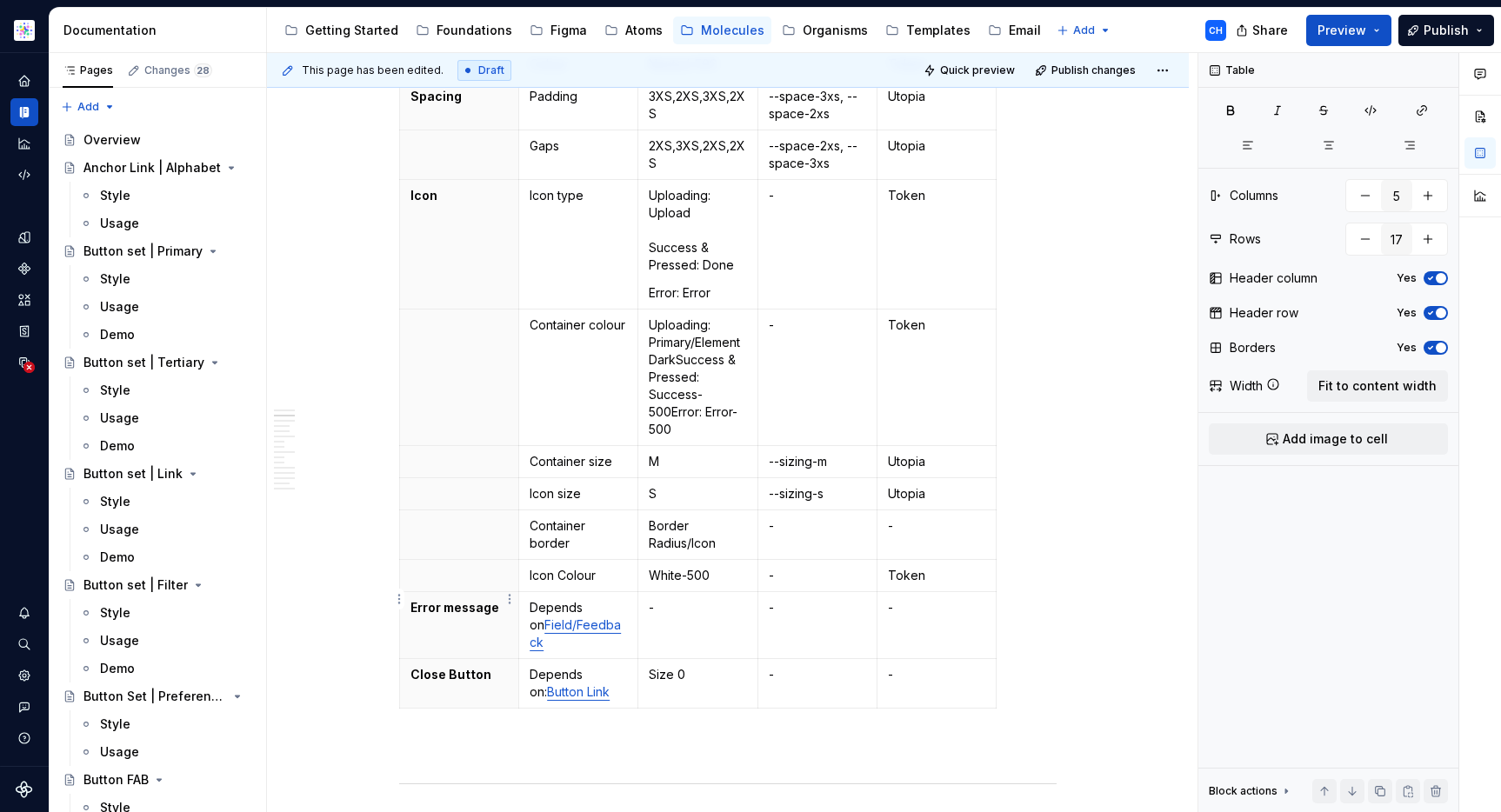
click at [421, 600] on th "Error message" at bounding box center [459, 624] width 119 height 67
click at [399, 601] on html "Astellas Elements CH Dataset Core Documentation Accessibility guide for tree Pa…" at bounding box center [750, 406] width 1501 height 812
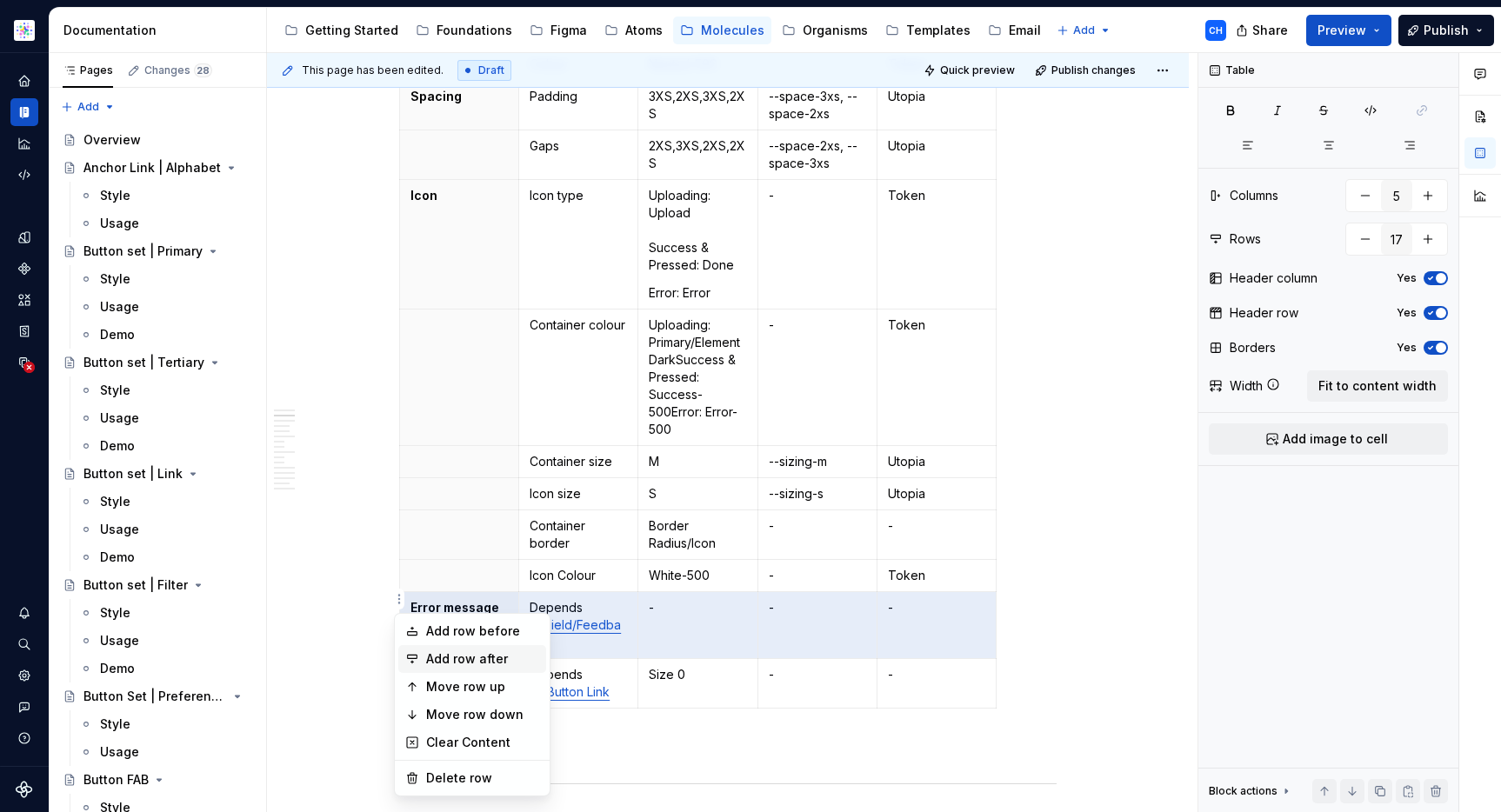
click at [437, 664] on div "Add row after" at bounding box center [482, 659] width 113 height 17
type input "18"
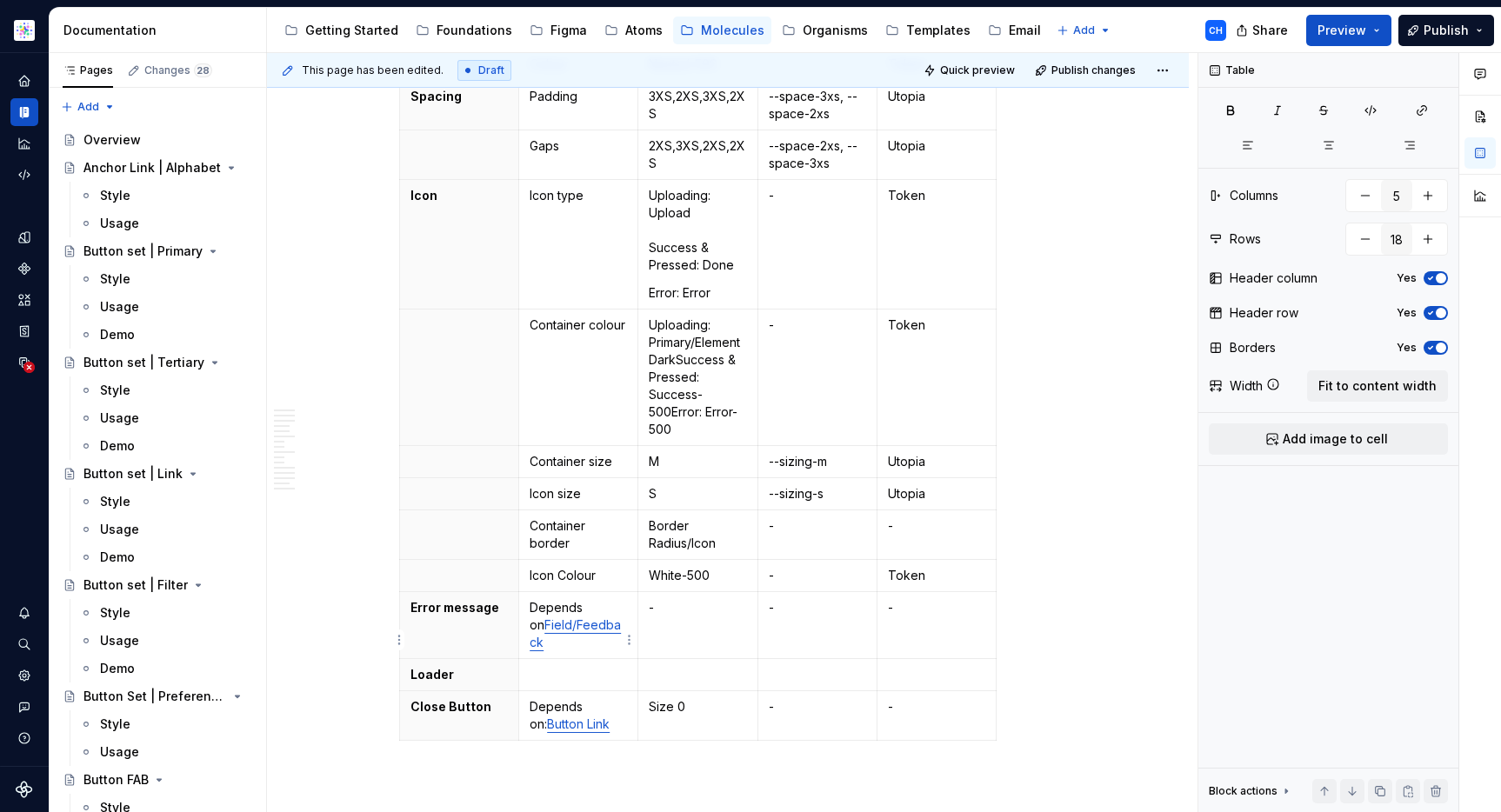
click at [602, 666] on p at bounding box center [578, 675] width 98 height 17
click at [536, 666] on p "depend on Loader/Linear" at bounding box center [578, 683] width 98 height 35
click at [575, 666] on p "Depend on Loader/Linear" at bounding box center [578, 683] width 98 height 35
click at [683, 659] on td at bounding box center [697, 683] width 119 height 49
click at [787, 659] on td at bounding box center [816, 683] width 119 height 49
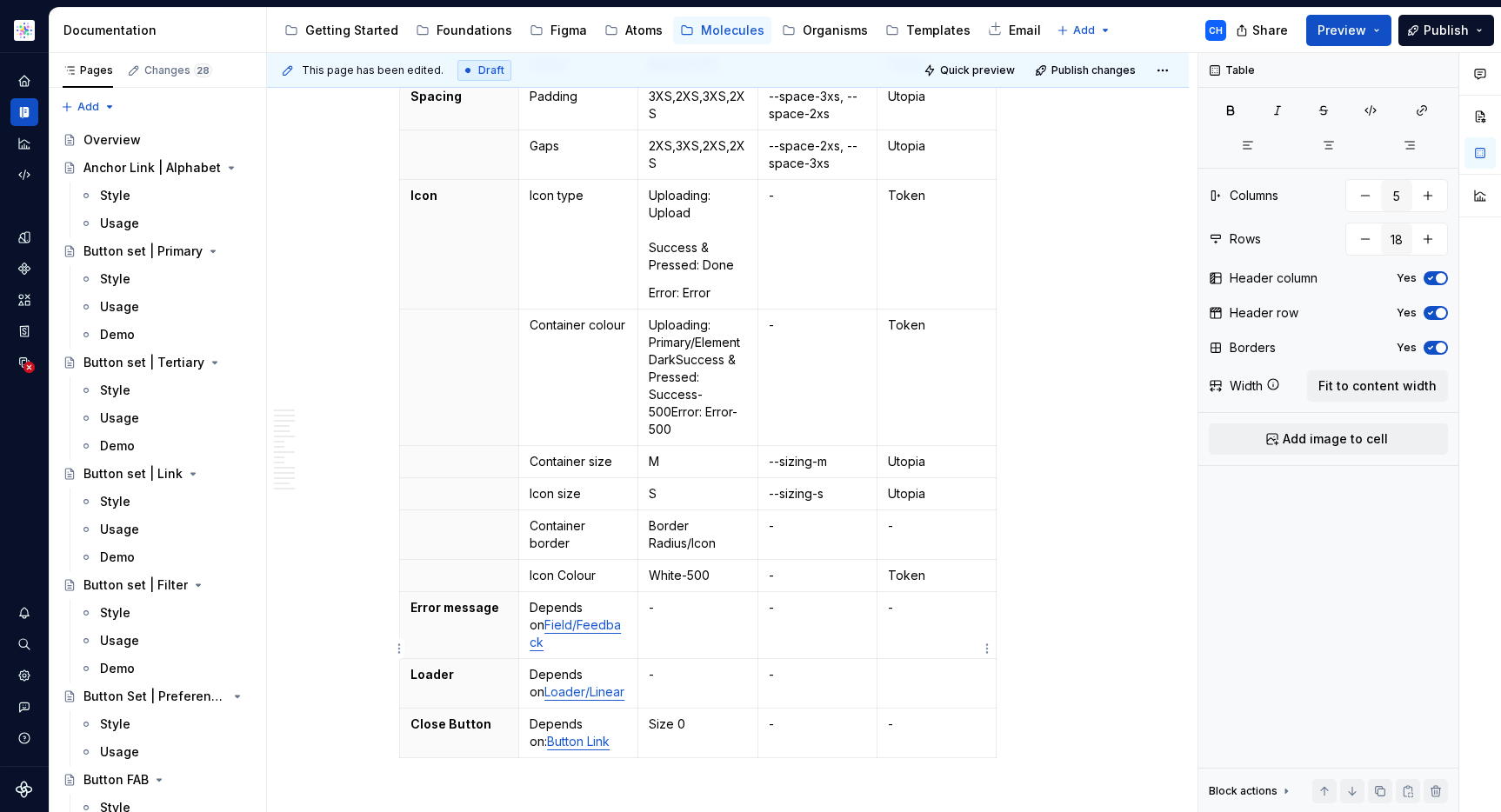
click at [971, 666] on p at bounding box center [936, 675] width 98 height 17
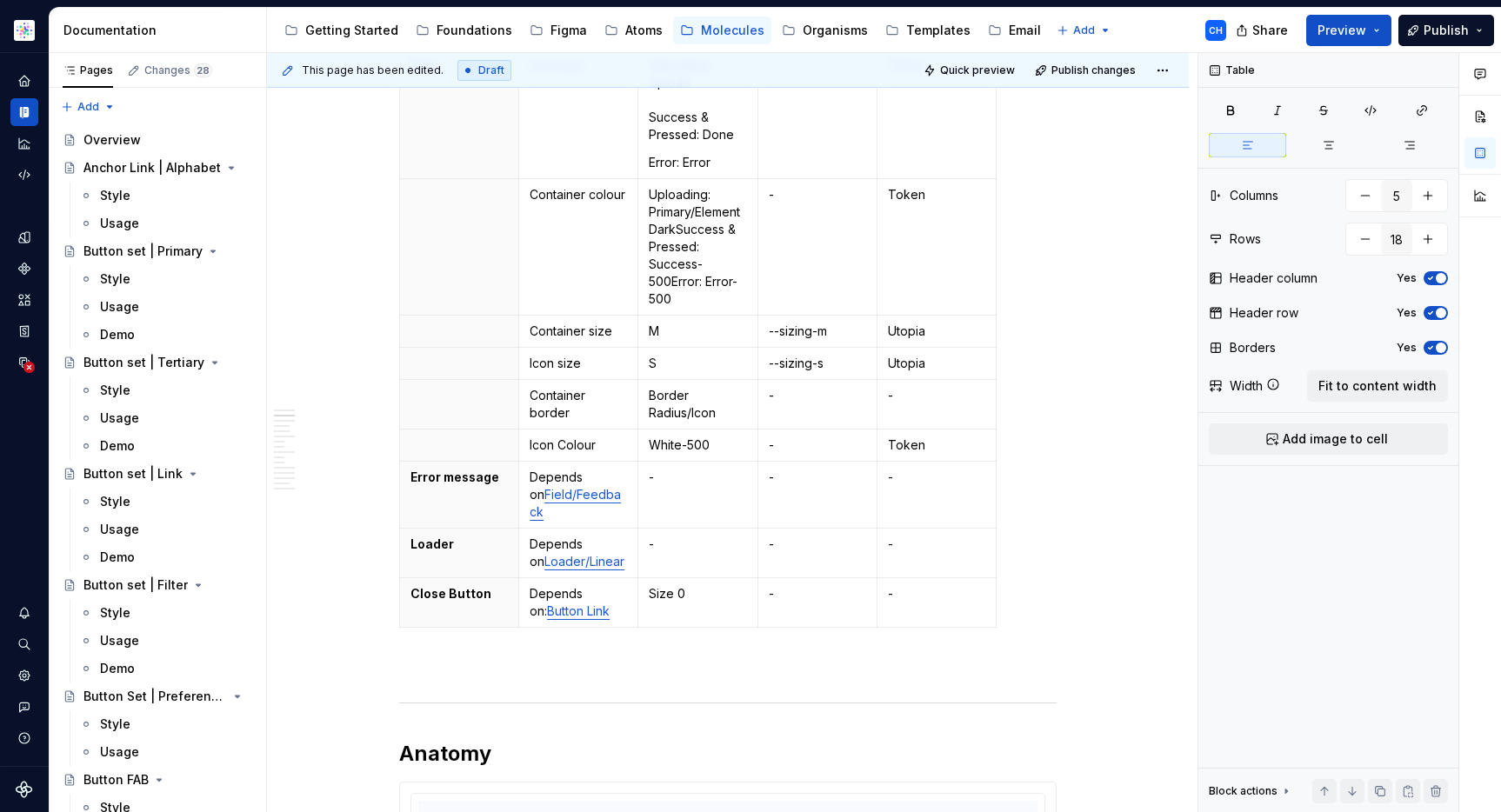
scroll to position [1187, 0]
click at [601, 534] on p "Depends on Loader/Linear" at bounding box center [578, 552] width 98 height 35
click at [600, 467] on p "Depends on Field/Feedback" at bounding box center [578, 494] width 98 height 52
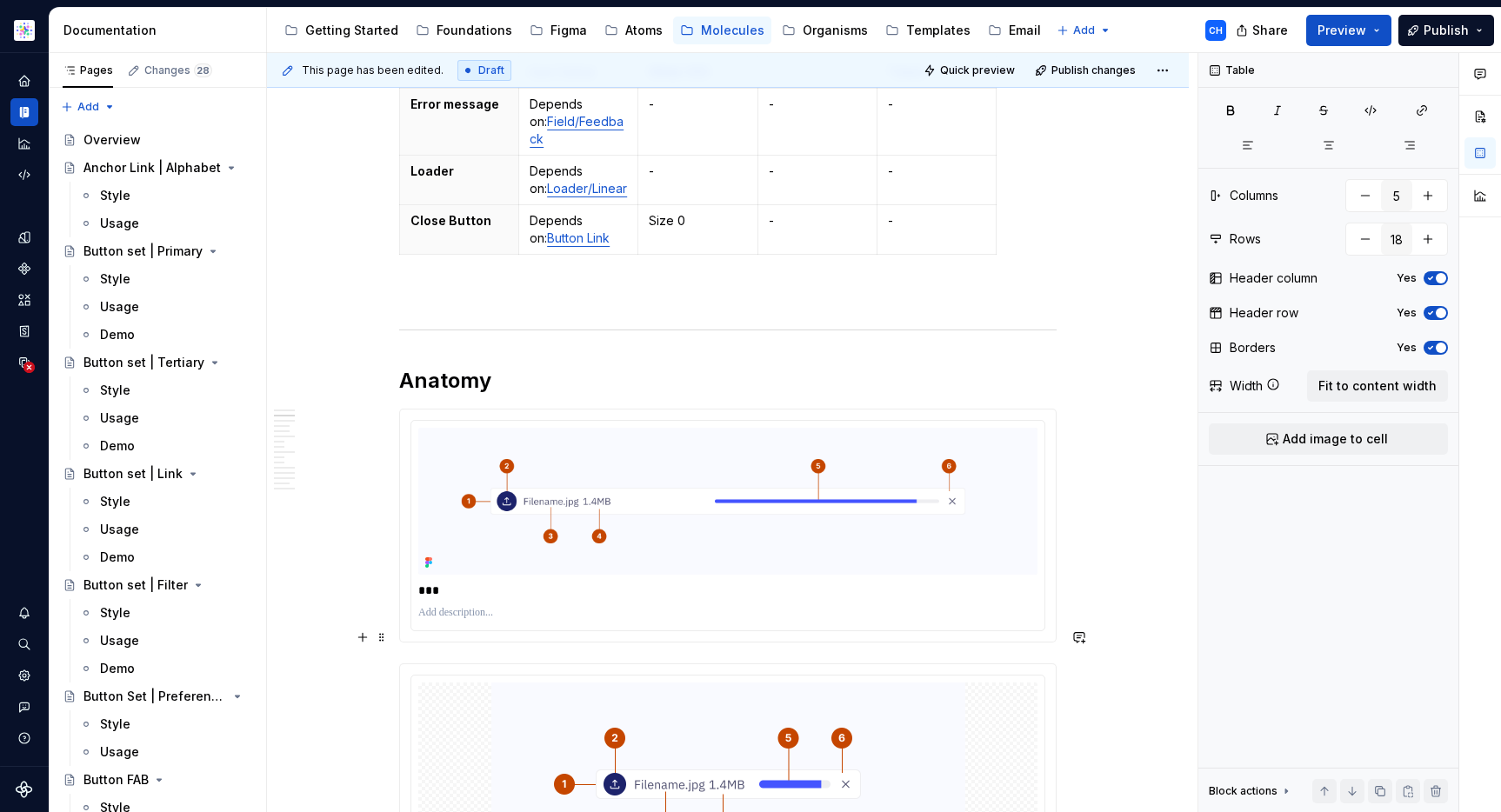
scroll to position [1721, 0]
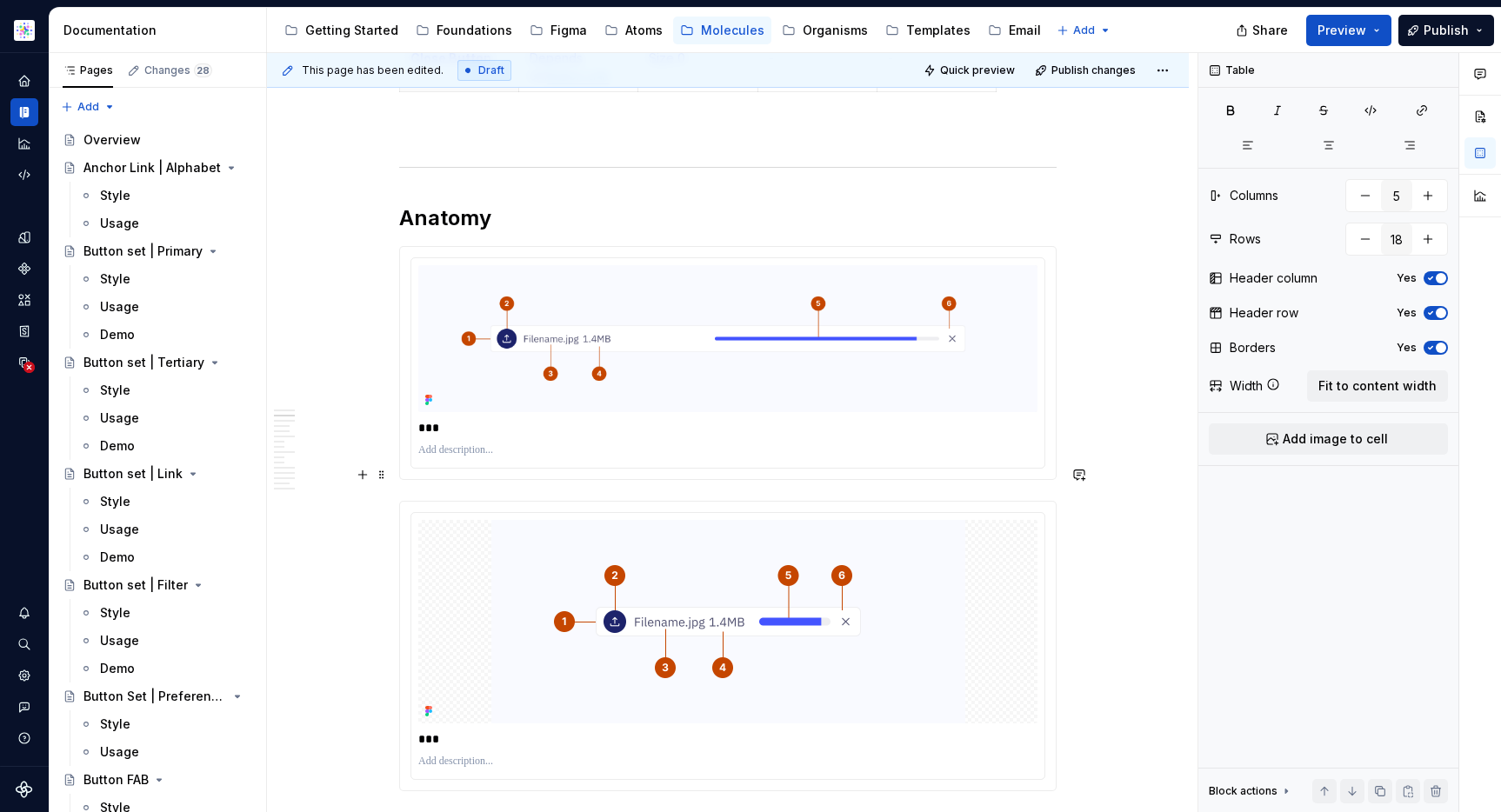
type textarea "*"
